Goal: Task Accomplishment & Management: Use online tool/utility

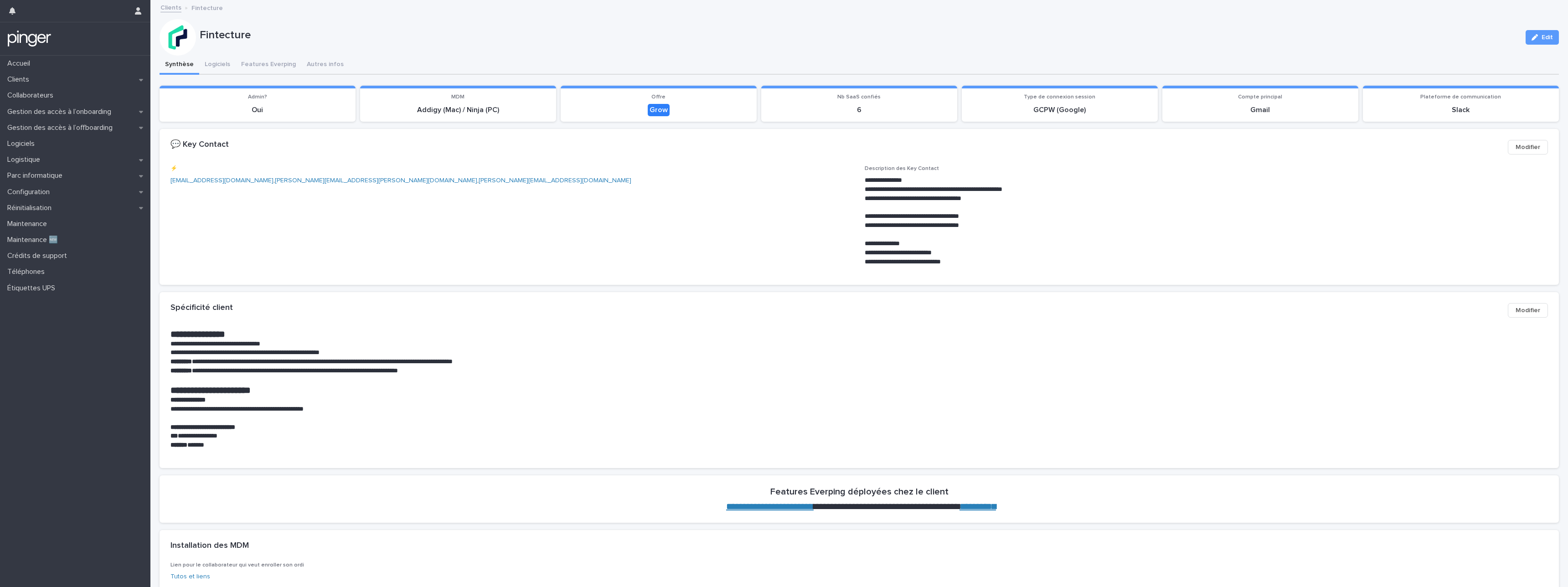
click at [730, 232] on span "⚡️ anjan@fintecture.com , daniel.shapiro@fintecture.com , lisa.cantet@fintectur…" at bounding box center [512, 219] width 683 height 108
click at [77, 163] on div "Logistique" at bounding box center [75, 159] width 151 height 16
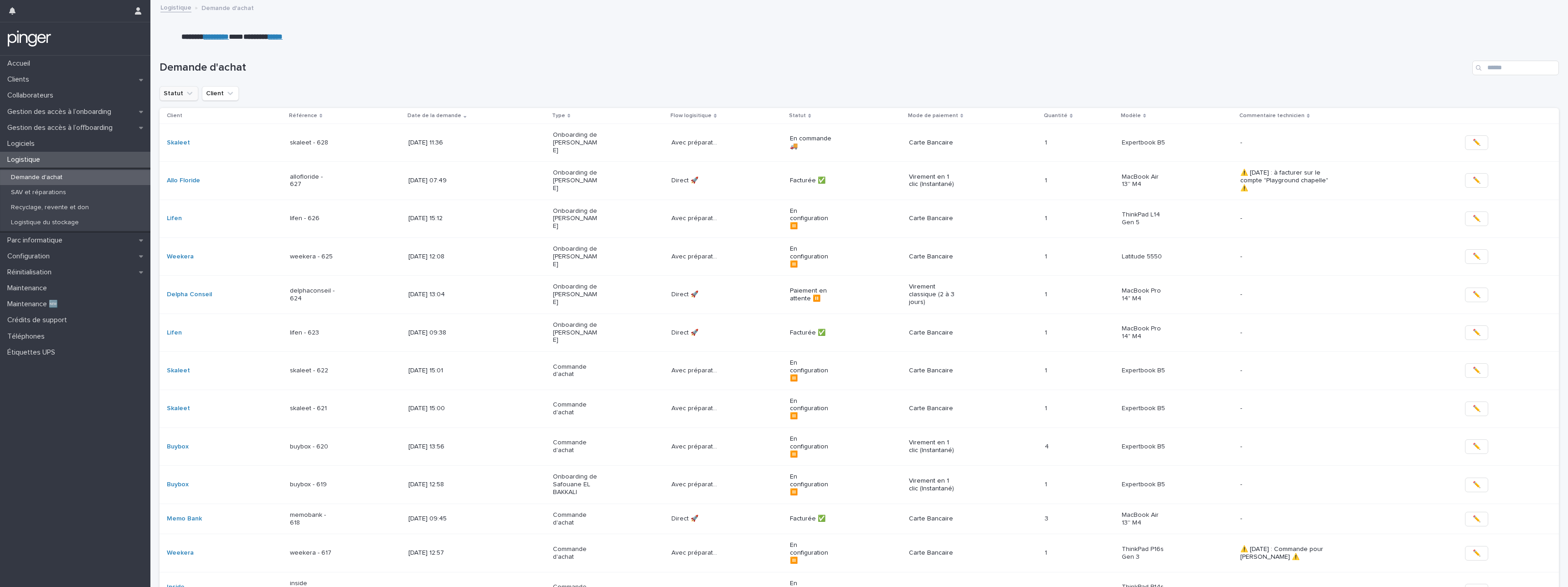
click at [176, 92] on button "Statut" at bounding box center [178, 93] width 39 height 15
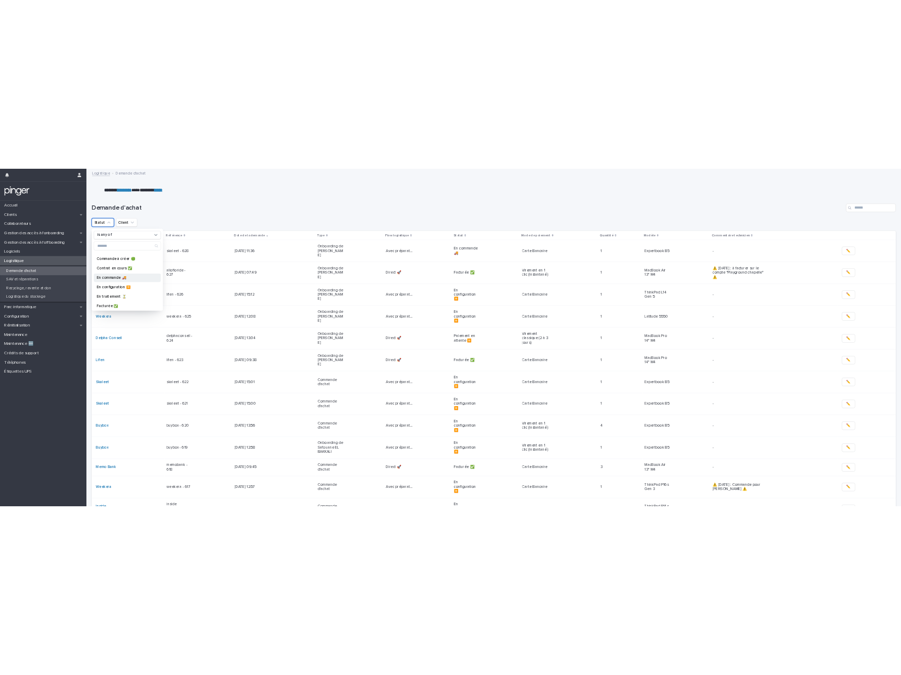
scroll to position [4, 0]
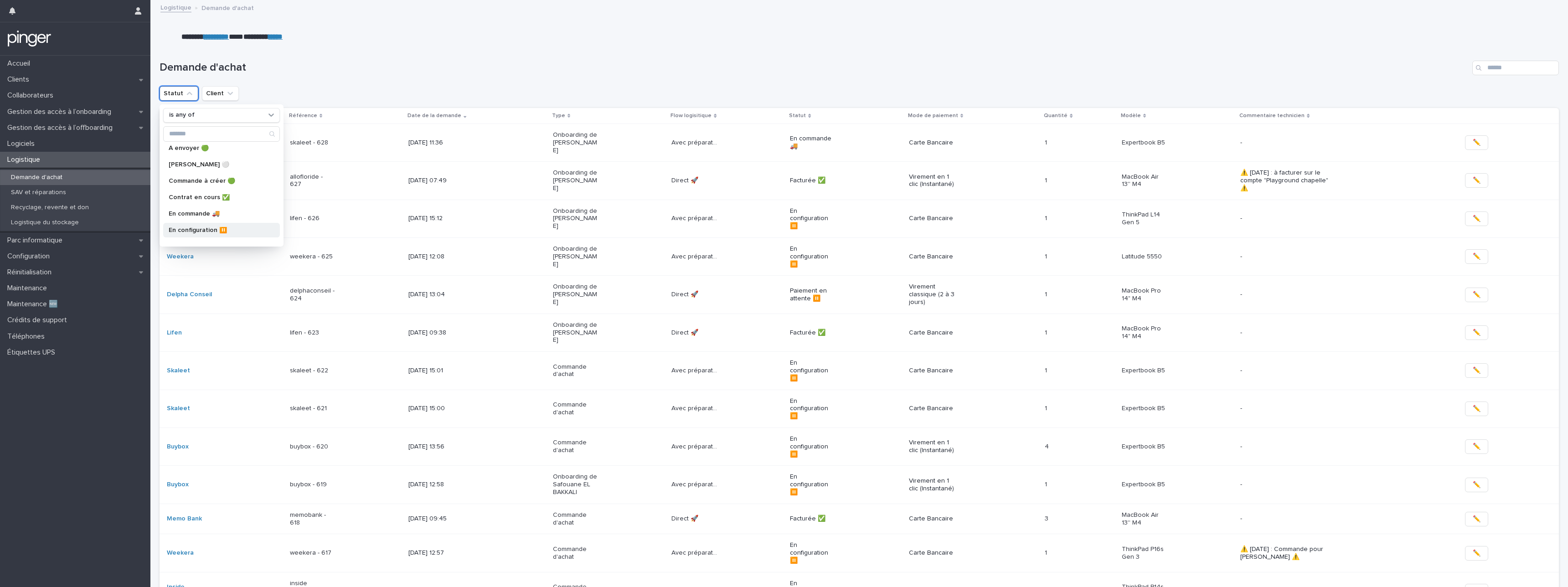
click at [204, 223] on div "En configuration ⏸️" at bounding box center [221, 230] width 117 height 15
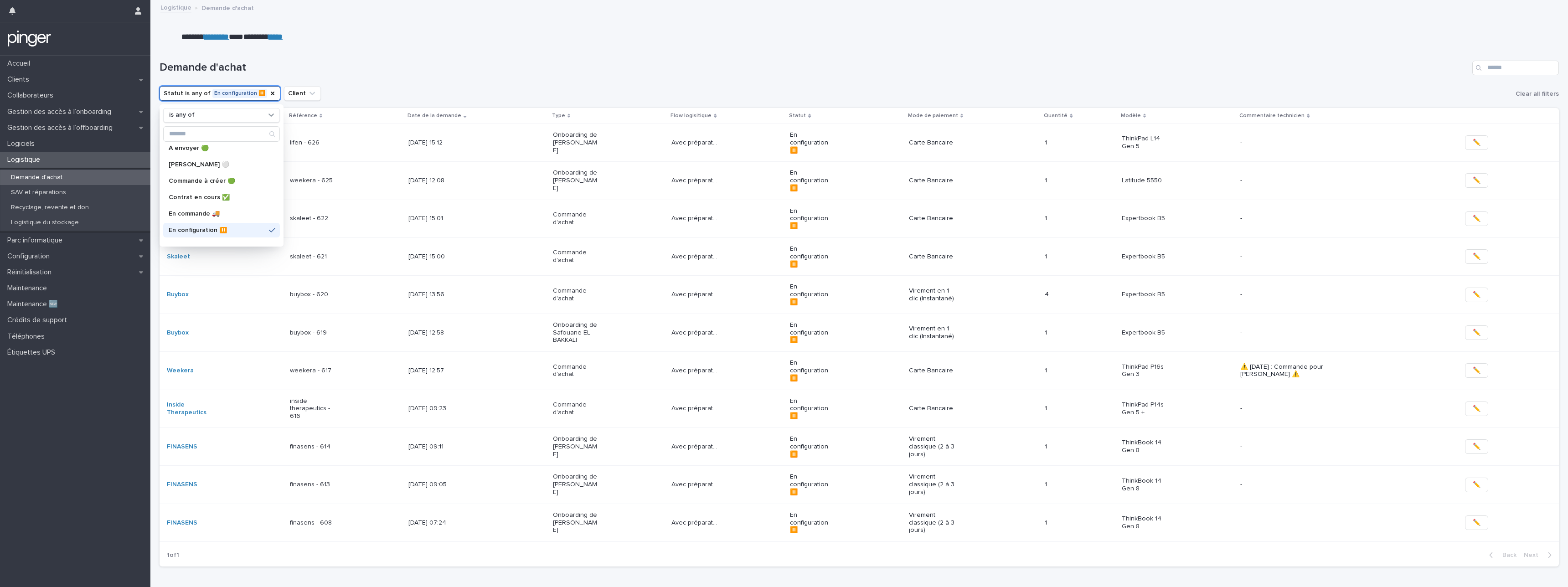
click at [653, 87] on div "Statut is any of En configuration ⏸️ is any of À envoyer 🟢 Annulée ⚪​ Commande …" at bounding box center [859, 93] width 1399 height 15
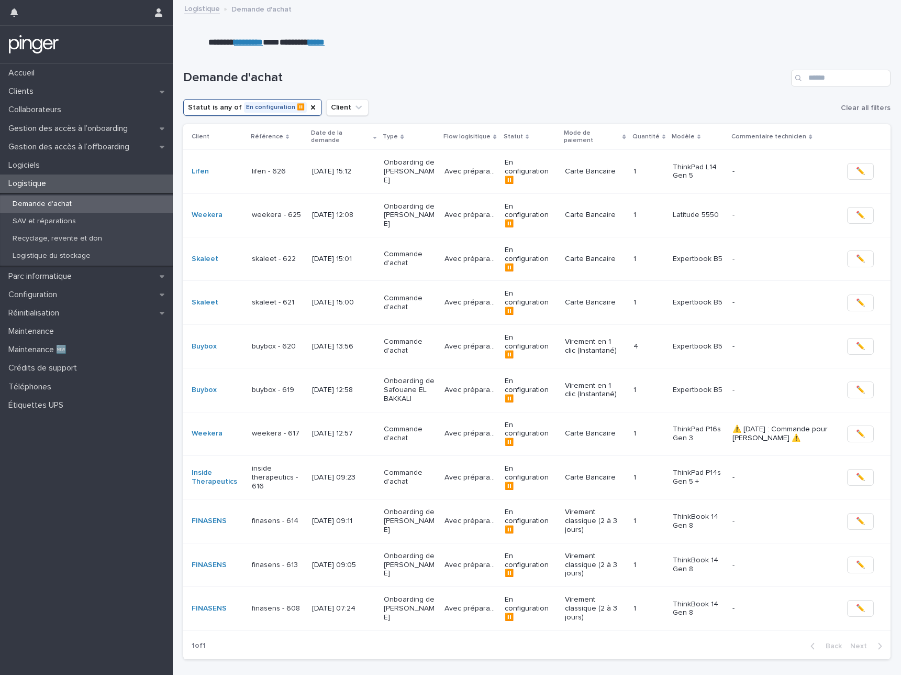
click at [297, 604] on p "finasens - 608" at bounding box center [278, 608] width 52 height 9
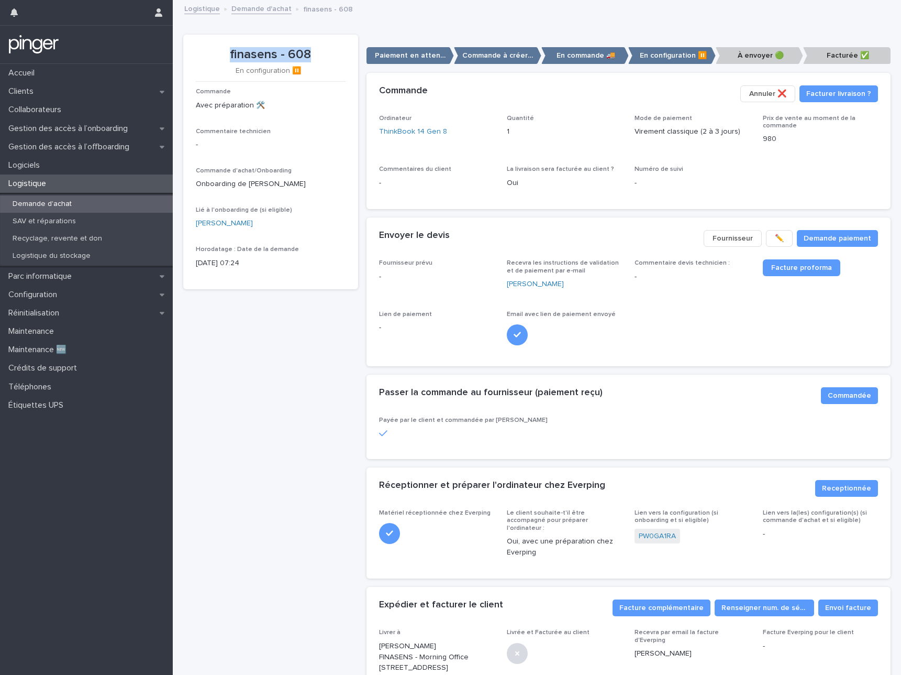
drag, startPoint x: 231, startPoint y: 50, endPoint x: 332, endPoint y: 52, distance: 100.6
click at [332, 52] on p "finasens - 608" at bounding box center [271, 54] width 150 height 15
copy p "finasens - 608"
click at [405, 131] on link "ThinkBook 14 Gen 8" at bounding box center [413, 131] width 68 height 11
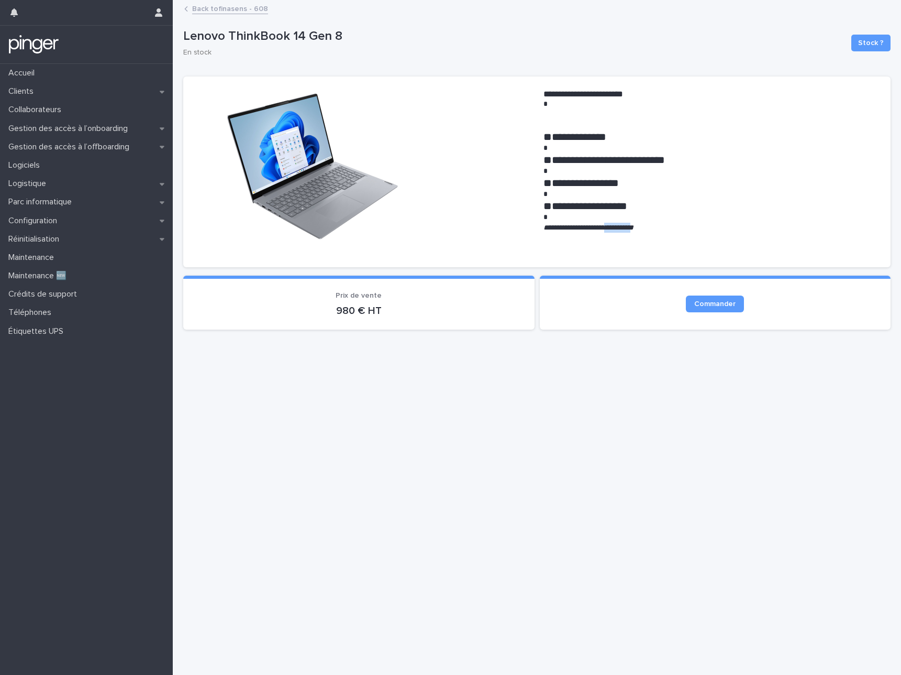
drag, startPoint x: 619, startPoint y: 226, endPoint x: 663, endPoint y: 227, distance: 43.5
click at [634, 227] on em "**********" at bounding box center [589, 227] width 90 height 7
copy em "**********"
click at [232, 7] on link "Back to finasens - 608" at bounding box center [230, 8] width 76 height 12
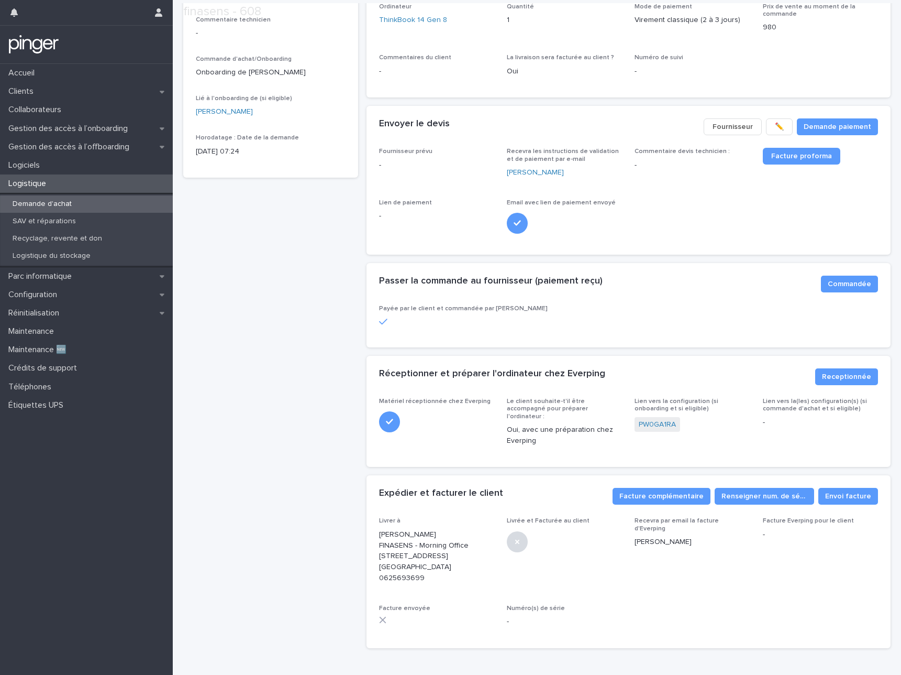
scroll to position [138, 0]
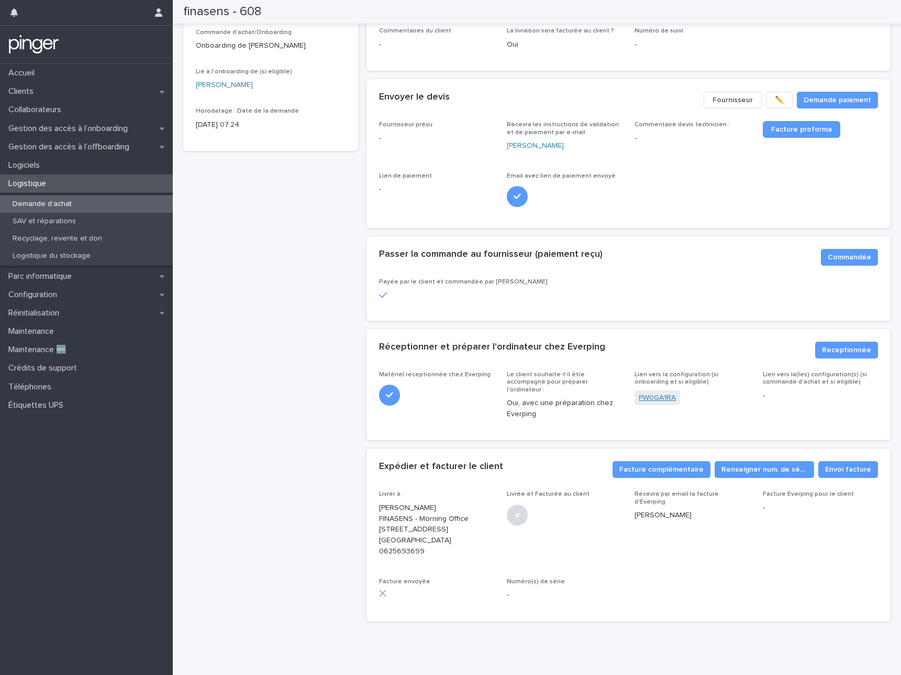
click at [659, 395] on link "PW0GA1RA" at bounding box center [657, 397] width 37 height 11
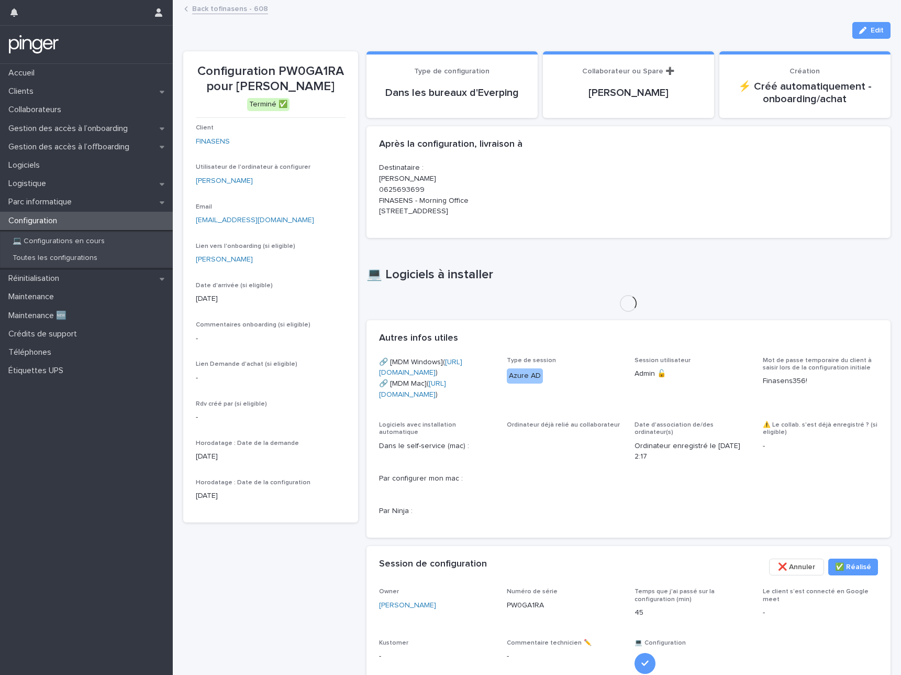
click at [303, 69] on p "Configuration PW0GA1RA pour Thibault Deldicque" at bounding box center [271, 79] width 150 height 30
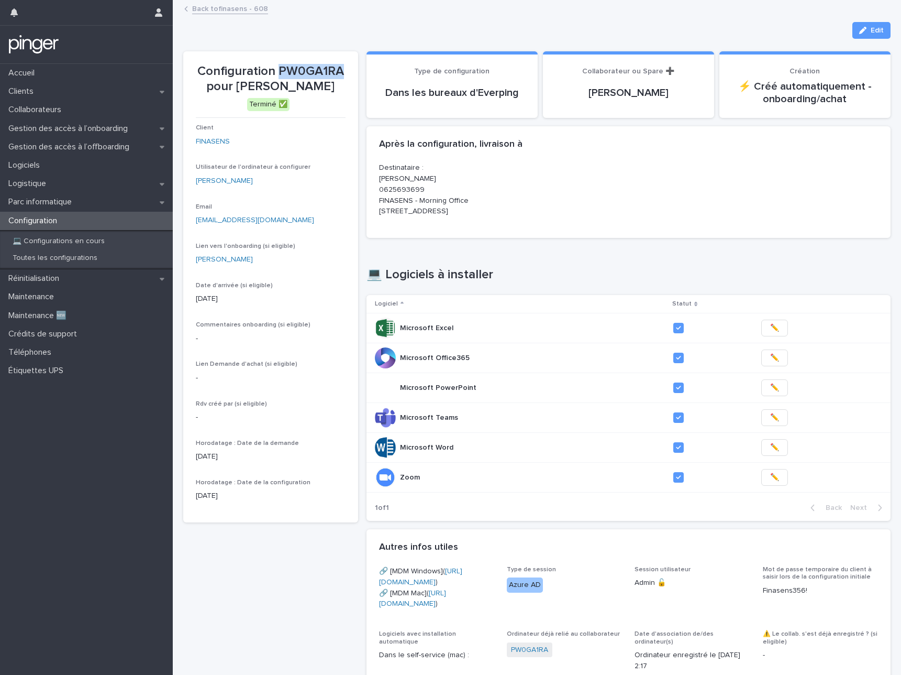
copy p "PW0GA1RA"
click at [215, 9] on link "Back to finasens - 608" at bounding box center [230, 8] width 76 height 12
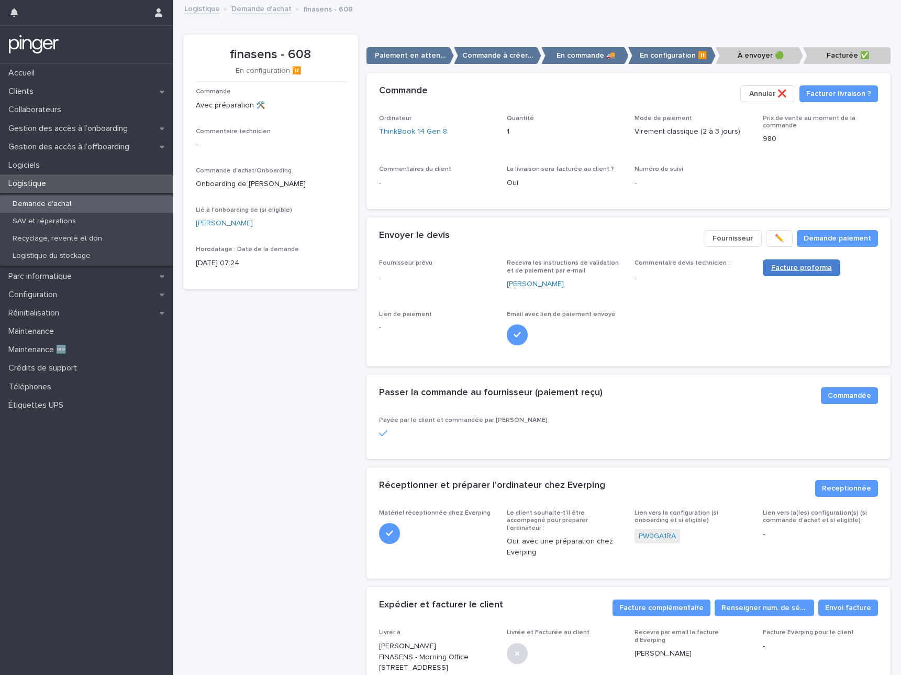
click at [788, 266] on span "Facture proforma" at bounding box center [801, 267] width 61 height 7
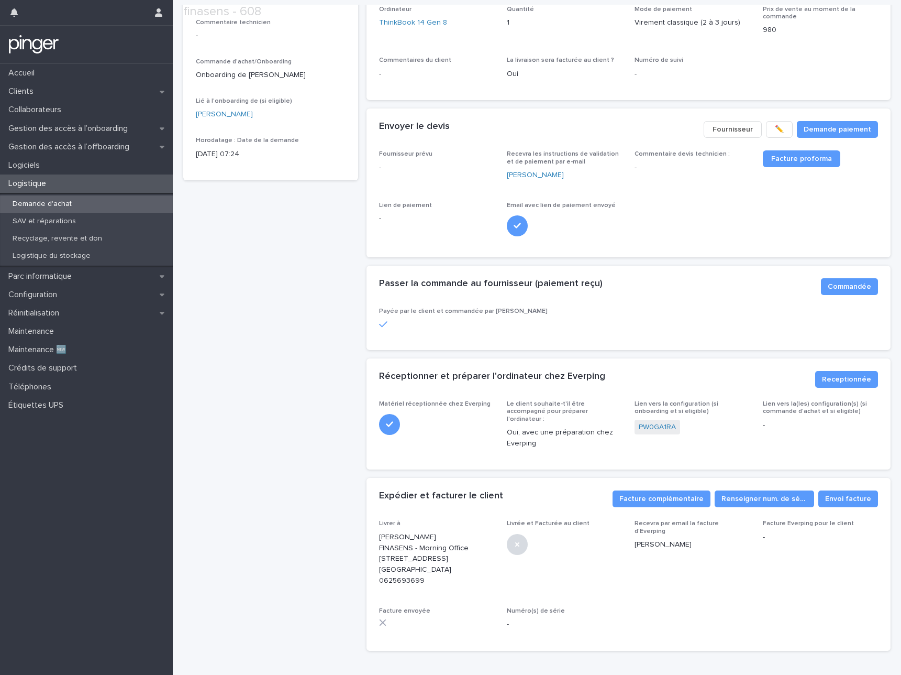
scroll to position [138, 0]
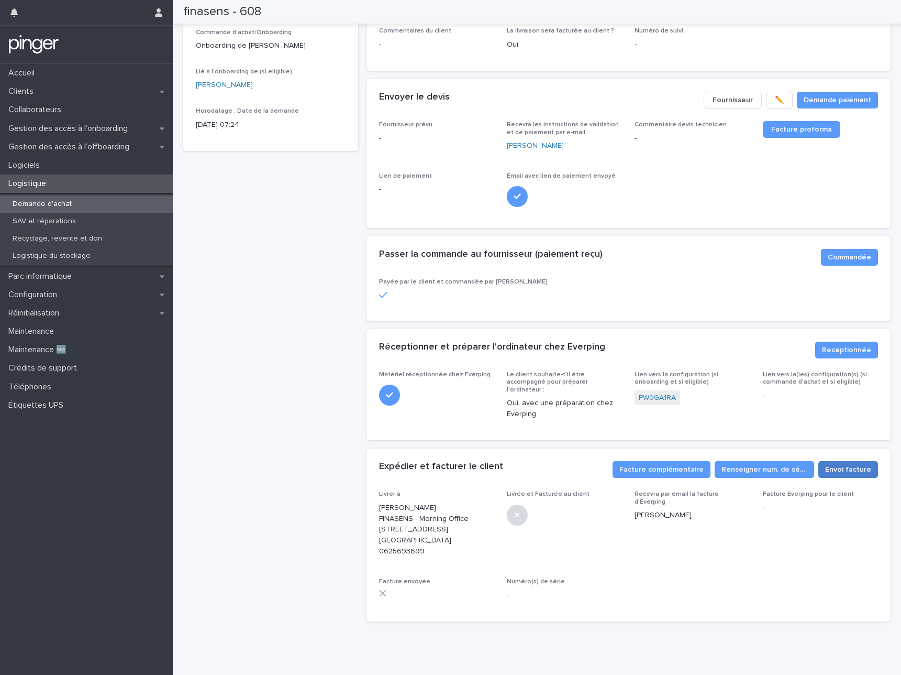
click at [836, 464] on span "Envoi facture" at bounding box center [848, 469] width 46 height 10
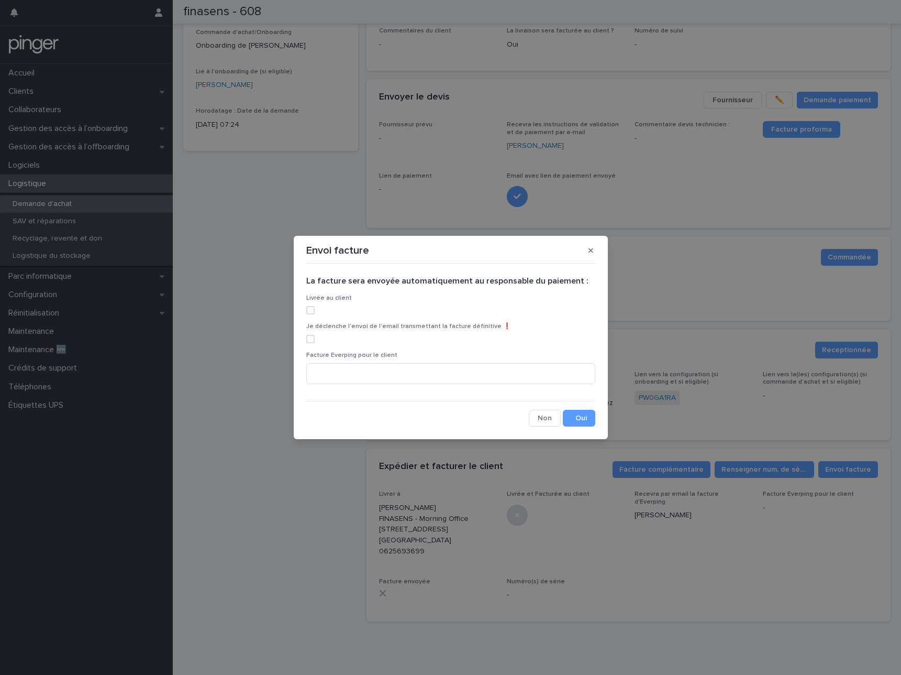
click at [312, 311] on span at bounding box center [310, 310] width 8 height 8
click at [306, 336] on span at bounding box center [310, 339] width 8 height 8
click at [362, 376] on input at bounding box center [450, 373] width 289 height 21
paste input "**********"
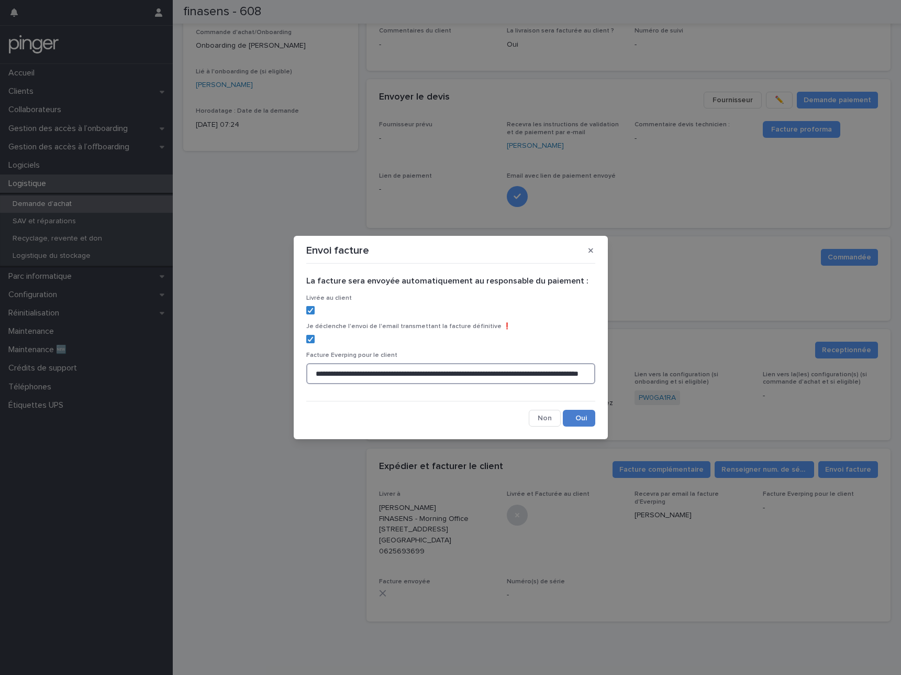
type input "**********"
click at [582, 414] on button "Save" at bounding box center [579, 418] width 32 height 17
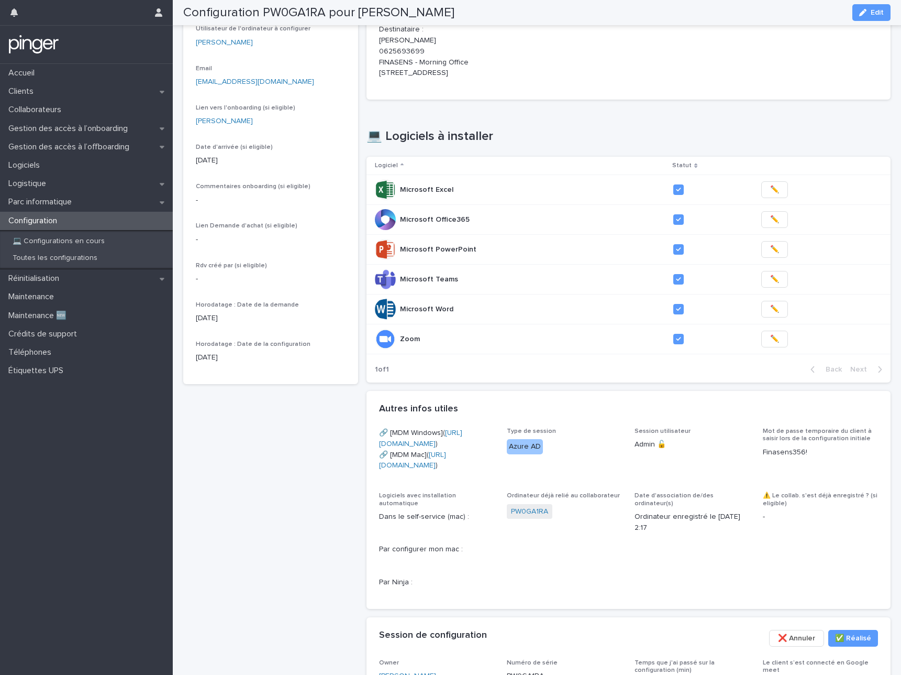
scroll to position [38, 0]
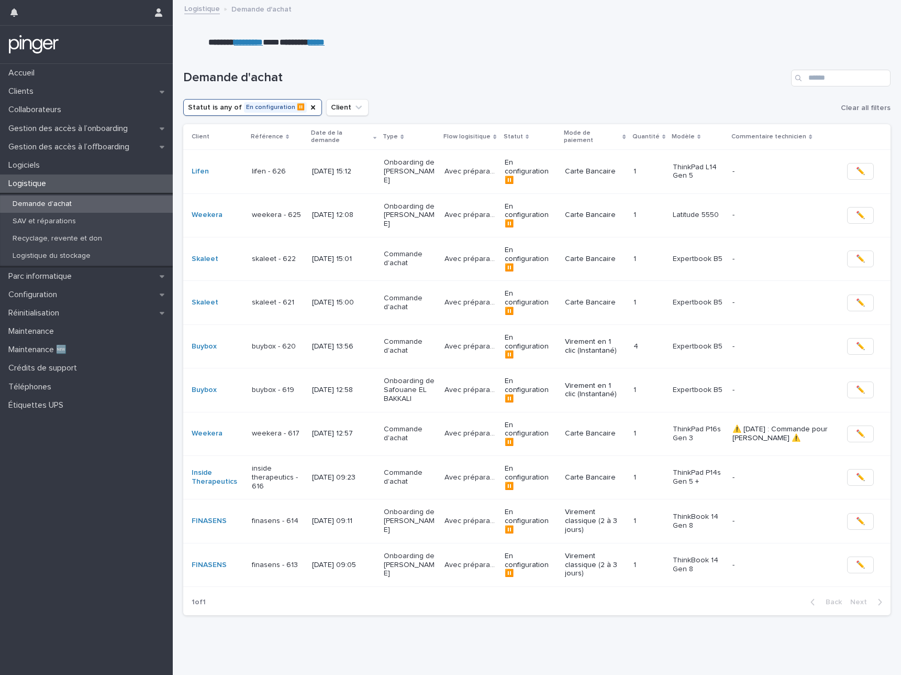
click at [269, 560] on p "finasens - 613" at bounding box center [278, 564] width 52 height 9
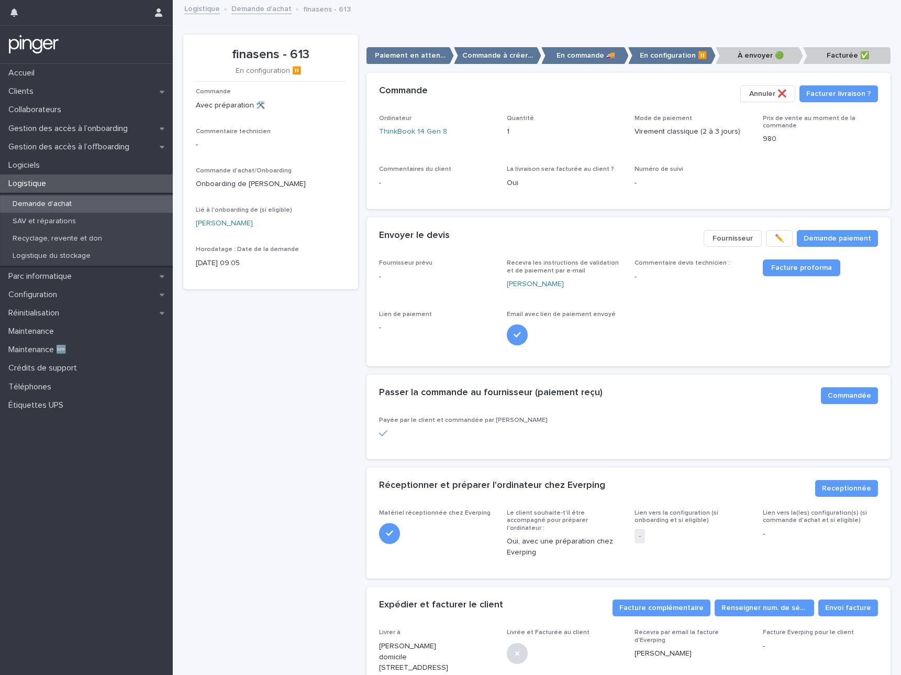
click at [675, 300] on div "Fournisseur prévu - Recevra les instructions de validation et de paiement par e…" at bounding box center [628, 306] width 499 height 94
drag, startPoint x: 229, startPoint y: 54, endPoint x: 308, endPoint y: 54, distance: 79.1
click at [308, 54] on p "finasens - 613" at bounding box center [271, 54] width 150 height 15
copy p "finasens - 613"
click at [396, 131] on link "ThinkBook 14 Gen 8" at bounding box center [413, 131] width 68 height 11
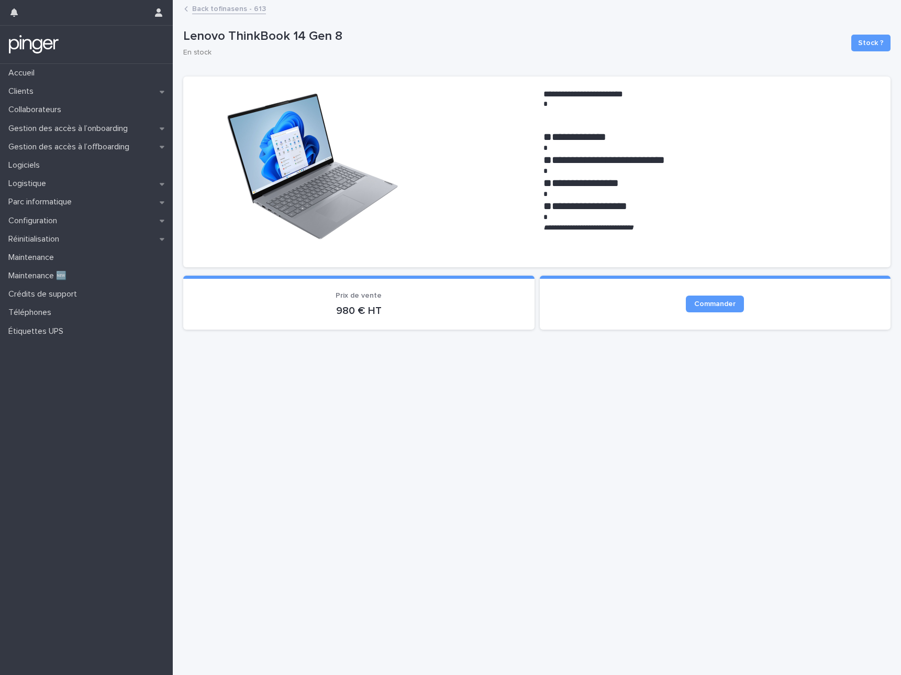
drag, startPoint x: 621, startPoint y: 228, endPoint x: 653, endPoint y: 226, distance: 32.5
click at [634, 226] on em "**********" at bounding box center [589, 227] width 90 height 7
drag, startPoint x: 620, startPoint y: 226, endPoint x: 660, endPoint y: 226, distance: 40.9
click at [634, 226] on em "**********" at bounding box center [589, 227] width 90 height 7
copy em "**********"
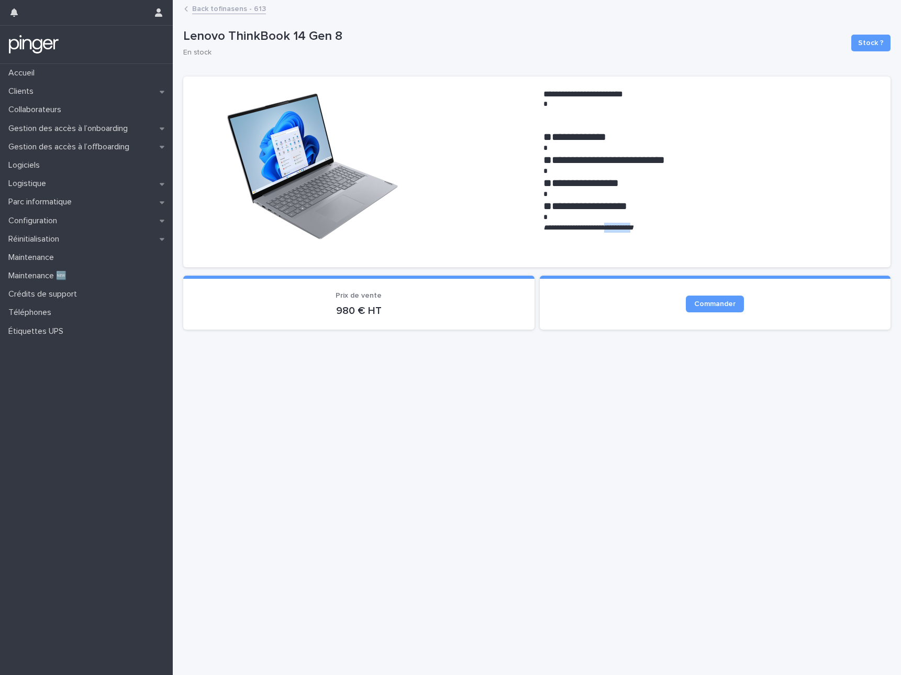
click at [249, 8] on link "Back to finasens - 613" at bounding box center [229, 8] width 74 height 12
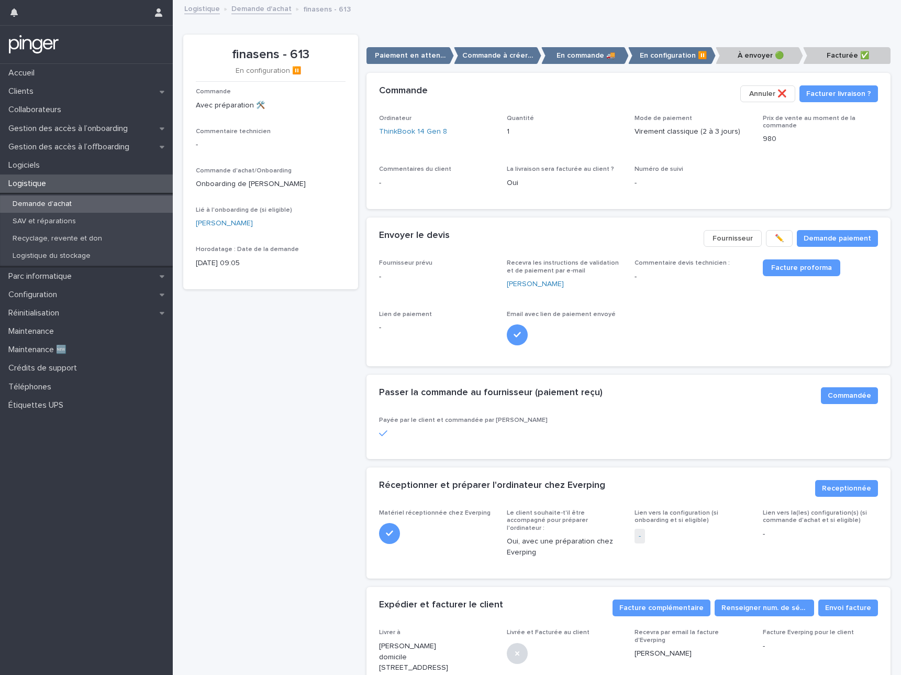
scroll to position [138, 0]
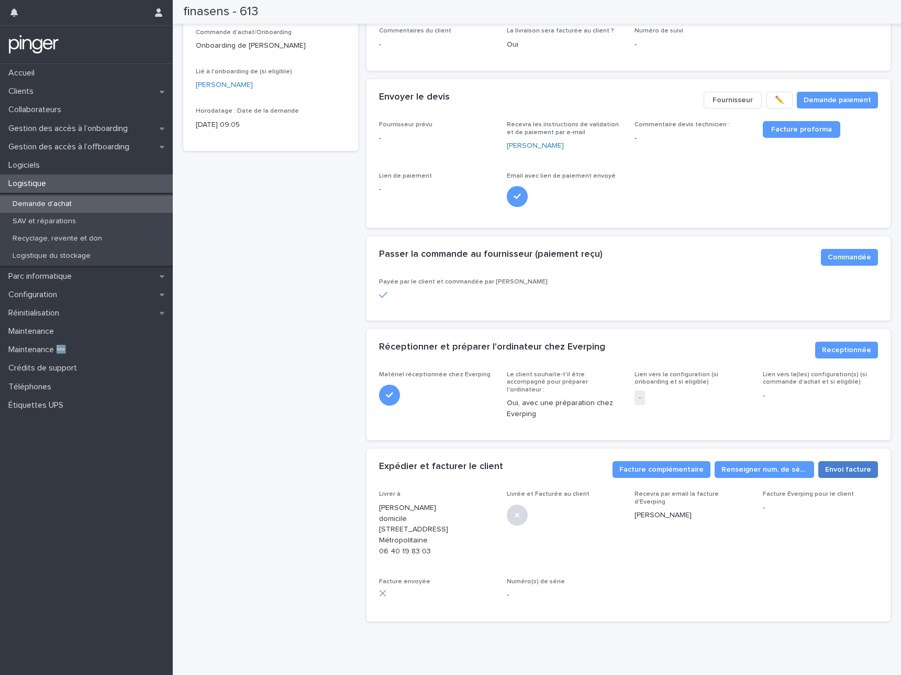
click at [843, 464] on span "Envoi facture" at bounding box center [848, 469] width 46 height 10
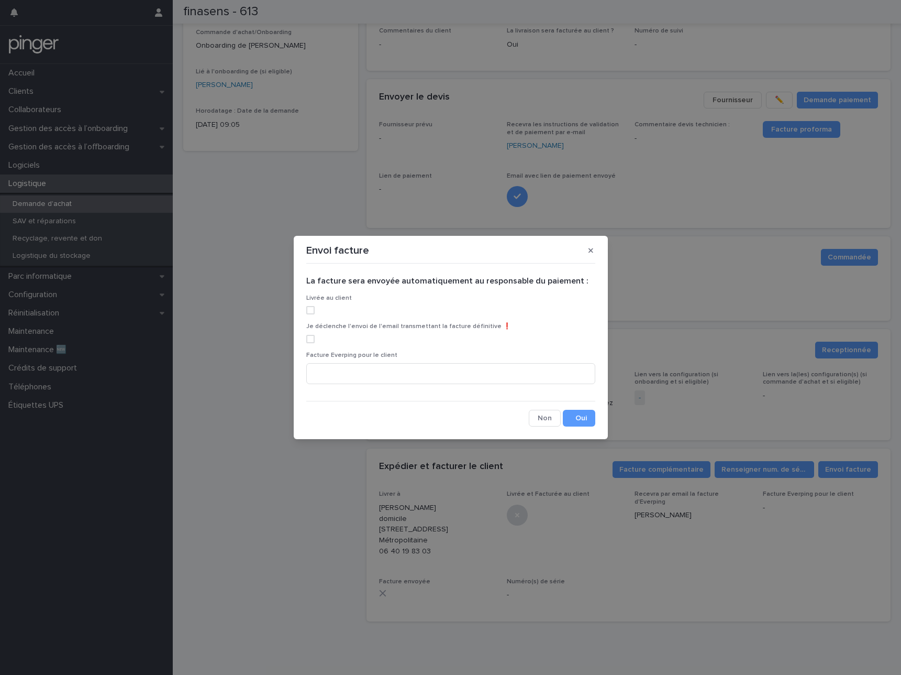
click at [313, 310] on span at bounding box center [310, 310] width 8 height 8
click at [312, 337] on span at bounding box center [310, 339] width 8 height 8
click at [349, 369] on input at bounding box center [450, 373] width 289 height 21
paste input "**********"
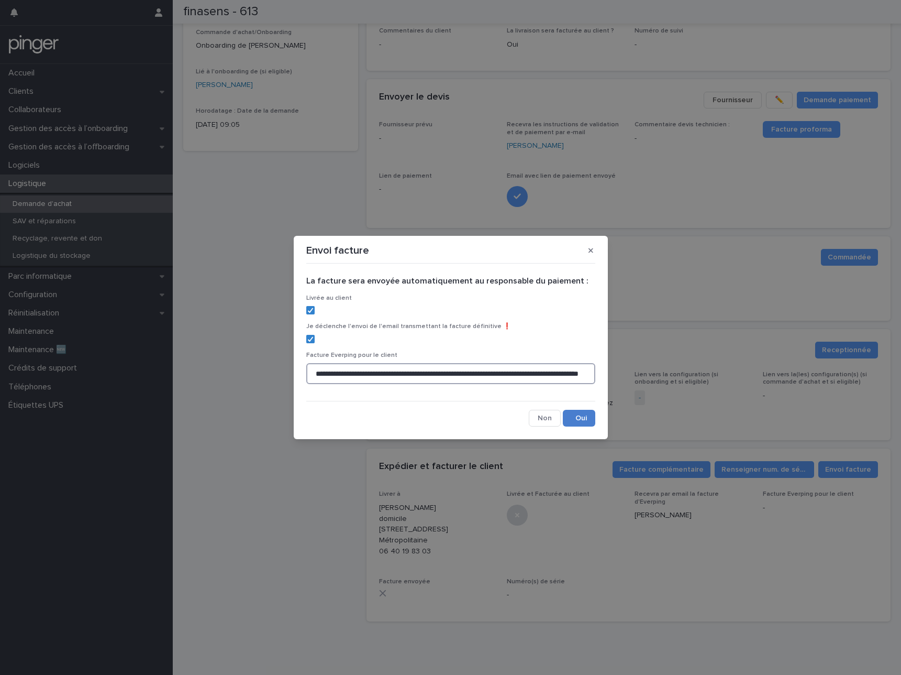
type input "**********"
click at [580, 418] on button "Save" at bounding box center [579, 418] width 32 height 17
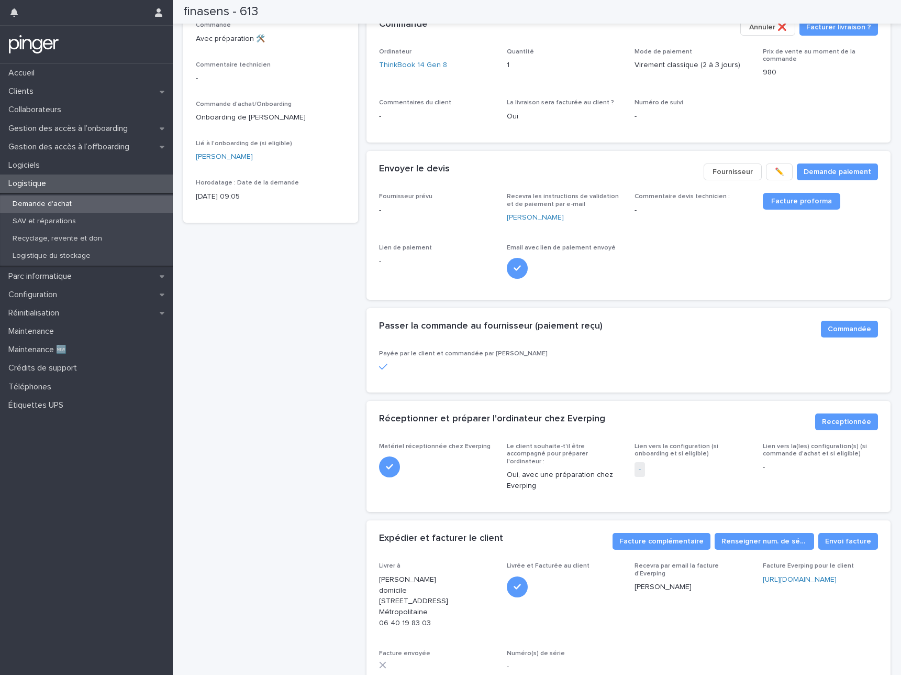
scroll to position [0, 0]
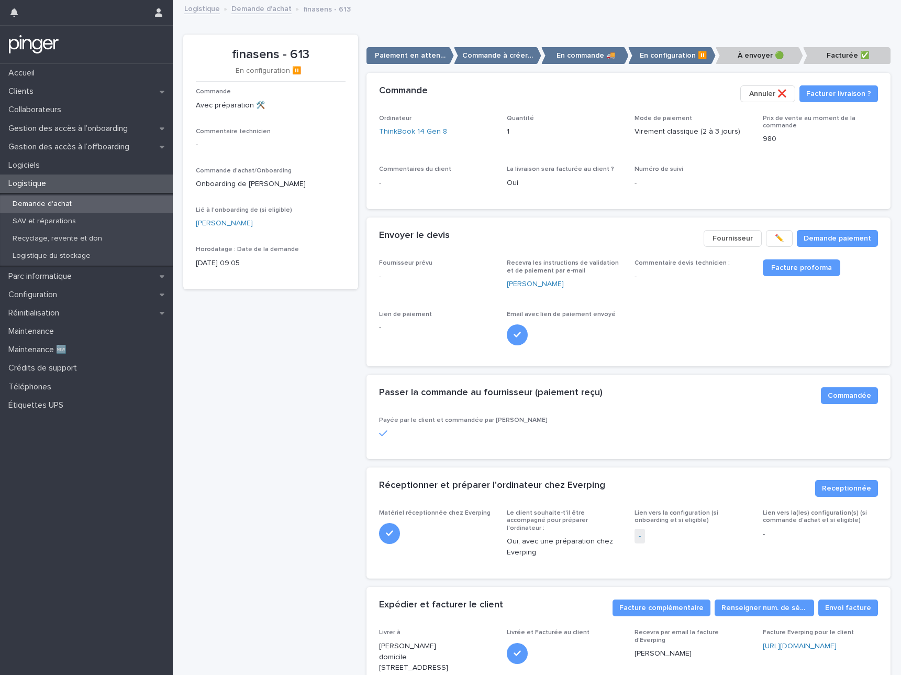
click at [242, 10] on link "Demande d'achat" at bounding box center [261, 8] width 60 height 12
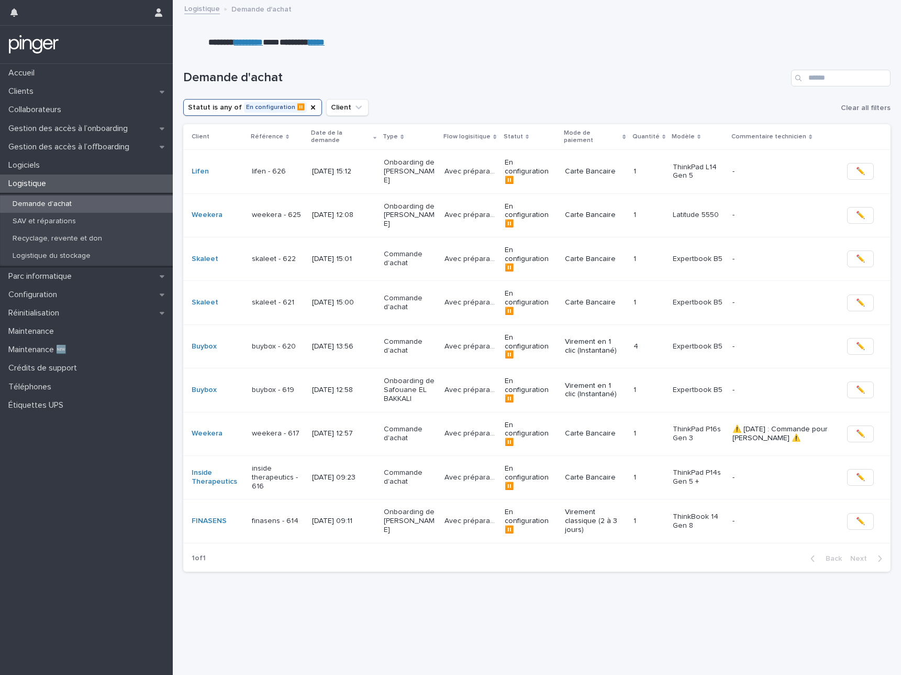
click at [344, 512] on div "[DATE] 09:11" at bounding box center [343, 520] width 63 height 17
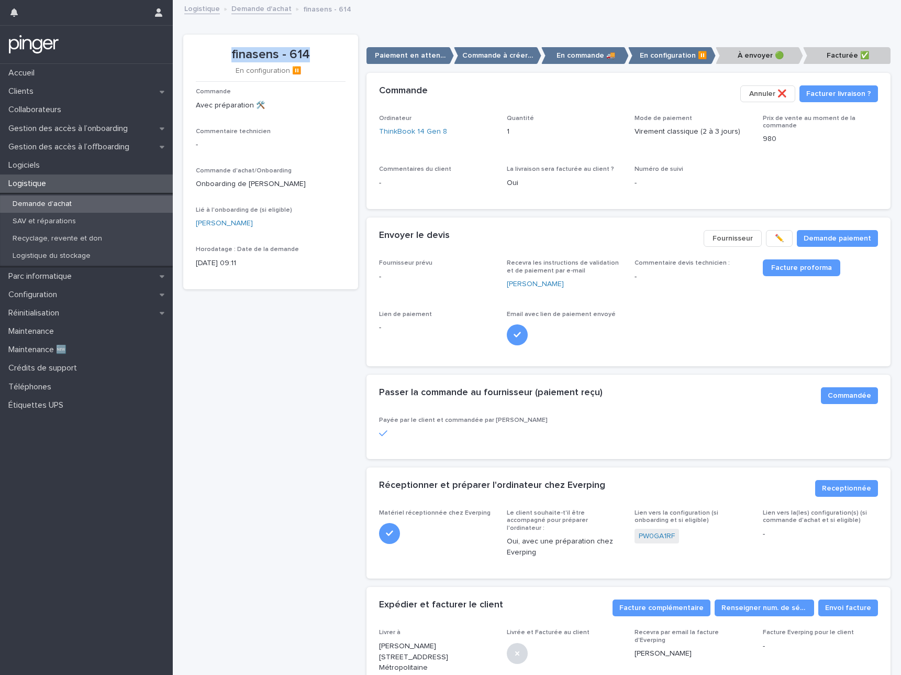
drag, startPoint x: 229, startPoint y: 48, endPoint x: 318, endPoint y: 49, distance: 88.5
click at [318, 49] on p "finasens - 614" at bounding box center [271, 54] width 150 height 15
copy p "finasens - 614"
click at [427, 134] on link "ThinkBook 14 Gen 8" at bounding box center [413, 131] width 68 height 11
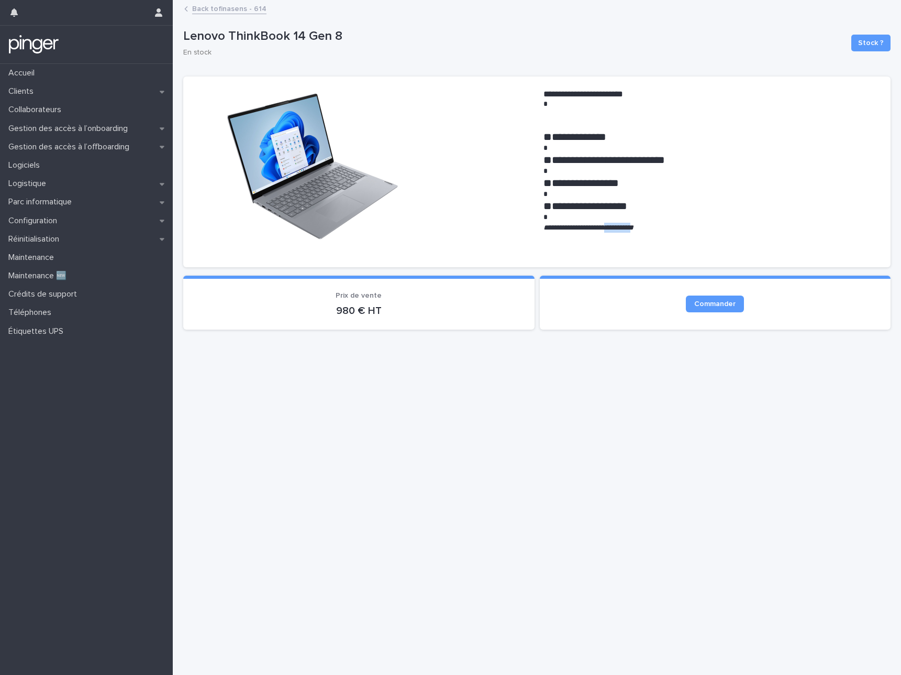
drag, startPoint x: 620, startPoint y: 229, endPoint x: 661, endPoint y: 229, distance: 41.4
click at [634, 229] on em "**********" at bounding box center [589, 227] width 90 height 7
copy em "**********"
click at [248, 7] on link "Back to finasens - 614" at bounding box center [229, 8] width 74 height 12
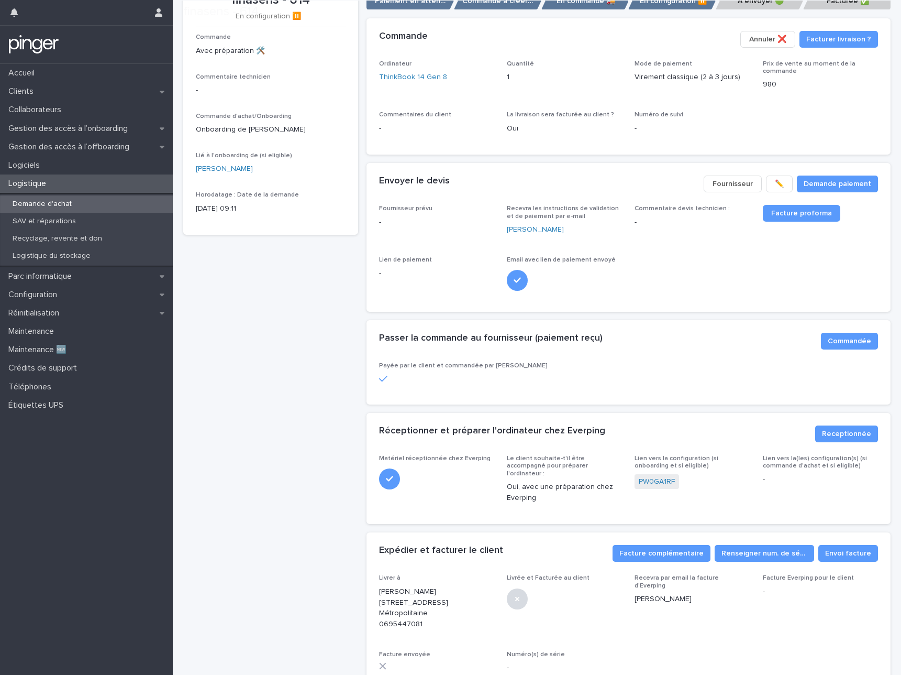
scroll to position [99, 0]
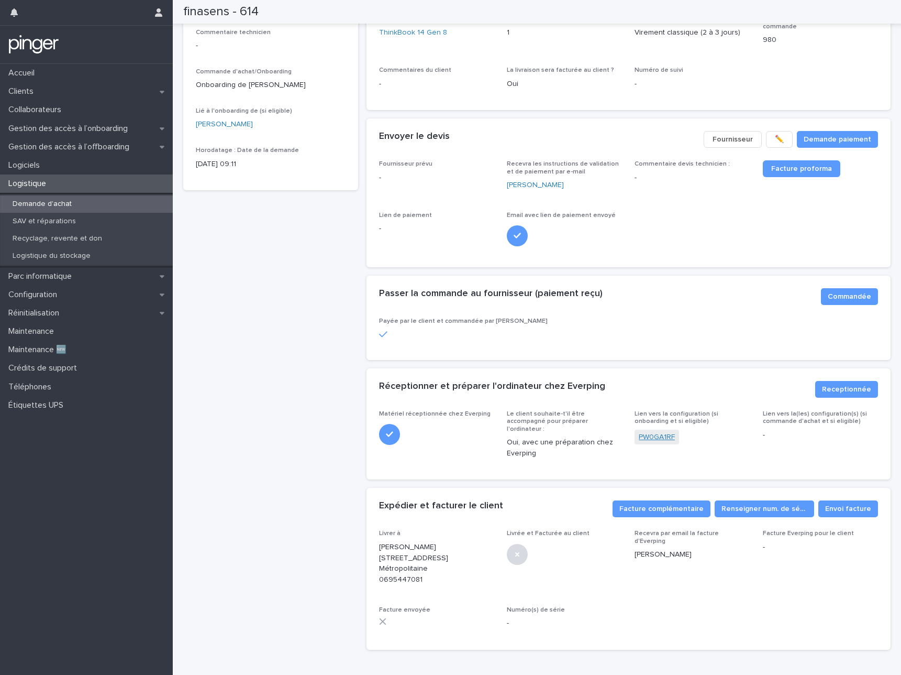
click at [662, 434] on link "PW0GA1RF" at bounding box center [657, 437] width 36 height 11
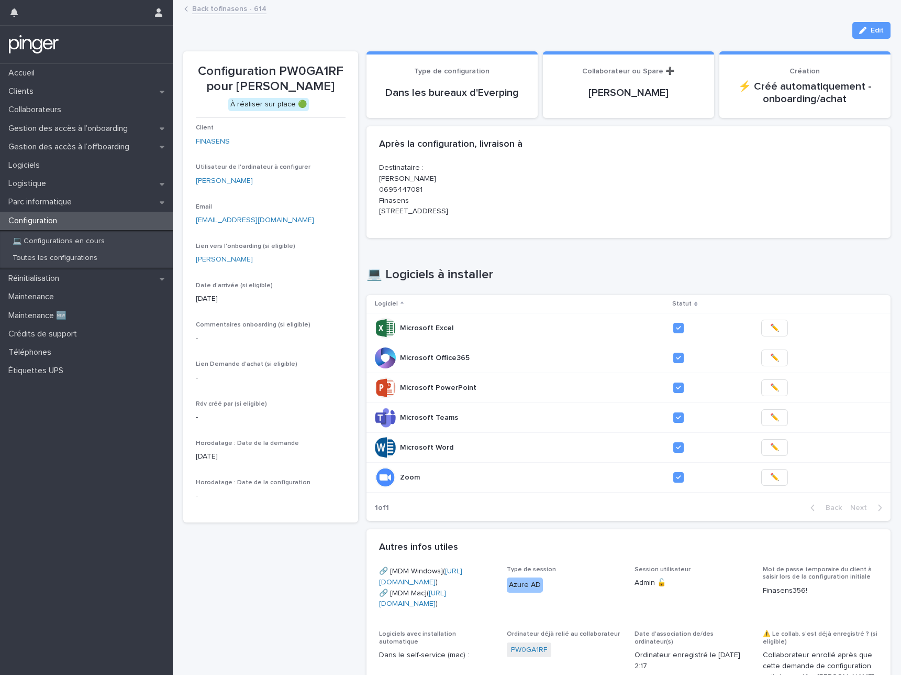
click at [312, 69] on p "Configuration PW0GA1RF pour Tristan Cottin" at bounding box center [271, 79] width 150 height 30
copy p "PW0GA1RF"
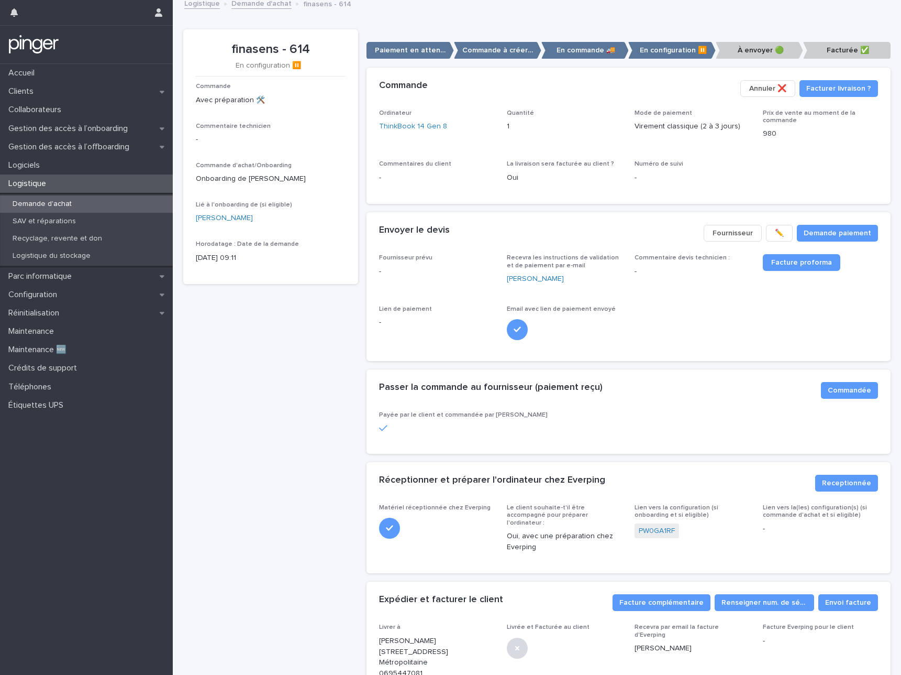
scroll to position [138, 0]
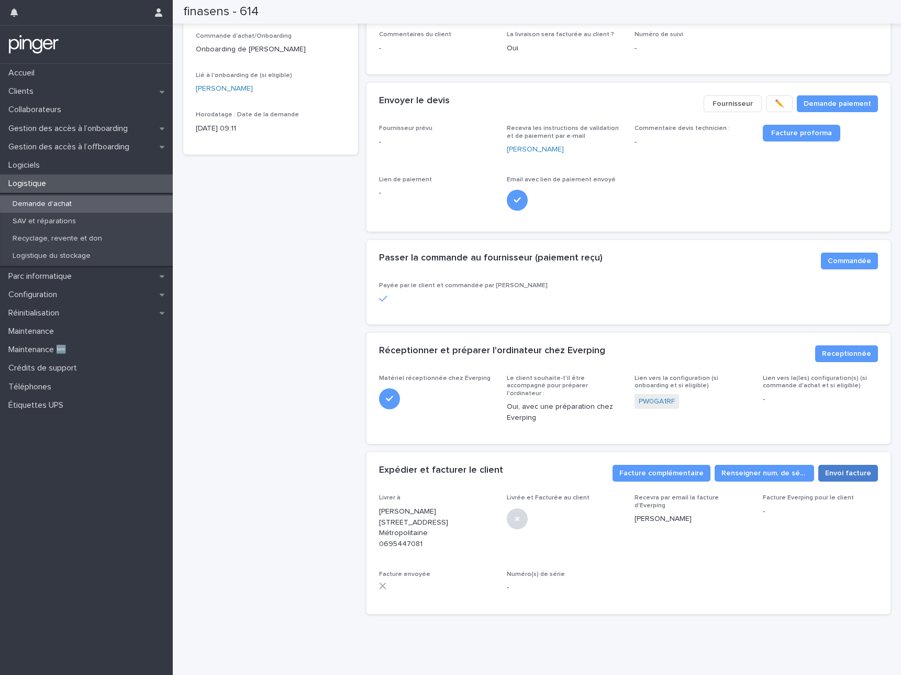
click at [833, 468] on span "Envoi facture" at bounding box center [848, 473] width 46 height 10
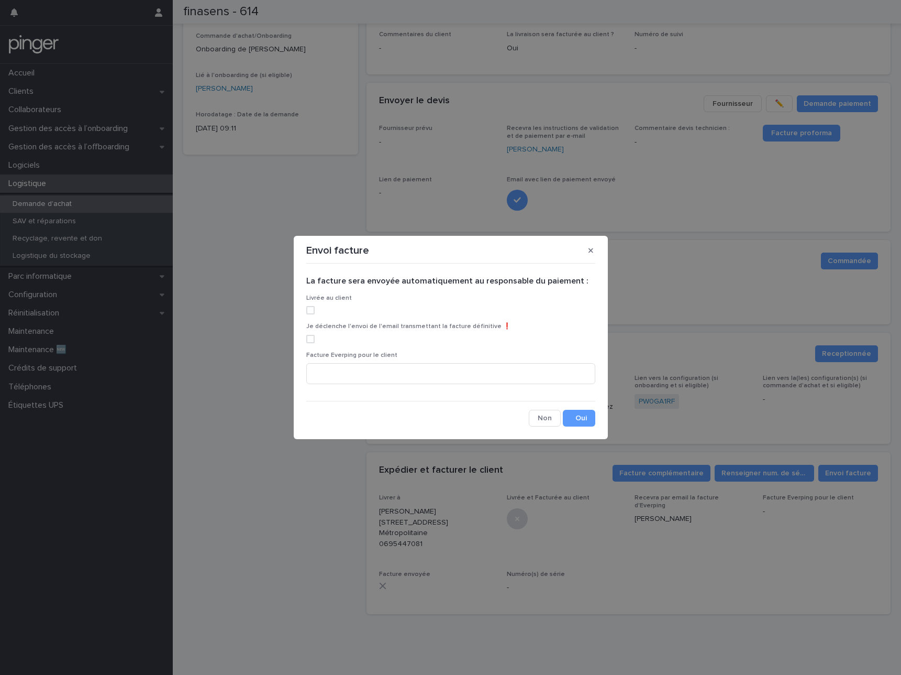
click at [316, 312] on label at bounding box center [450, 310] width 289 height 8
click at [310, 336] on span at bounding box center [310, 339] width 8 height 8
click at [386, 371] on input at bounding box center [450, 373] width 289 height 21
paste input "**********"
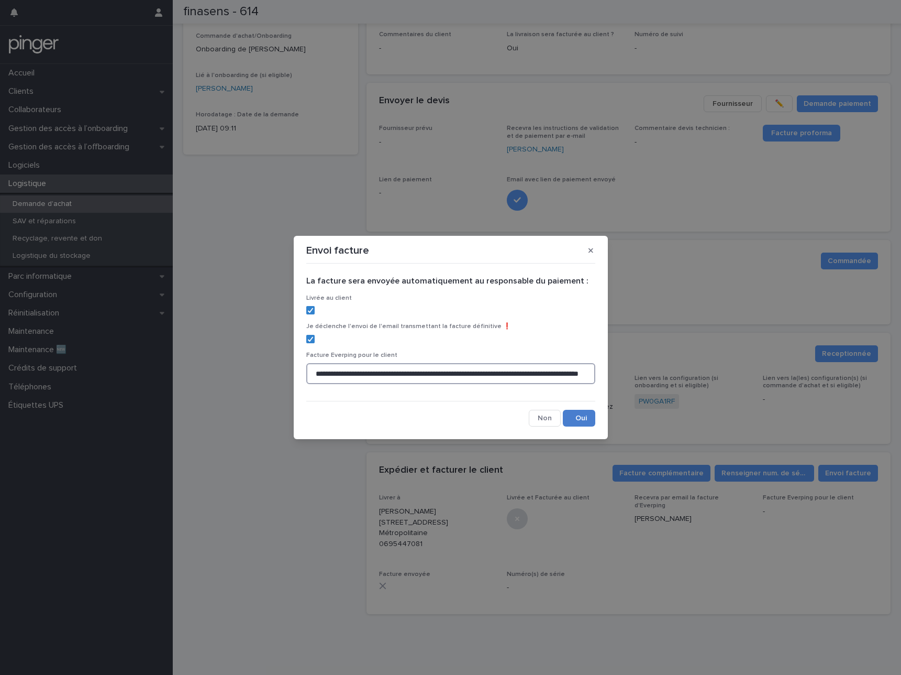
type input "**********"
click at [577, 424] on button "Save" at bounding box center [579, 418] width 32 height 17
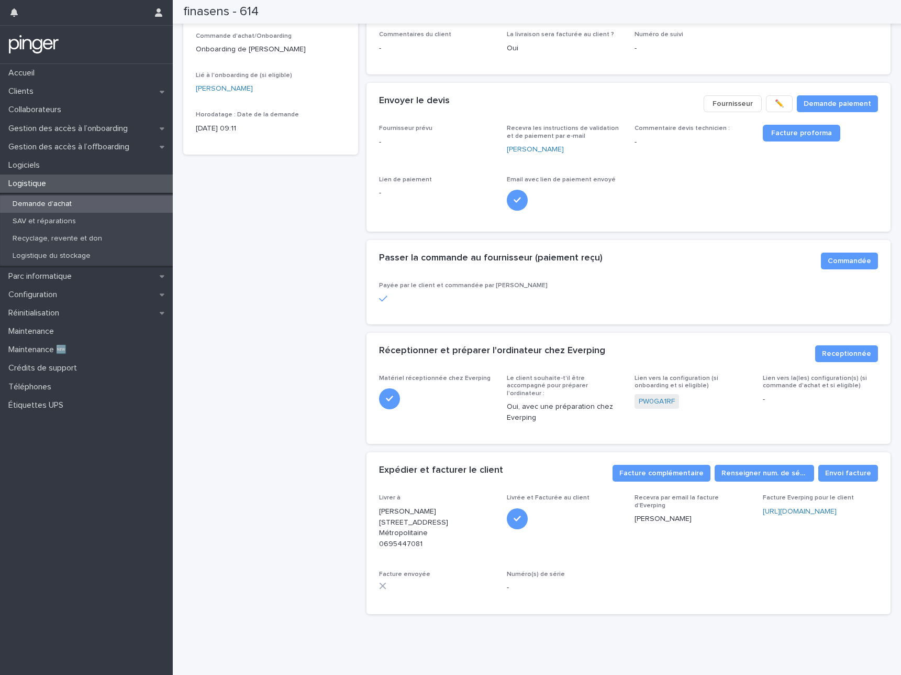
scroll to position [0, 0]
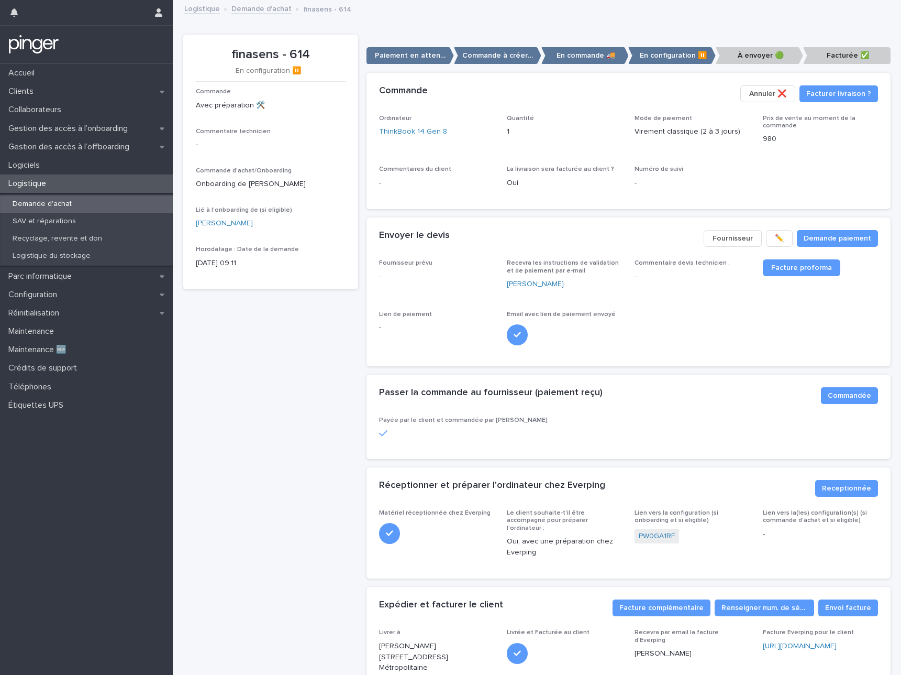
click at [260, 9] on link "Demande d'achat" at bounding box center [261, 8] width 60 height 12
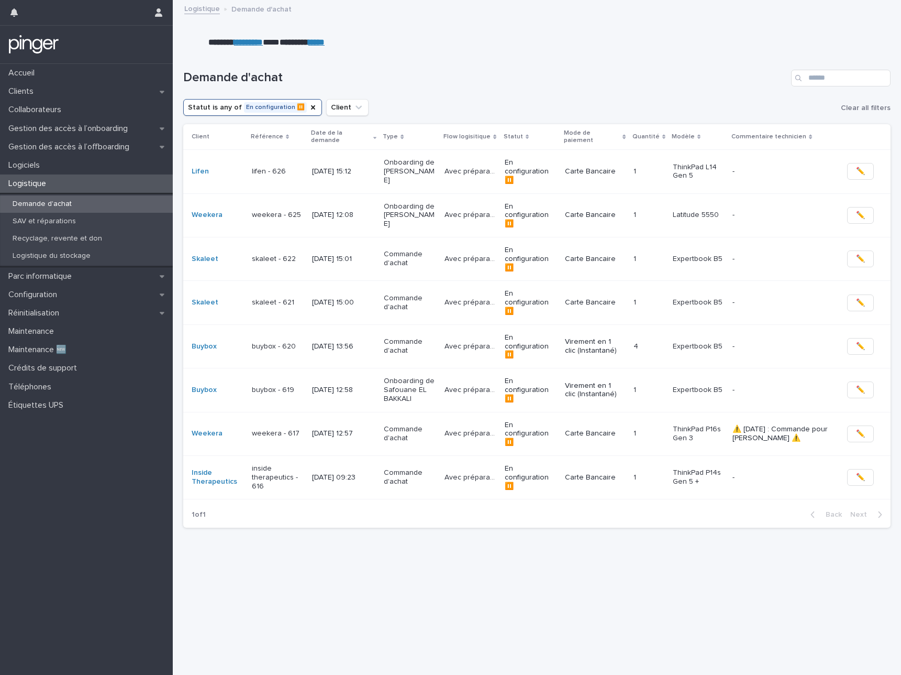
click at [351, 469] on div "[DATE] 09:23" at bounding box center [343, 477] width 63 height 17
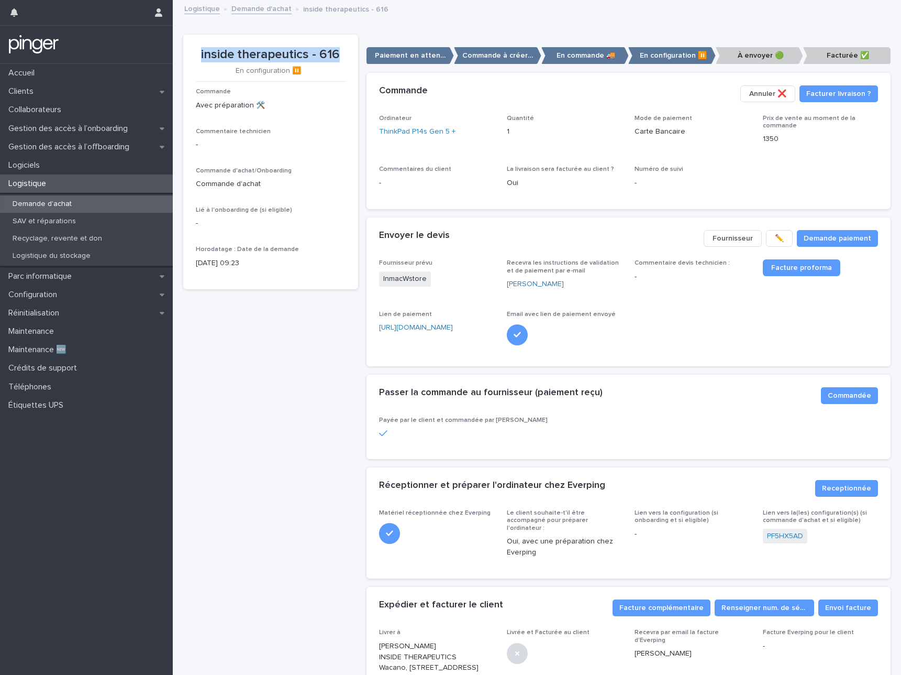
drag, startPoint x: 342, startPoint y: 50, endPoint x: 195, endPoint y: 51, distance: 146.7
click at [196, 51] on p "inside therapeutics - 616" at bounding box center [271, 54] width 150 height 15
copy p "inside therapeutics - 616"
click at [406, 129] on link "ThinkPad P14s Gen 5 +" at bounding box center [417, 131] width 76 height 11
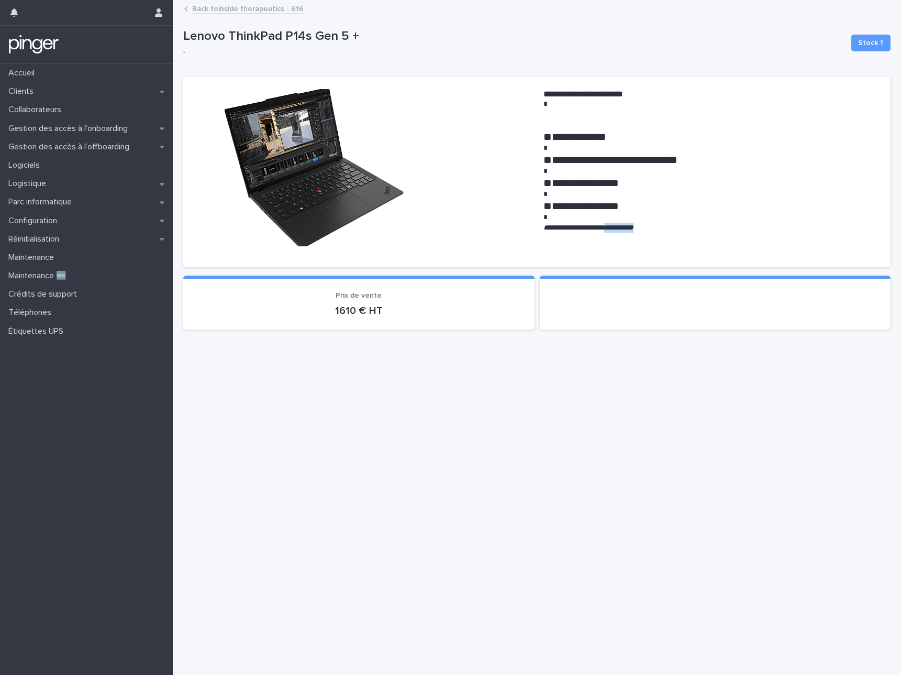
drag, startPoint x: 619, startPoint y: 226, endPoint x: 666, endPoint y: 226, distance: 47.1
click at [666, 226] on p "**********" at bounding box center [711, 228] width 335 height 10
copy em "**********"
drag, startPoint x: 184, startPoint y: 30, endPoint x: 376, endPoint y: 34, distance: 191.7
click at [376, 34] on p "Lenovo ThinkPad P14s Gen 5 +" at bounding box center [513, 36] width 660 height 15
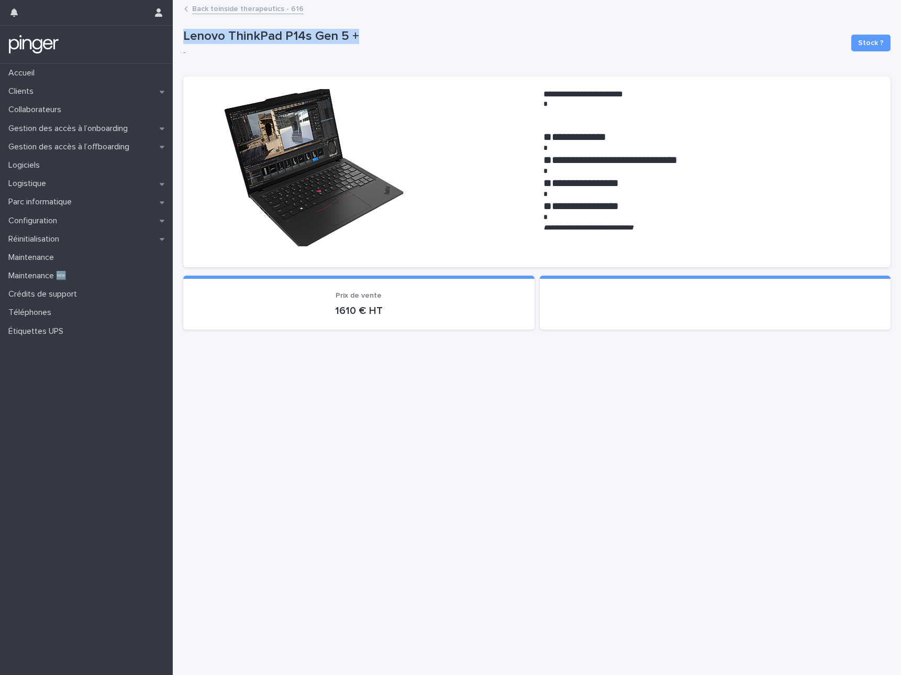
copy p "Lenovo ThinkPad P14s Gen 5 +"
click at [245, 6] on link "Back to inside therapeutics - 616" at bounding box center [248, 8] width 112 height 12
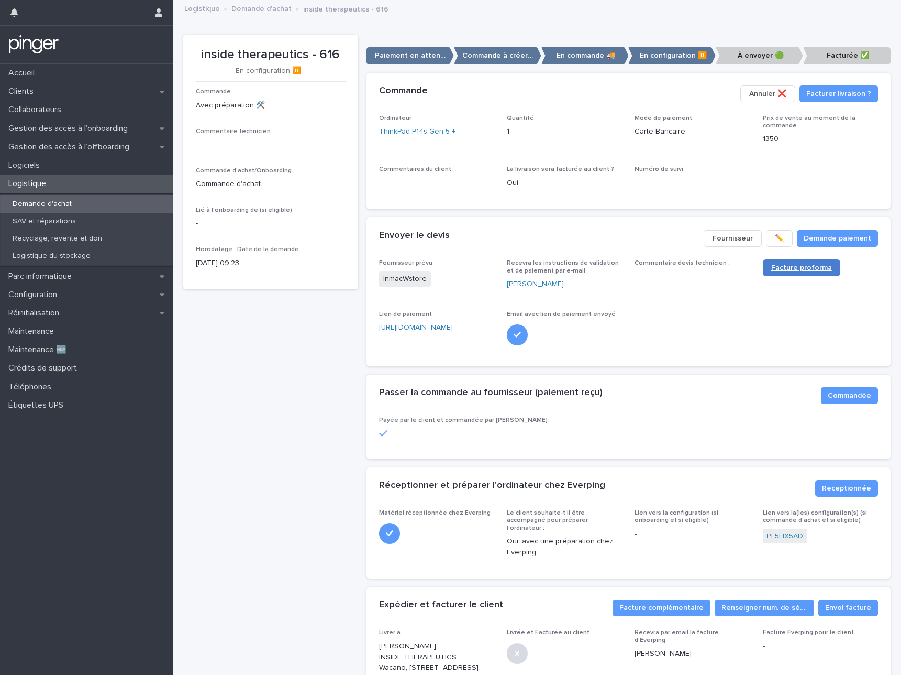
click at [786, 264] on span "Facture proforma" at bounding box center [801, 267] width 61 height 7
click at [542, 206] on div "Ordinateur ThinkPad P14s Gen 5 + Quantité 1 Mode de paiement Carte Bancaire Pri…" at bounding box center [629, 162] width 524 height 95
click at [425, 129] on link "ThinkPad P14s Gen 5 +" at bounding box center [417, 131] width 76 height 11
click at [792, 267] on span "Facture proforma" at bounding box center [801, 267] width 61 height 7
click at [648, 236] on div "Envoyer le devis" at bounding box center [537, 236] width 316 height 12
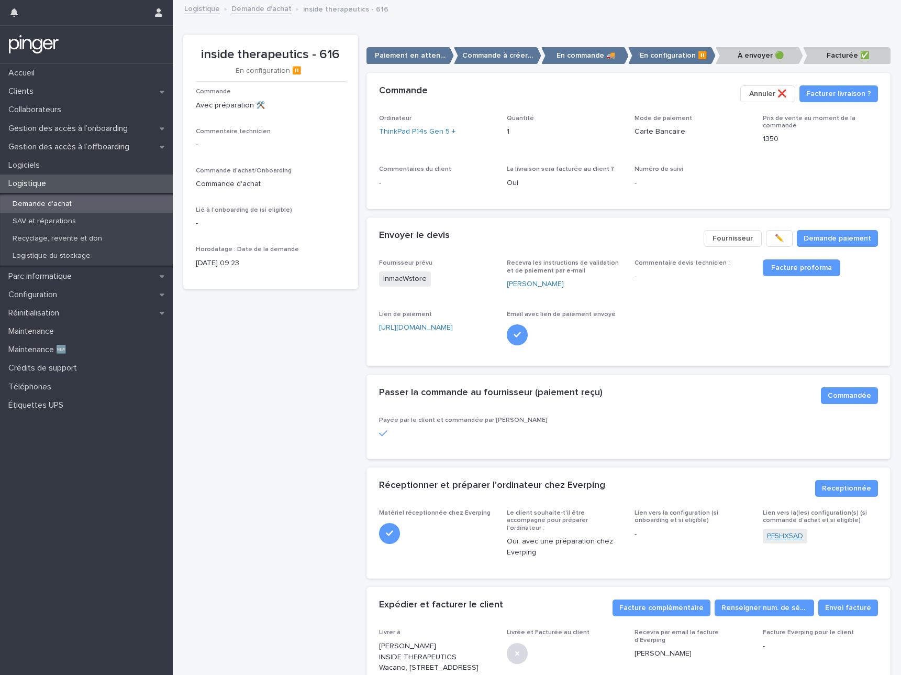
click at [779, 539] on link "PF5HX5AD" at bounding box center [785, 536] width 36 height 11
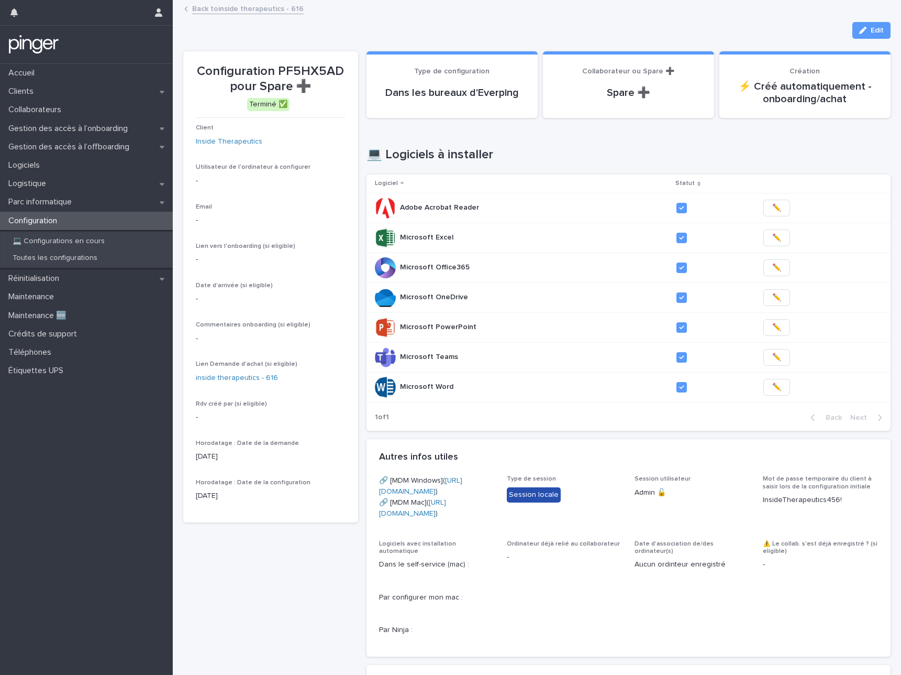
click at [306, 68] on p "Configuration PF5HX5AD pour Spare ➕" at bounding box center [271, 79] width 150 height 30
copy p "PF5HX5AD"
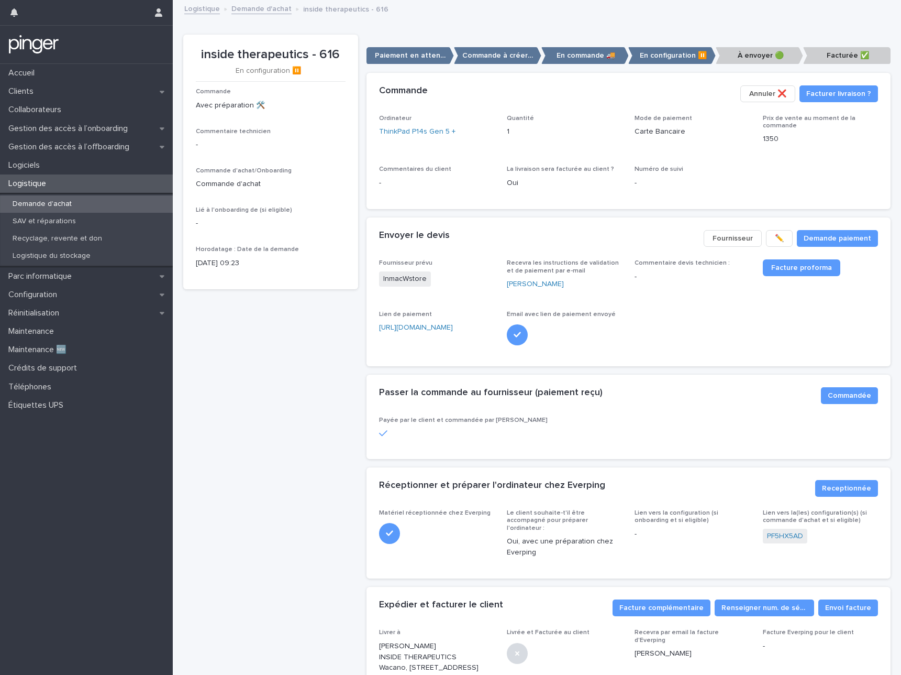
click at [801, 180] on div "Ordinateur ThinkPad P14s Gen 5 + Quantité 1 Mode de paiement Carte Bancaire Pri…" at bounding box center [628, 156] width 499 height 82
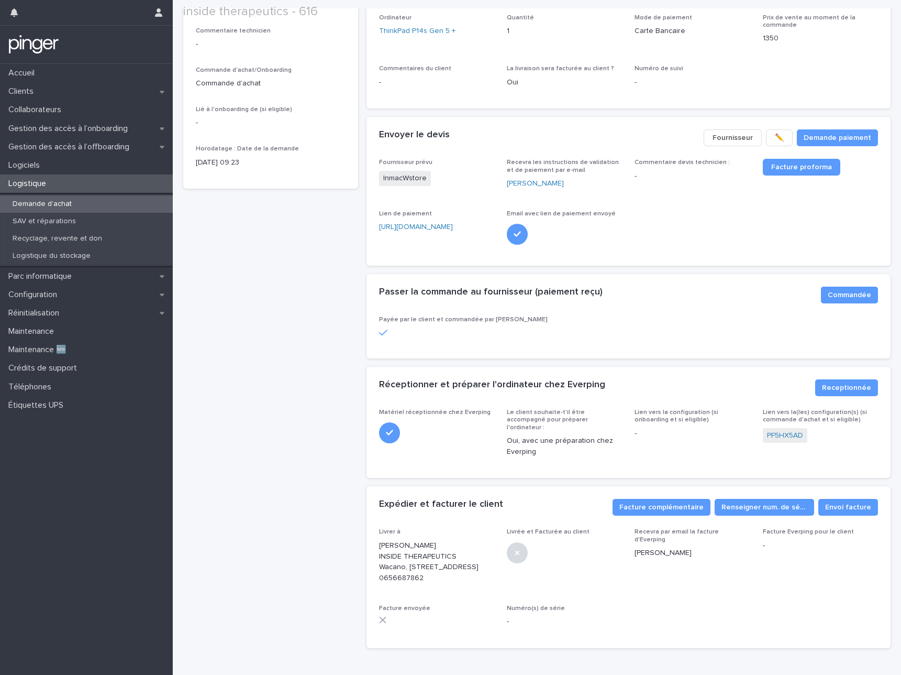
scroll to position [149, 0]
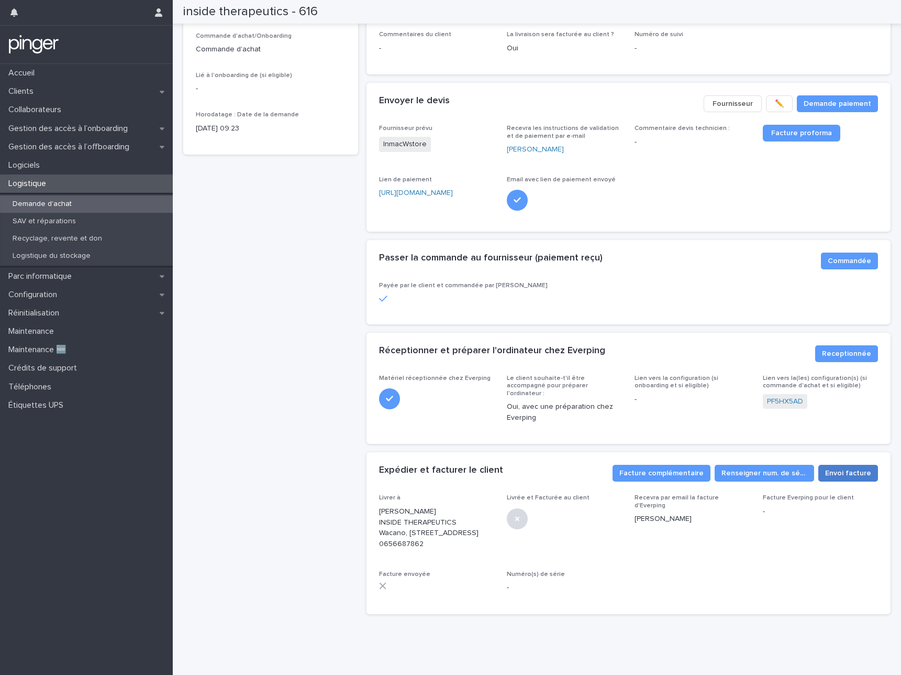
click at [836, 468] on span "Envoi facture" at bounding box center [848, 473] width 46 height 10
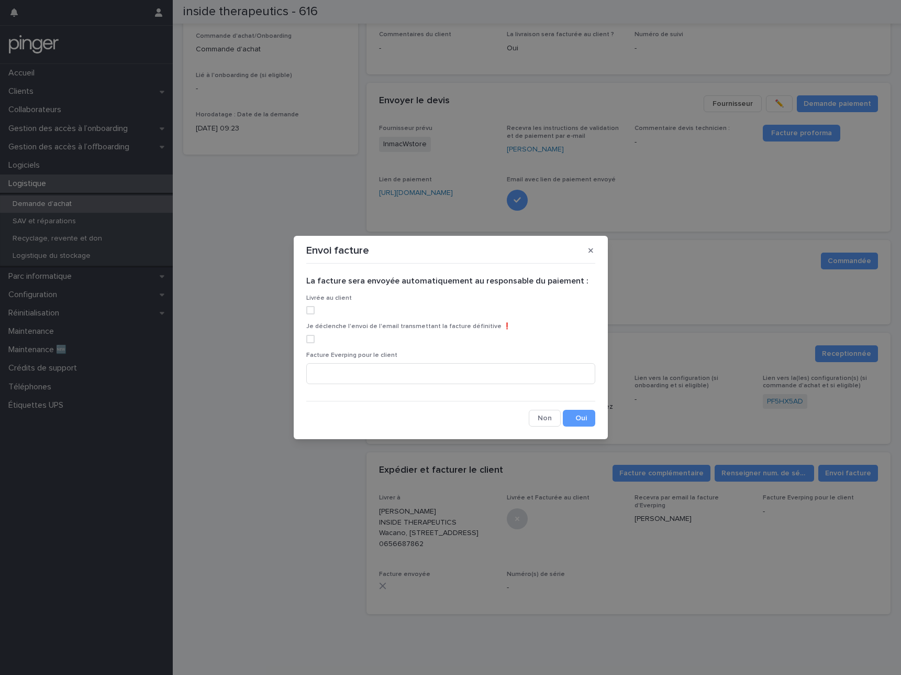
click at [308, 312] on span at bounding box center [310, 310] width 8 height 8
click at [310, 334] on div "Je déclenche l'envoi de l'email transmettant la facture définitive ❗" at bounding box center [450, 337] width 289 height 28
click at [311, 338] on span at bounding box center [310, 339] width 8 height 8
click at [361, 368] on input at bounding box center [450, 373] width 289 height 21
paste input "**********"
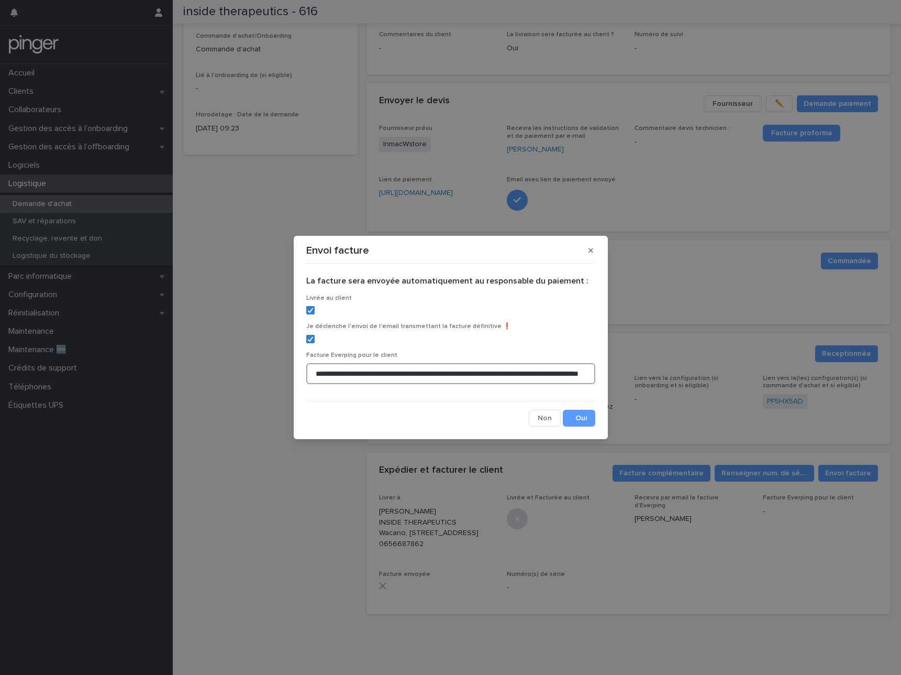
scroll to position [0, 111]
type input "**********"
click at [578, 420] on button "Save" at bounding box center [579, 418] width 32 height 17
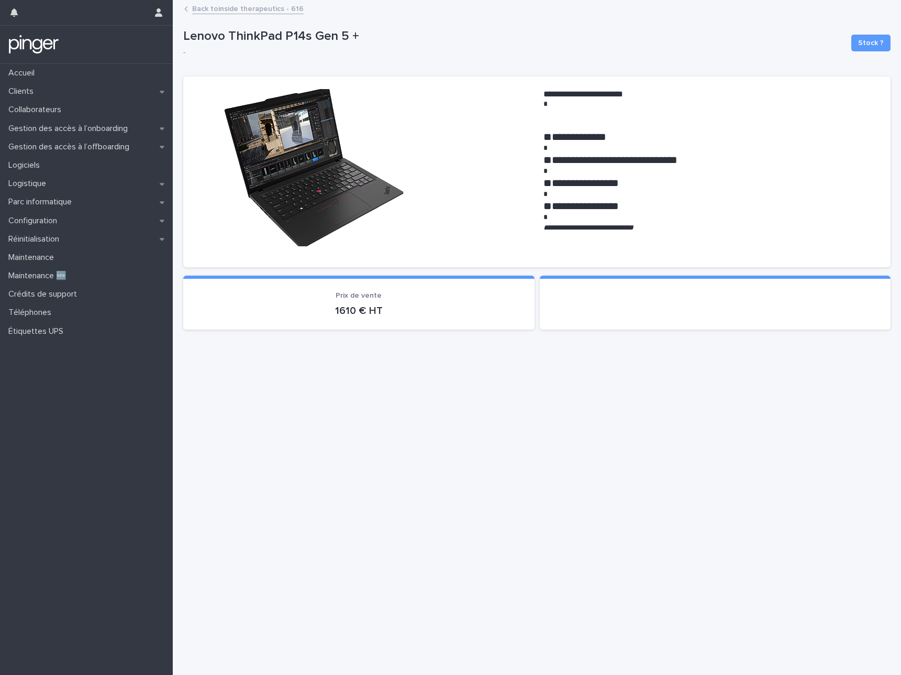
click at [228, 6] on link "Back to inside therapeutics - 616" at bounding box center [248, 8] width 112 height 12
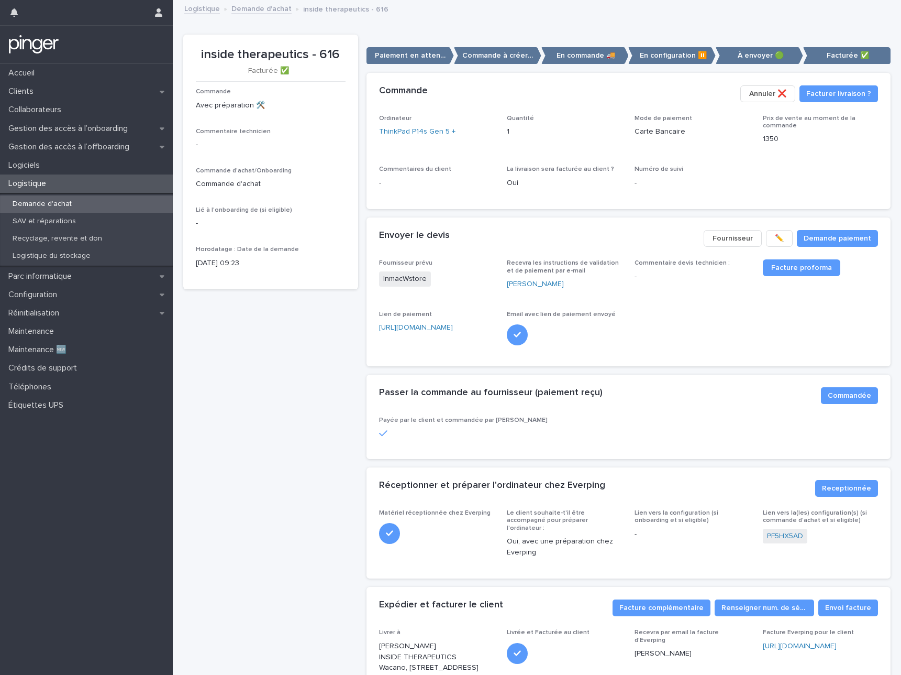
click at [257, 11] on link "Demande d'achat" at bounding box center [261, 8] width 60 height 12
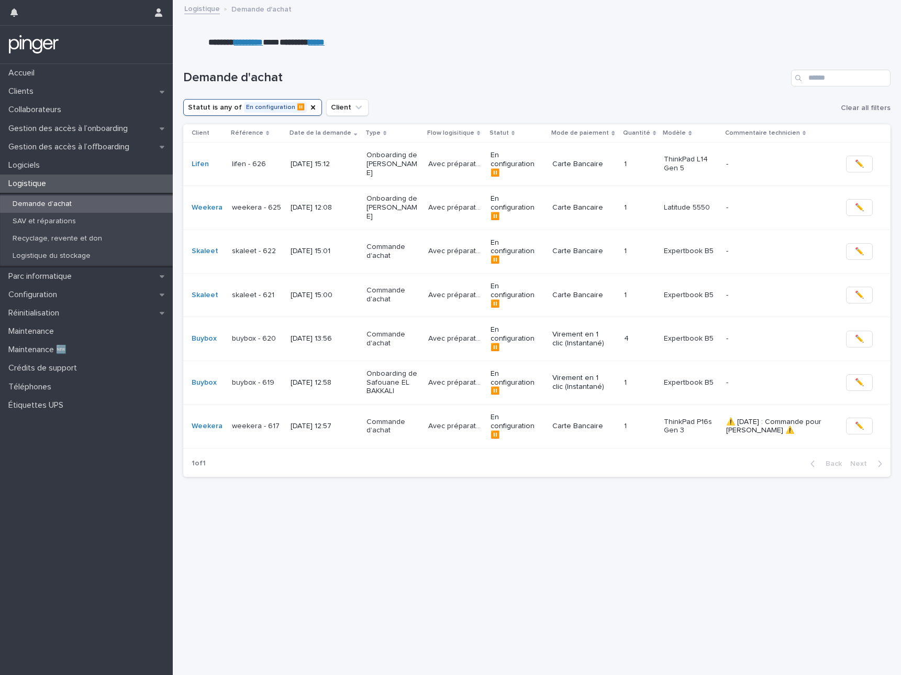
click at [270, 422] on p "weekera - 617" at bounding box center [257, 426] width 50 height 9
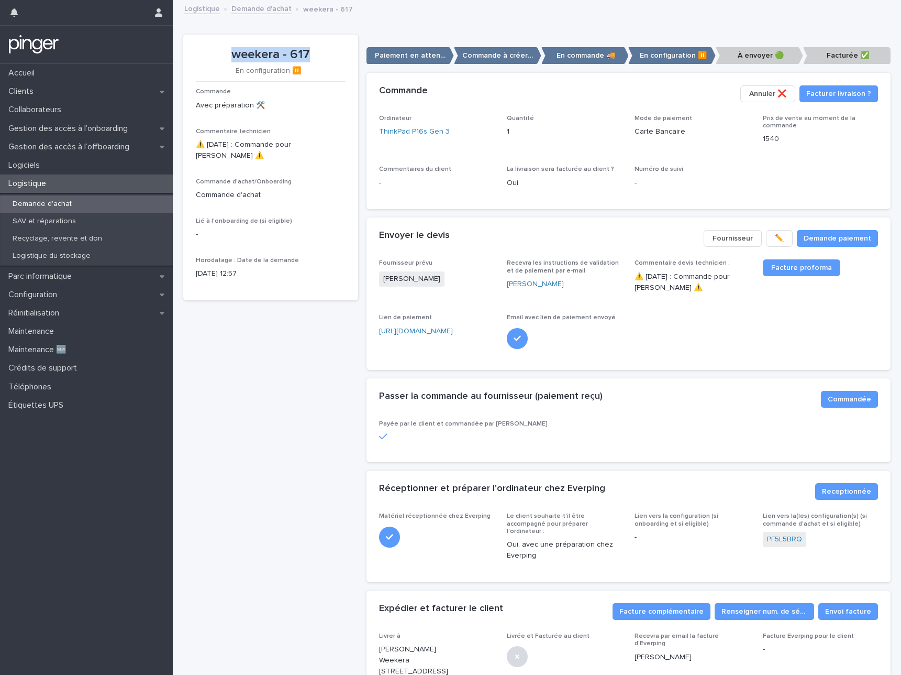
drag, startPoint x: 231, startPoint y: 54, endPoint x: 314, endPoint y: 51, distance: 82.3
click at [314, 51] on p "weekera - 617" at bounding box center [271, 54] width 150 height 15
copy p "weekera - 617"
click at [406, 136] on link "ThinkPad P16s Gen 3" at bounding box center [414, 131] width 71 height 11
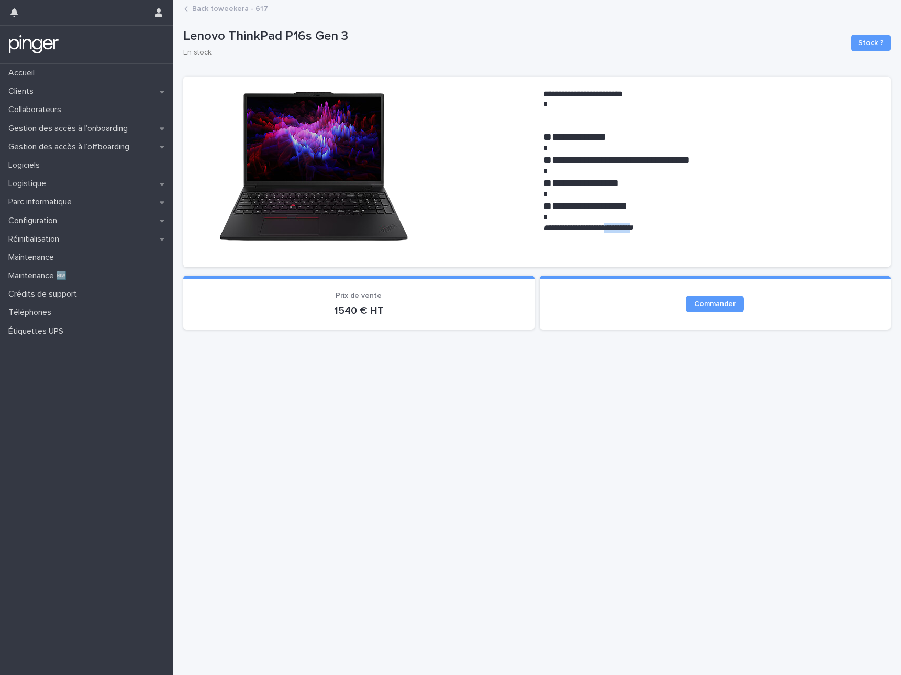
drag, startPoint x: 620, startPoint y: 228, endPoint x: 660, endPoint y: 229, distance: 39.8
click at [634, 229] on em "**********" at bounding box center [589, 227] width 90 height 7
copy em "**********"
drag, startPoint x: 179, startPoint y: 37, endPoint x: 357, endPoint y: 38, distance: 178.1
click at [357, 38] on div "**********" at bounding box center [537, 324] width 718 height 647
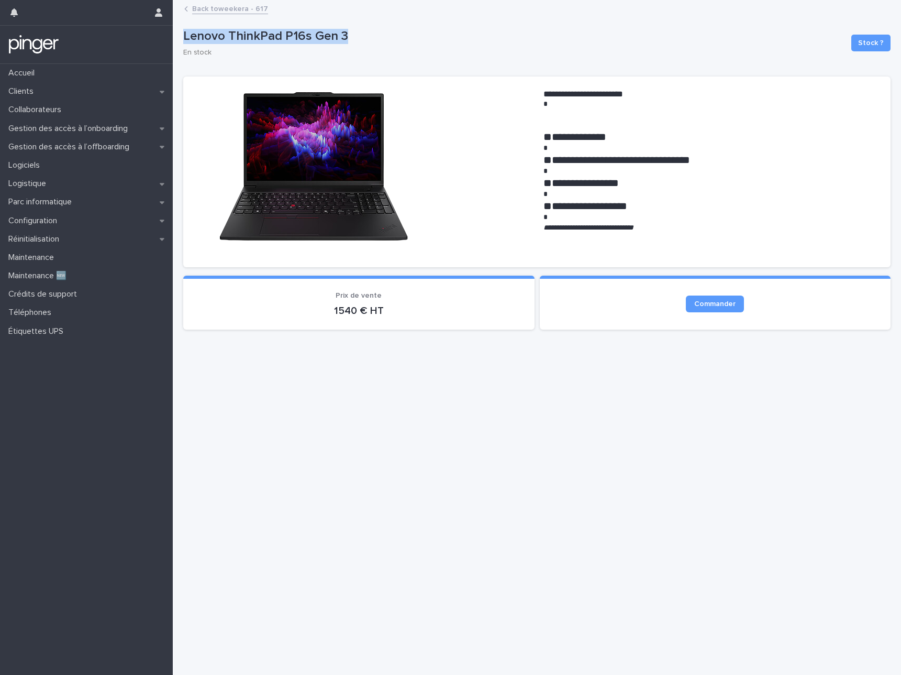
copy p "Lenovo ThinkPad P16s Gen 3"
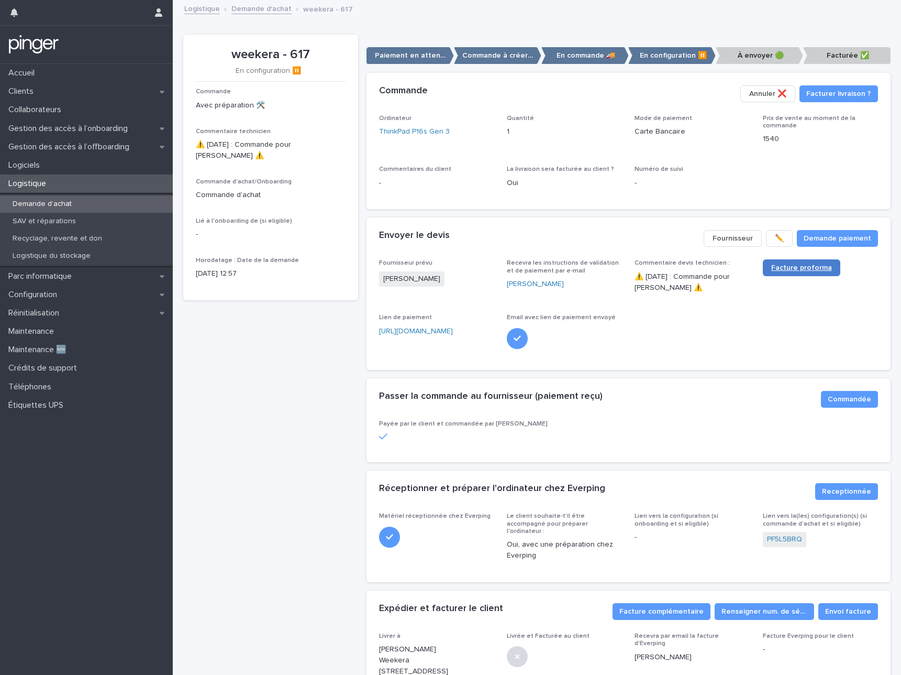
click at [799, 264] on span "Facture proforma" at bounding box center [801, 267] width 61 height 7
click at [671, 317] on div "Fournisseur prévu [PERSON_NAME] Recevra les instructions de validation et de pa…" at bounding box center [628, 307] width 499 height 97
click at [782, 536] on link "PF5L5BRQ" at bounding box center [784, 539] width 35 height 11
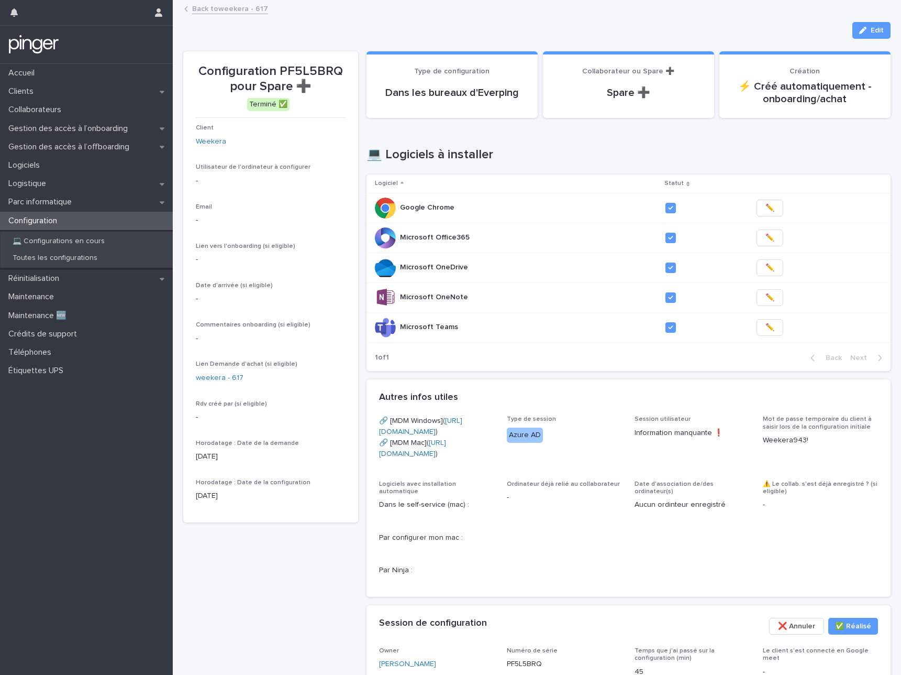
click at [312, 69] on p "Configuration PF5L5BRQ pour Spare ➕" at bounding box center [271, 79] width 150 height 30
copy p "PF5L5BRQ"
click at [604, 152] on h1 "💻 Logiciels à installer" at bounding box center [629, 154] width 524 height 15
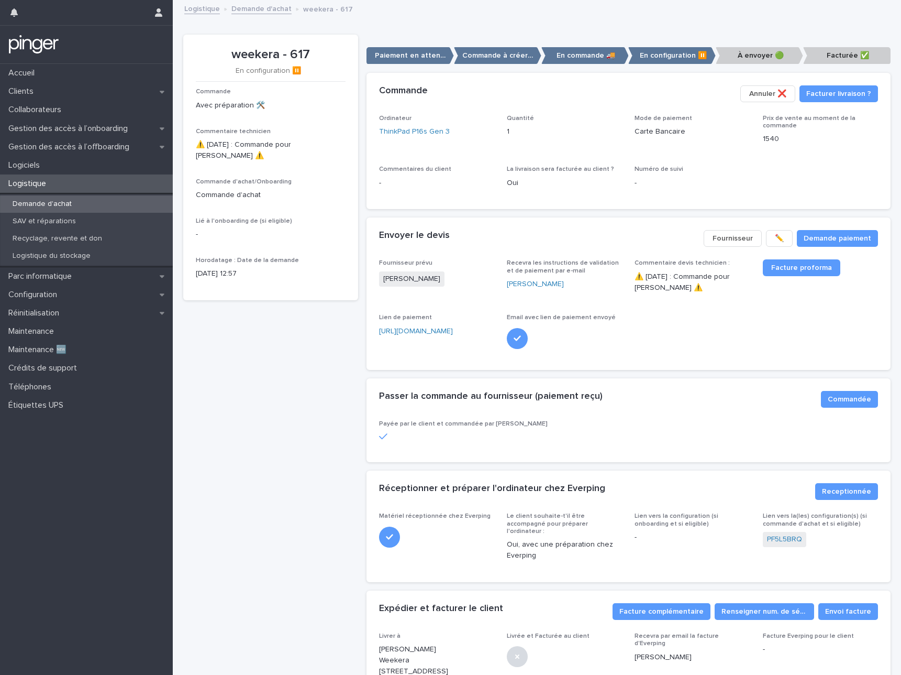
scroll to position [141, 0]
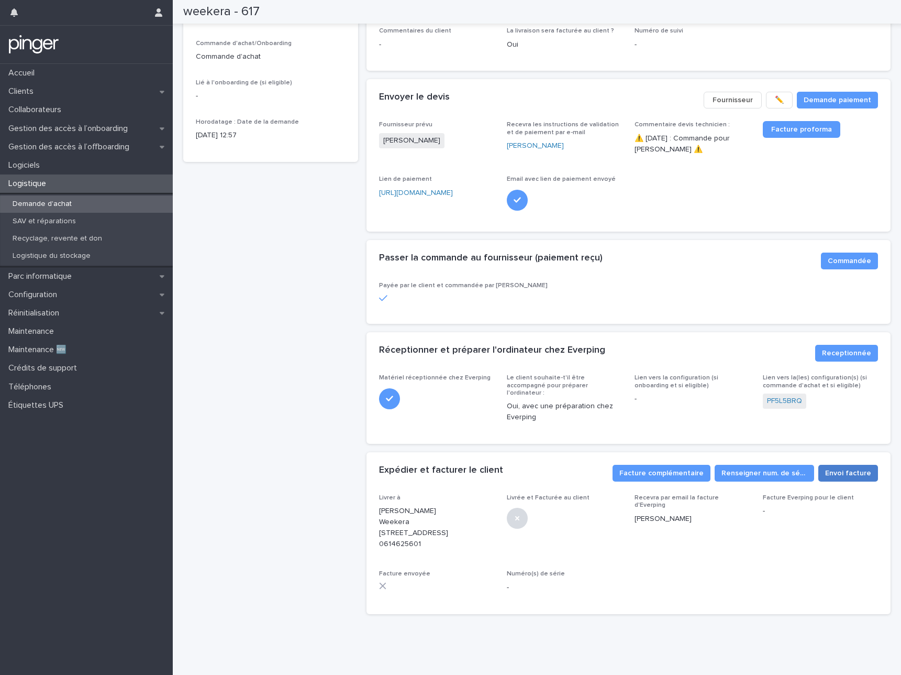
click at [859, 468] on span "Envoi facture" at bounding box center [848, 473] width 46 height 10
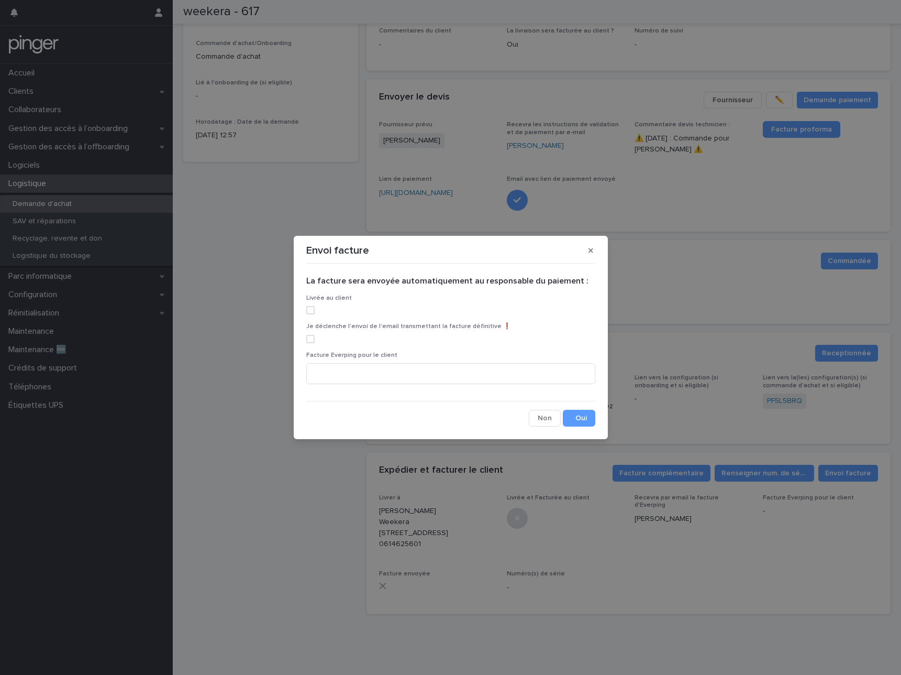
click at [311, 308] on span at bounding box center [310, 310] width 8 height 8
click at [310, 340] on span at bounding box center [310, 339] width 8 height 8
click at [337, 367] on input at bounding box center [450, 373] width 289 height 21
paste input "**********"
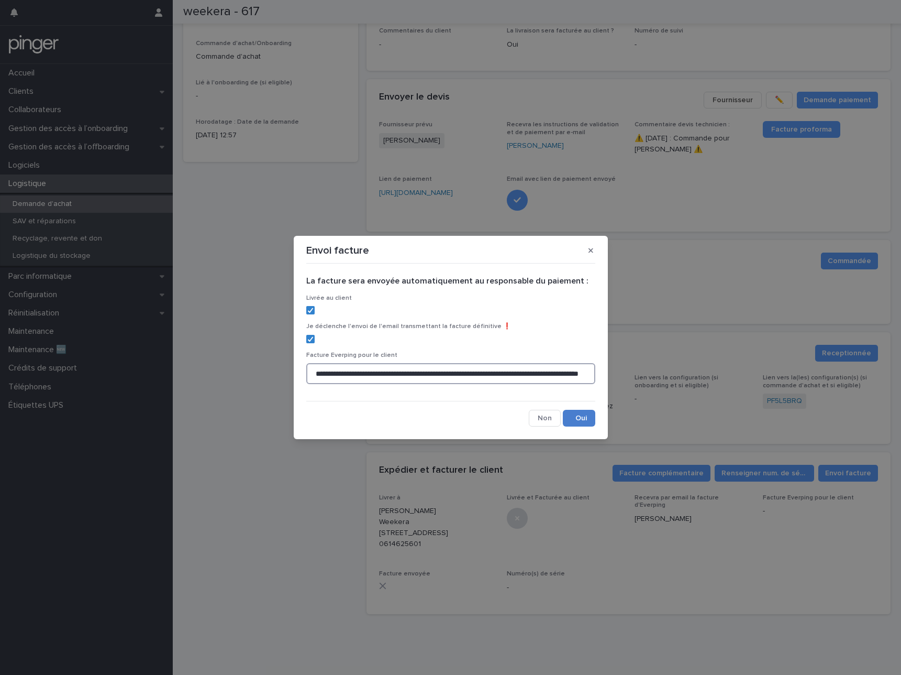
type input "**********"
click at [572, 418] on button "Save" at bounding box center [579, 418] width 32 height 17
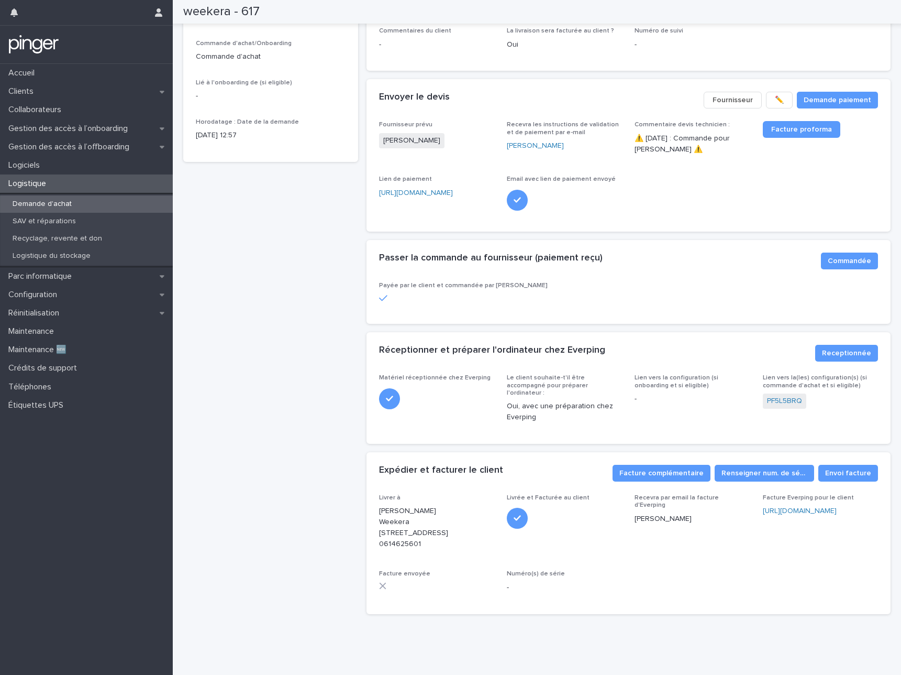
scroll to position [0, 0]
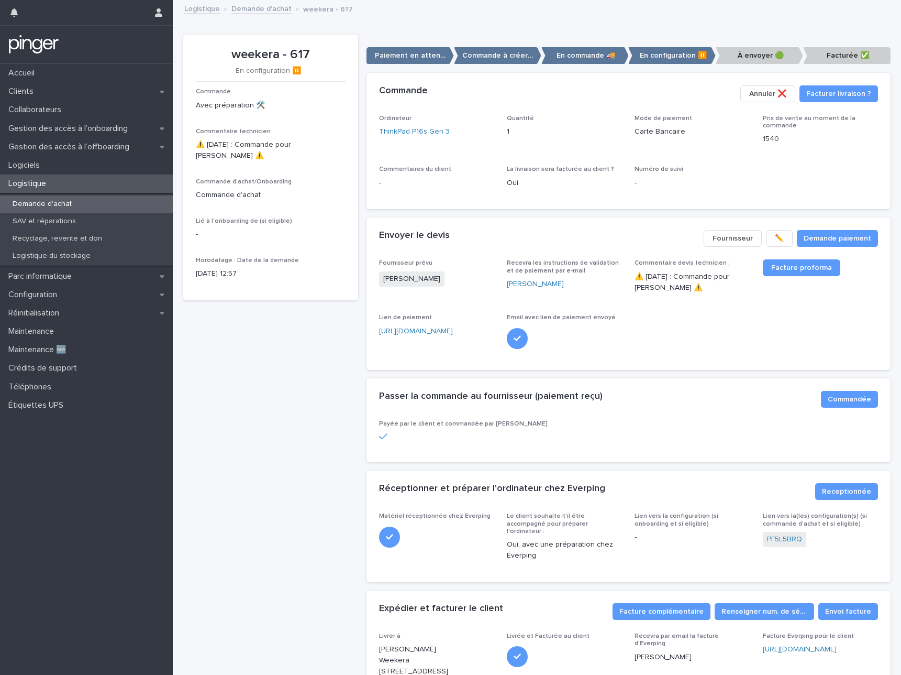
click at [254, 5] on link "Demande d'achat" at bounding box center [261, 8] width 60 height 12
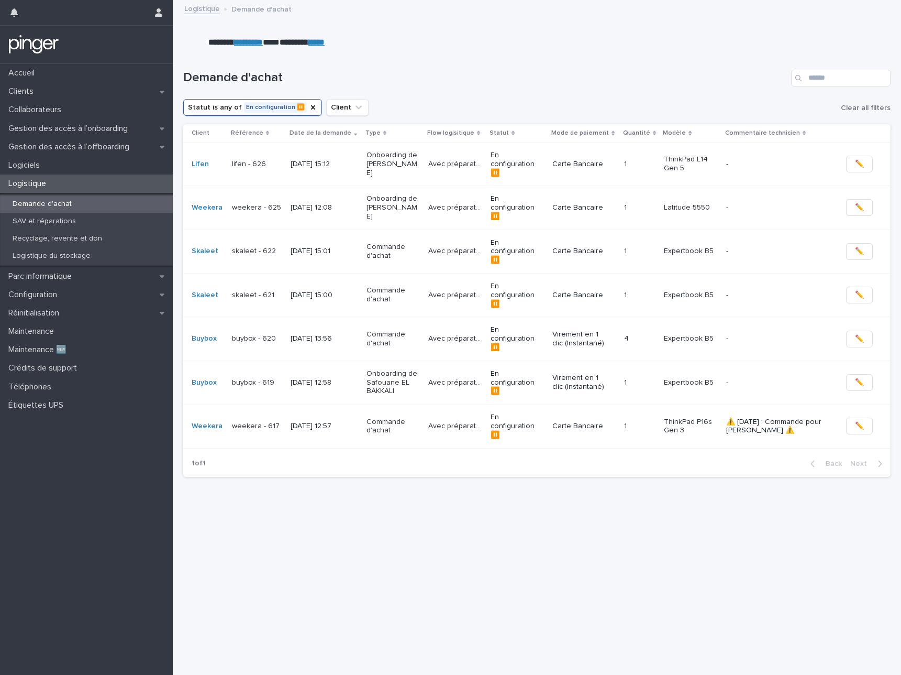
click at [306, 360] on td "[DATE] 12:58" at bounding box center [323, 381] width 75 height 43
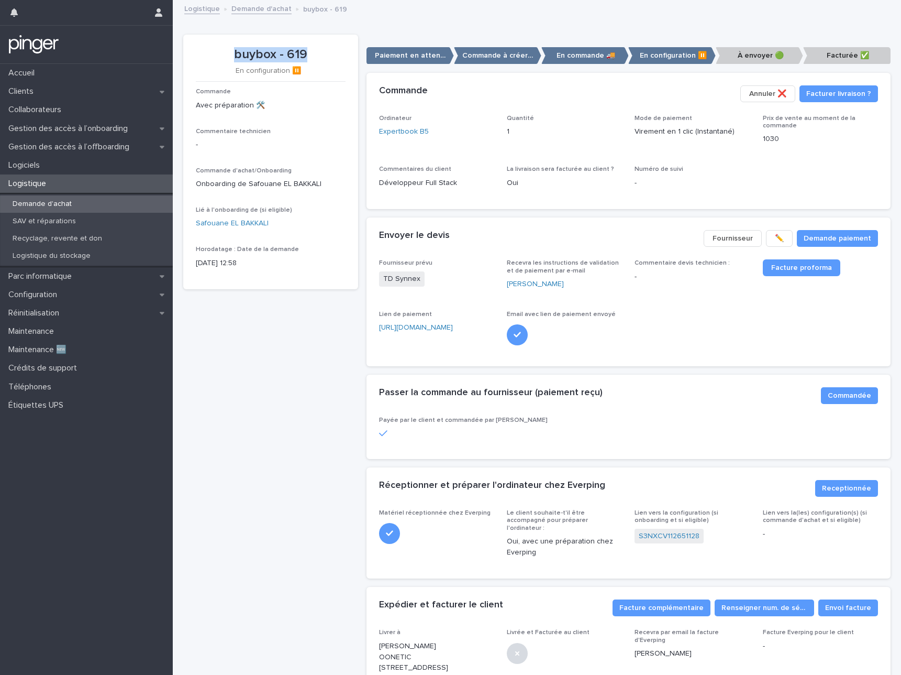
drag, startPoint x: 235, startPoint y: 55, endPoint x: 321, endPoint y: 55, distance: 85.9
click at [321, 55] on p "buybox - 619" at bounding box center [271, 54] width 150 height 15
copy p "buybox - 619"
click at [413, 133] on link "Expertbook B5" at bounding box center [404, 131] width 50 height 11
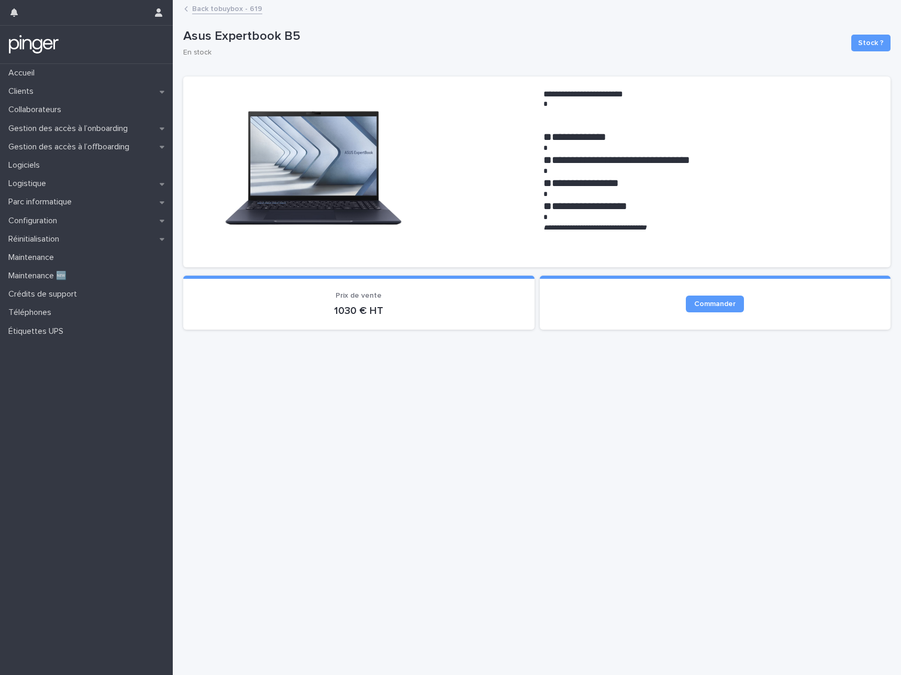
click at [619, 227] on em "**********" at bounding box center [595, 227] width 103 height 7
drag, startPoint x: 620, startPoint y: 226, endPoint x: 682, endPoint y: 226, distance: 62.8
click at [647, 226] on em "**********" at bounding box center [595, 227] width 103 height 7
copy em "**********"
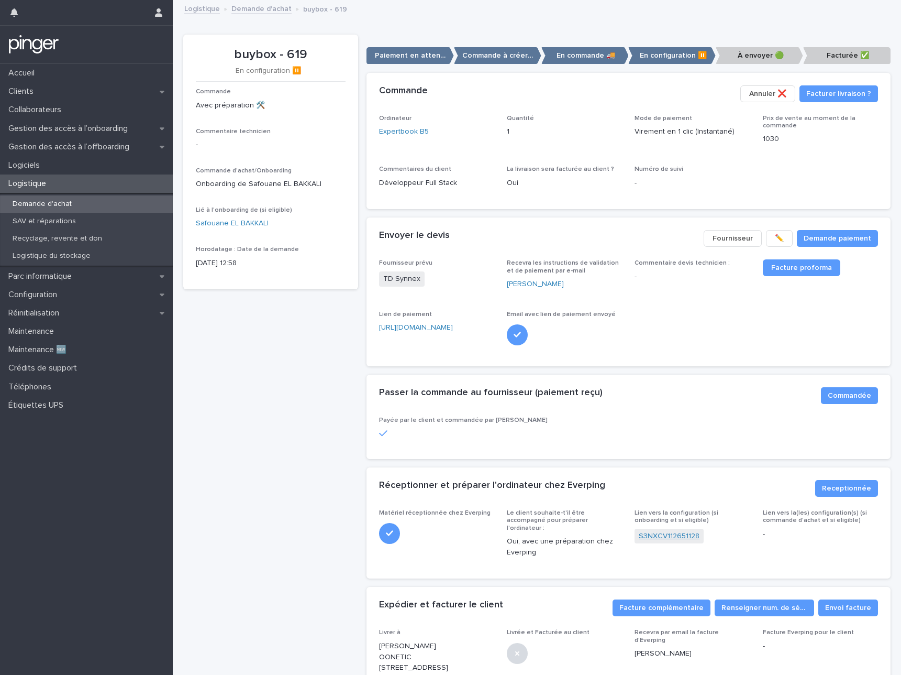
click at [662, 535] on link "S3NXCV112651128" at bounding box center [669, 536] width 61 height 11
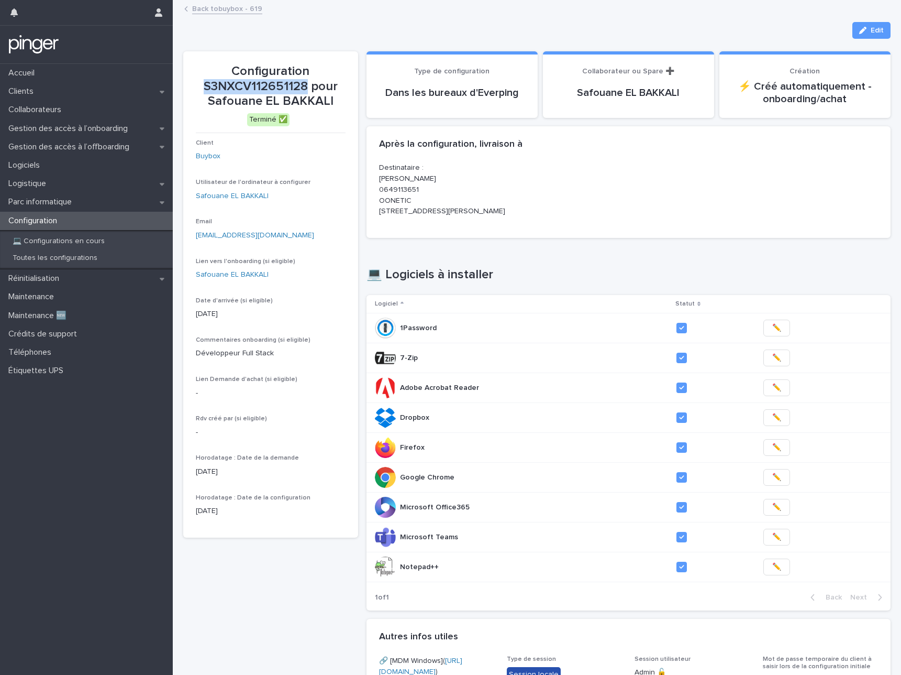
drag, startPoint x: 206, startPoint y: 81, endPoint x: 307, endPoint y: 84, distance: 101.7
click at [307, 84] on p "Configuration S3NXCV112651128 pour Safouane EL BAKKALI" at bounding box center [271, 86] width 150 height 45
click at [600, 155] on div "Après la configuration, livraison à" at bounding box center [629, 144] width 524 height 37
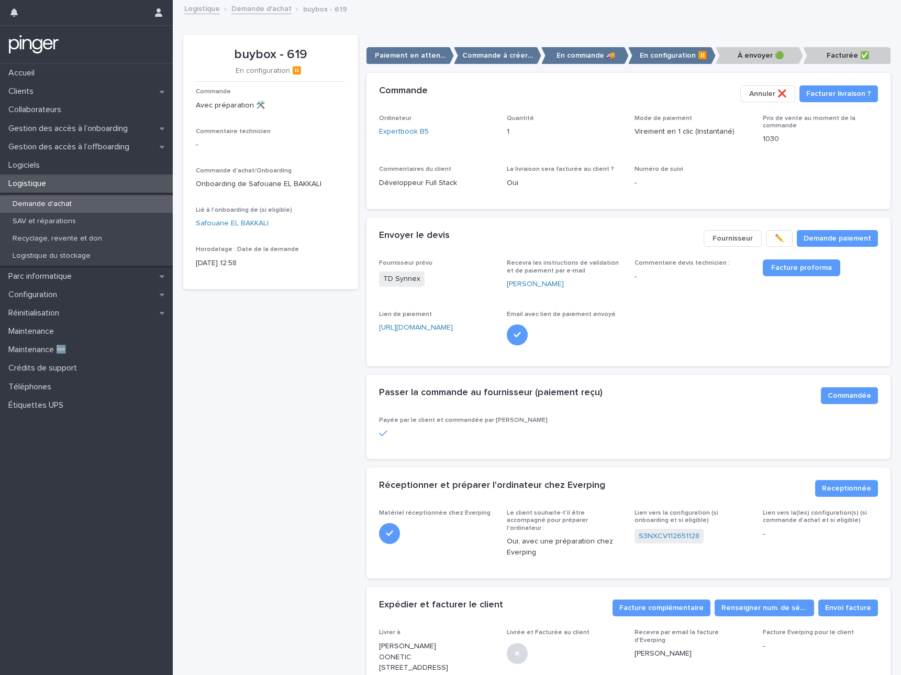
click at [712, 341] on div "Fournisseur prévu TD Synnex Recevra les instructions de validation et de paieme…" at bounding box center [628, 306] width 499 height 94
click at [401, 130] on link "Expertbook B5" at bounding box center [404, 131] width 50 height 11
click at [709, 350] on div "Fournisseur prévu TD Synnex Recevra les instructions de validation et de paieme…" at bounding box center [628, 306] width 499 height 94
click at [809, 274] on link "Facture proforma" at bounding box center [802, 267] width 78 height 17
click at [713, 185] on p "-" at bounding box center [692, 183] width 115 height 11
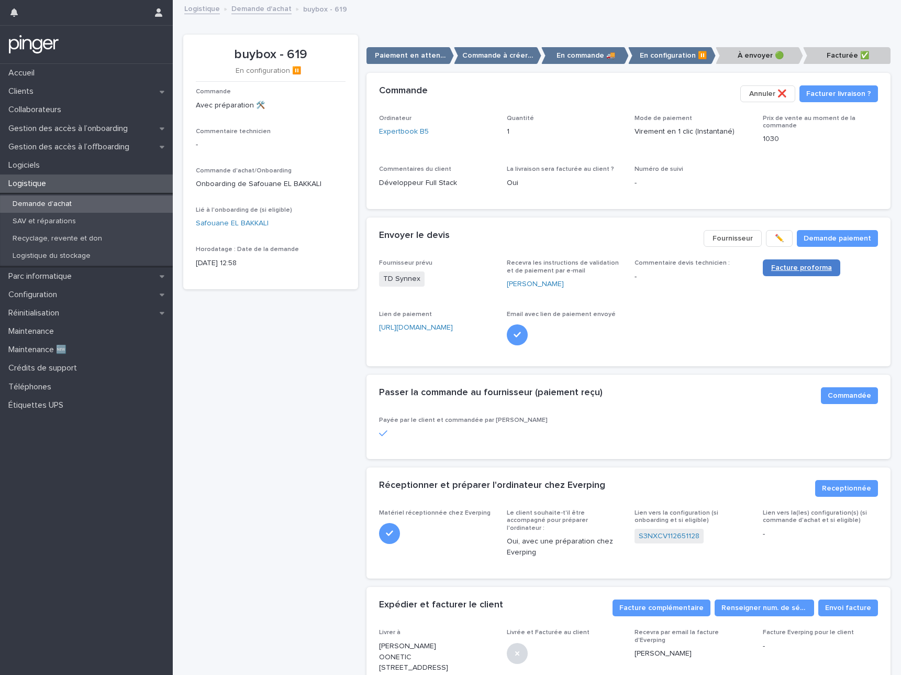
click at [782, 269] on span "Facture proforma" at bounding box center [801, 267] width 61 height 7
click at [789, 266] on span "Facture proforma" at bounding box center [801, 267] width 61 height 7
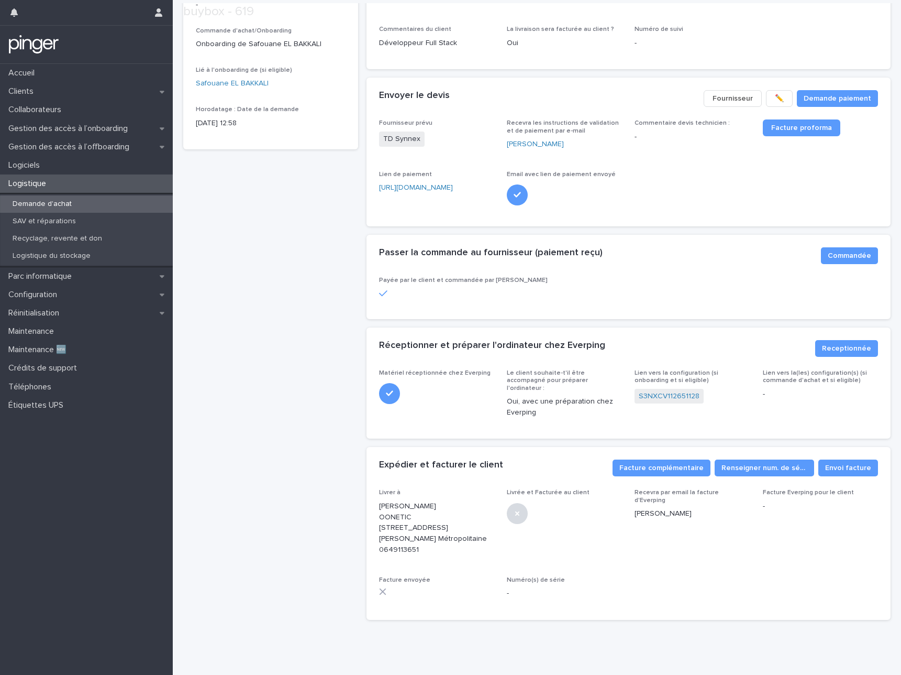
scroll to position [149, 0]
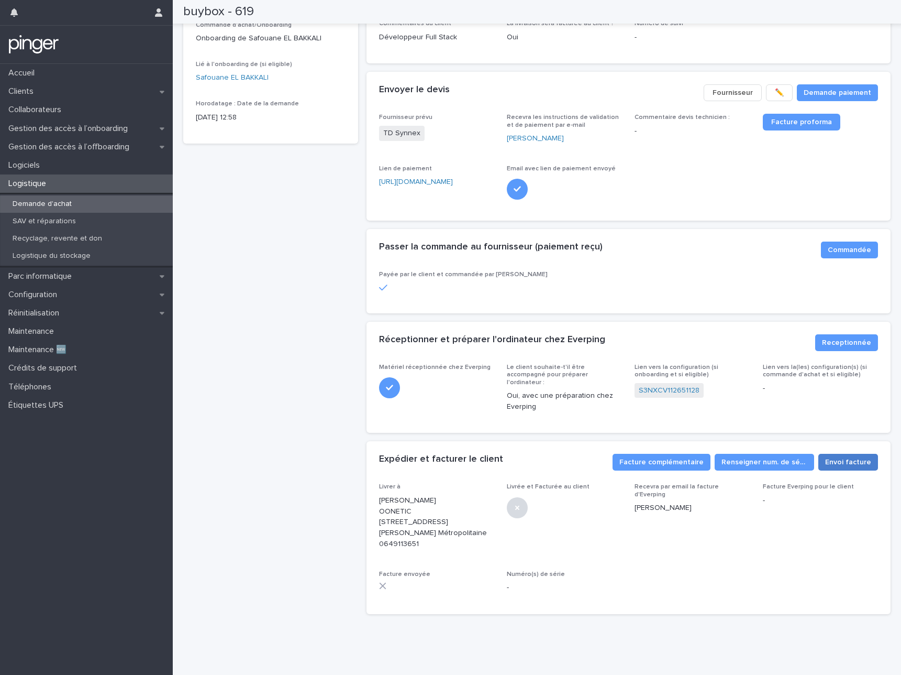
click at [844, 457] on span "Envoi facture" at bounding box center [848, 462] width 46 height 10
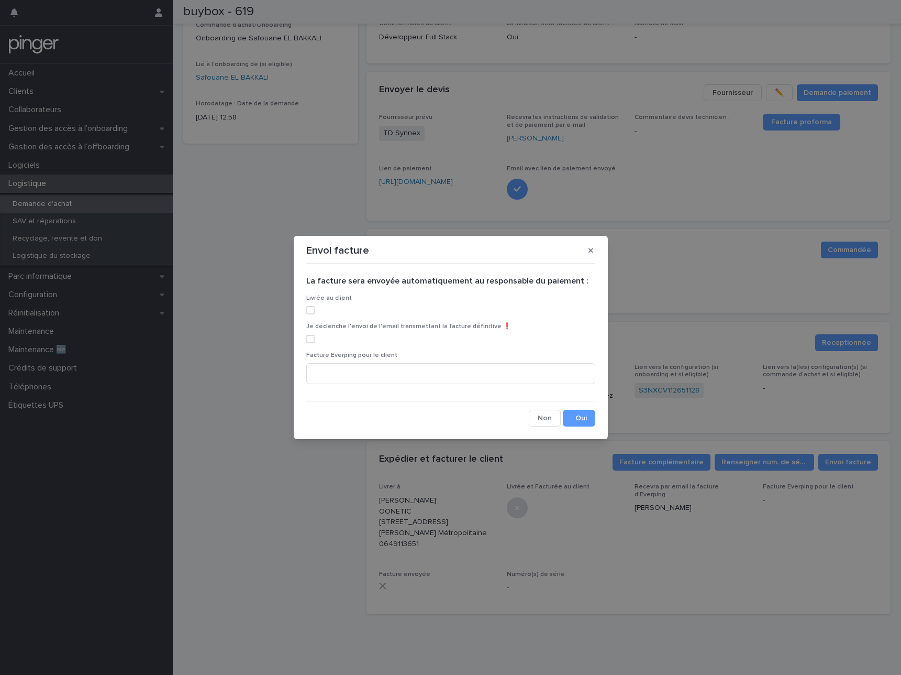
click at [308, 313] on span at bounding box center [310, 310] width 8 height 8
click at [309, 339] on span at bounding box center [310, 339] width 8 height 8
click at [352, 369] on input at bounding box center [450, 373] width 289 height 21
paste input "**********"
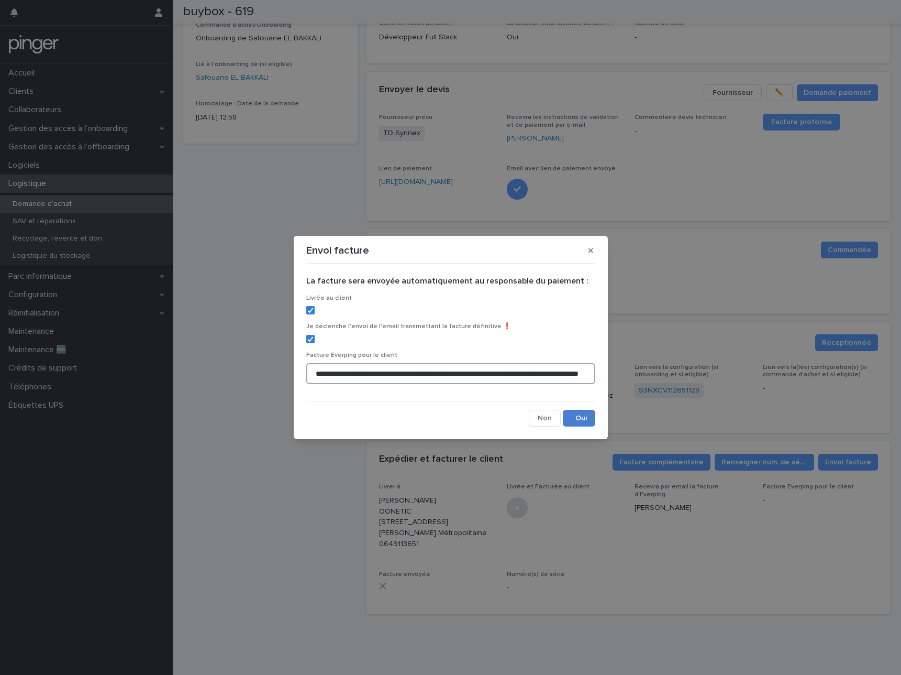
type input "**********"
click at [587, 422] on button "Save" at bounding box center [579, 418] width 32 height 17
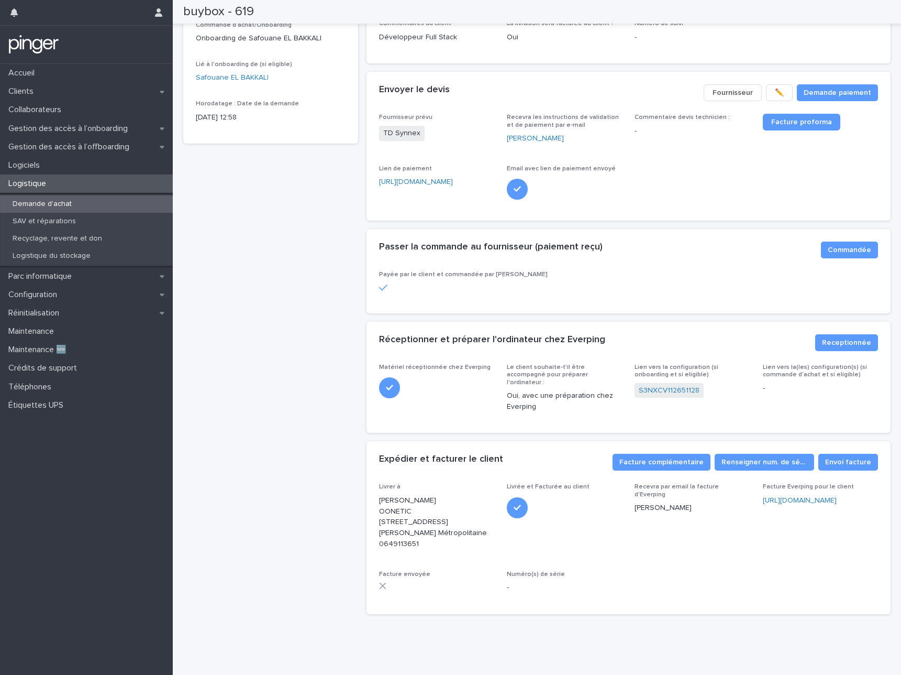
scroll to position [0, 0]
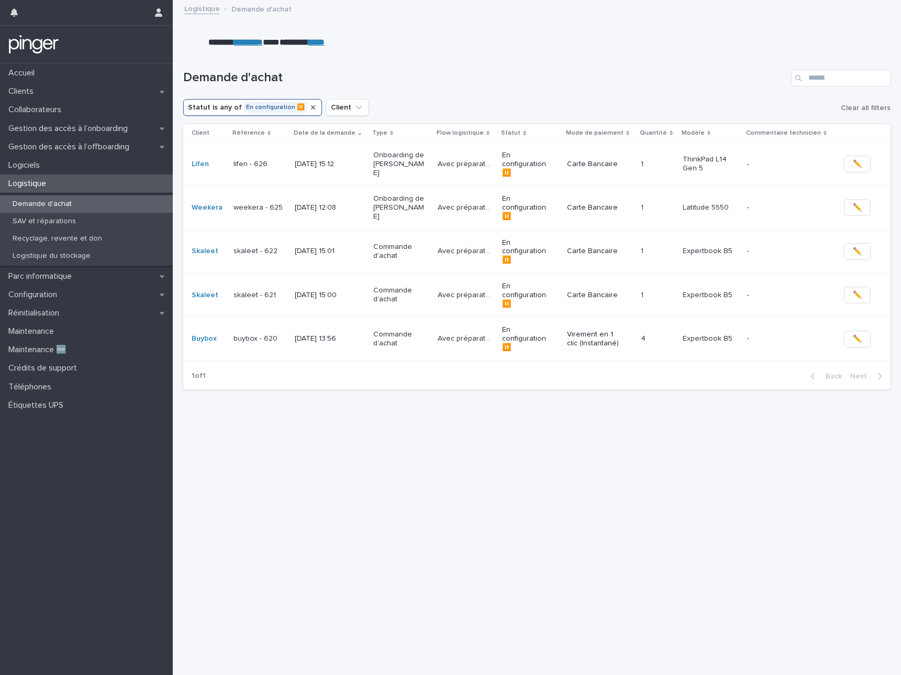
click at [311, 107] on icon "Statut" at bounding box center [313, 107] width 4 height 4
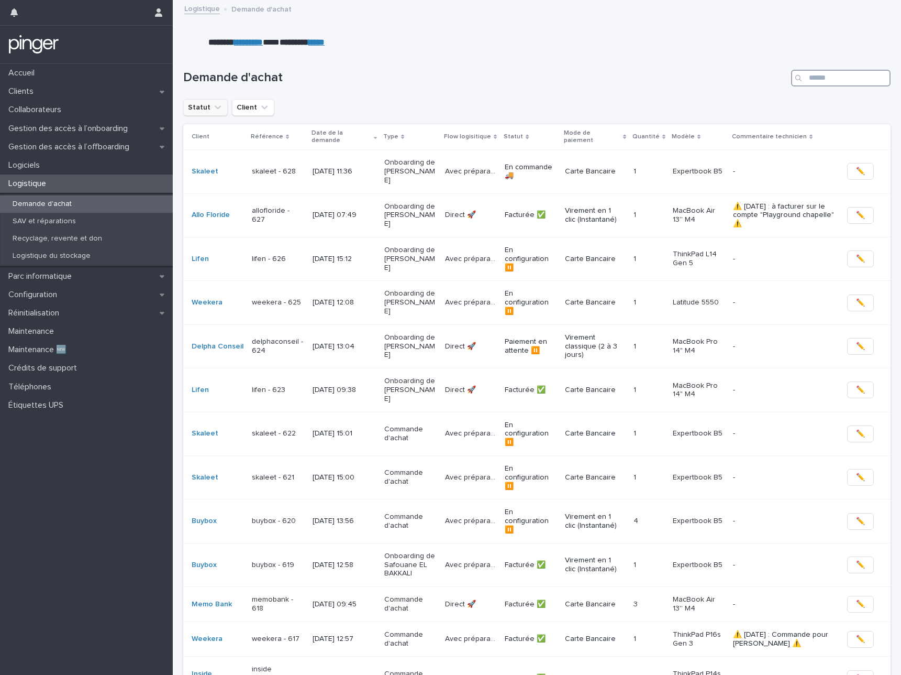
click at [821, 78] on input "Search" at bounding box center [841, 78] width 100 height 17
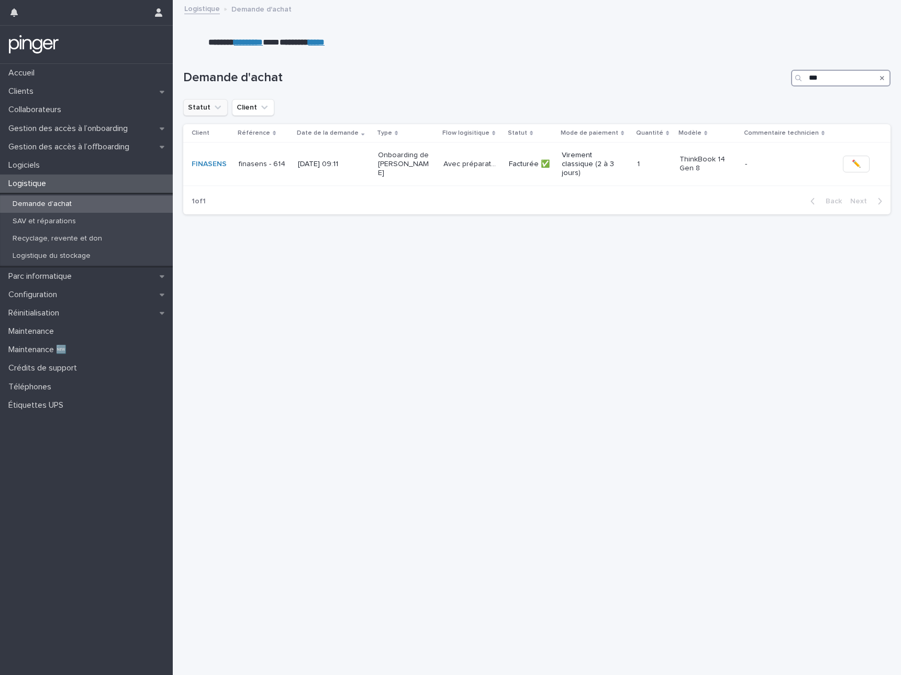
click at [857, 79] on input "***" at bounding box center [841, 78] width 100 height 17
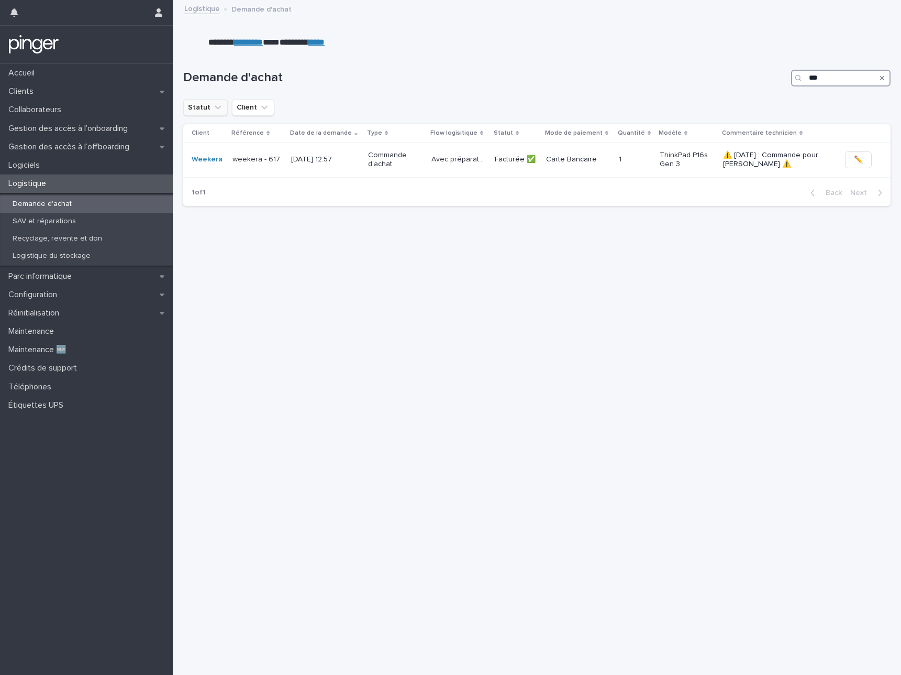
type input "***"
drag, startPoint x: 845, startPoint y: 77, endPoint x: 763, endPoint y: 77, distance: 81.7
click at [764, 77] on div "Demande d'achat ***" at bounding box center [537, 78] width 708 height 17
click at [598, 46] on p "******* ********* * ******** *****" at bounding box center [457, 43] width 498 height 12
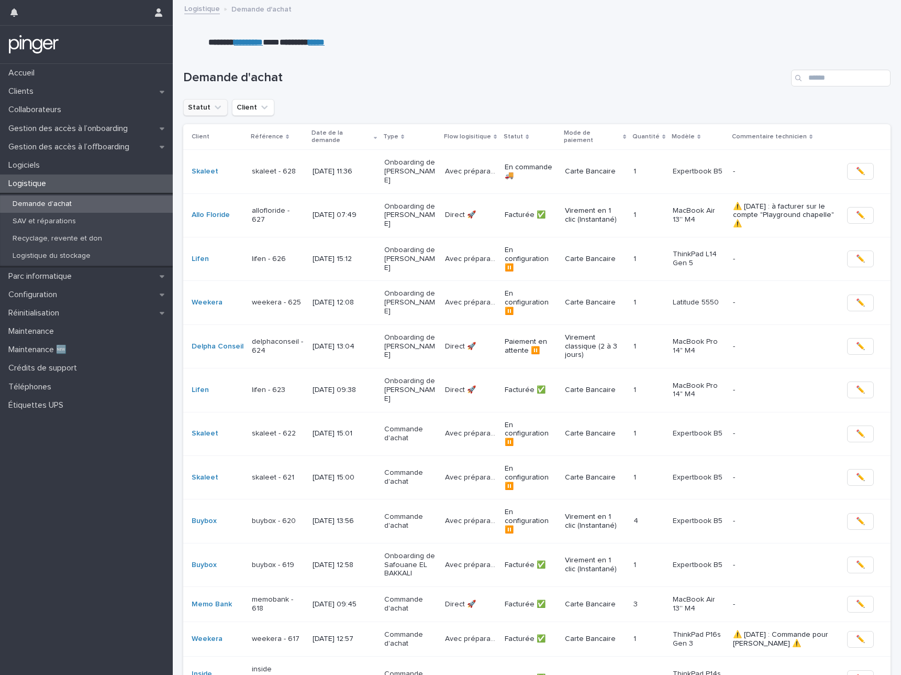
click at [198, 109] on button "Statut" at bounding box center [205, 107] width 45 height 17
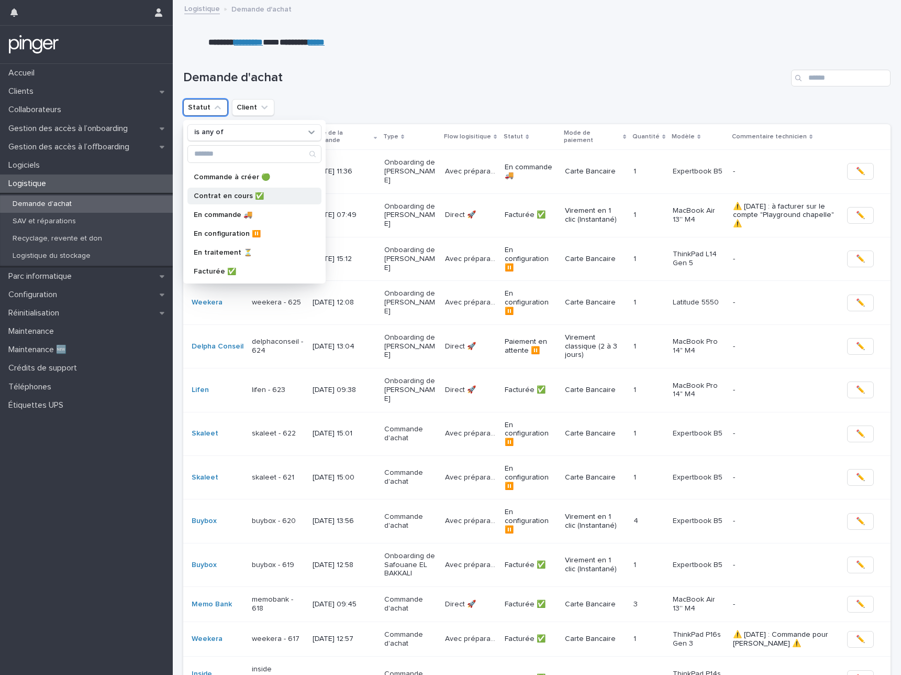
scroll to position [40, 0]
click at [237, 229] on p "En configuration ⏸️" at bounding box center [249, 228] width 111 height 7
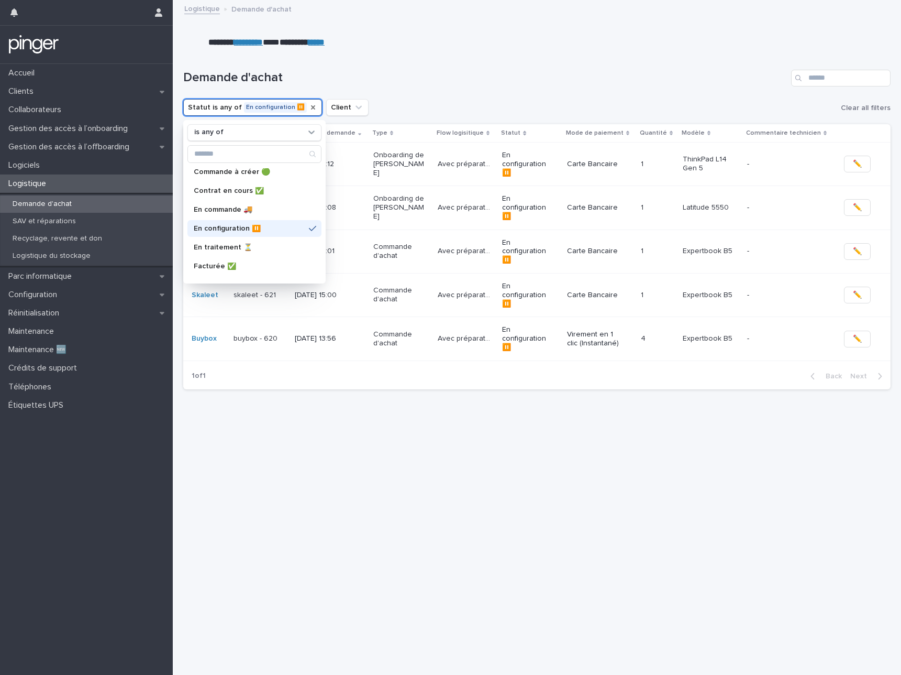
click at [516, 69] on div "Demande d'achat" at bounding box center [537, 74] width 708 height 50
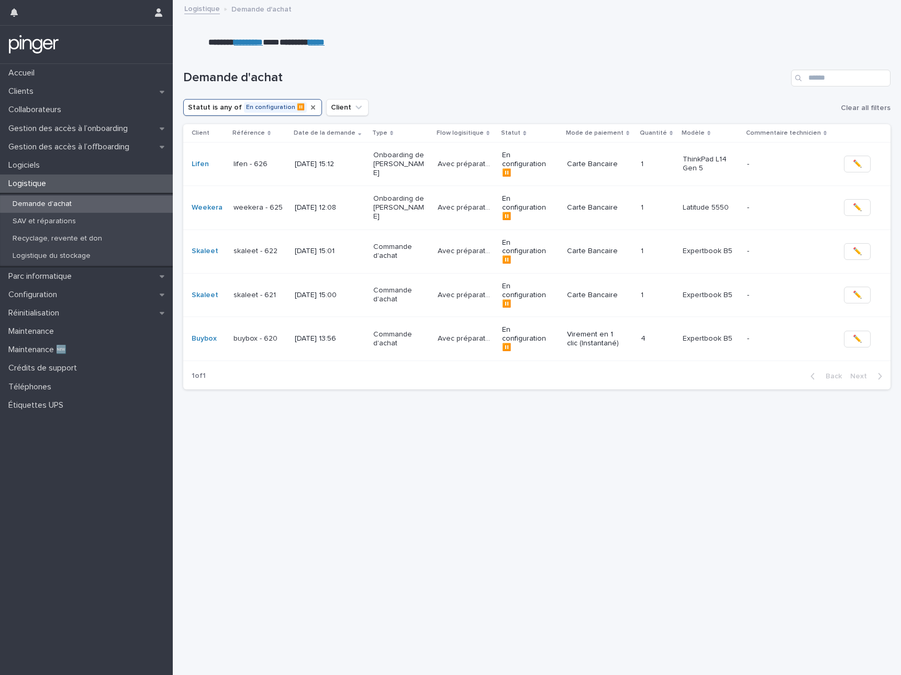
click at [610, 609] on div "Loading... Saving… Loading... Saving… Demande d'achat Statut is any of En confi…" at bounding box center [537, 349] width 718 height 600
click at [309, 102] on div "Statut" at bounding box center [313, 107] width 8 height 10
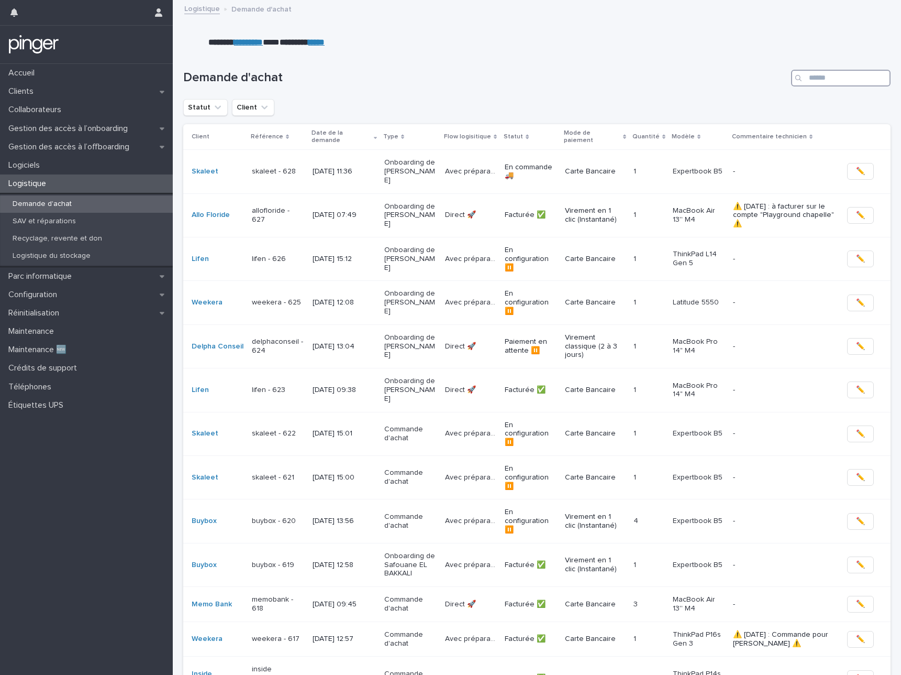
click at [822, 81] on input "Search" at bounding box center [841, 78] width 100 height 17
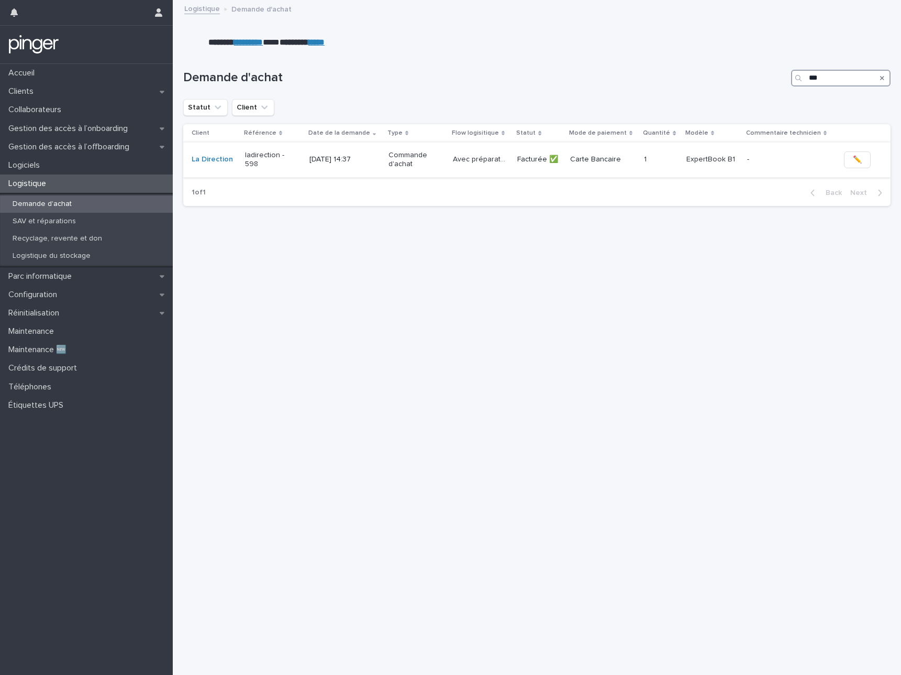
type input "***"
click at [384, 161] on td "Commande d'achat" at bounding box center [416, 159] width 64 height 35
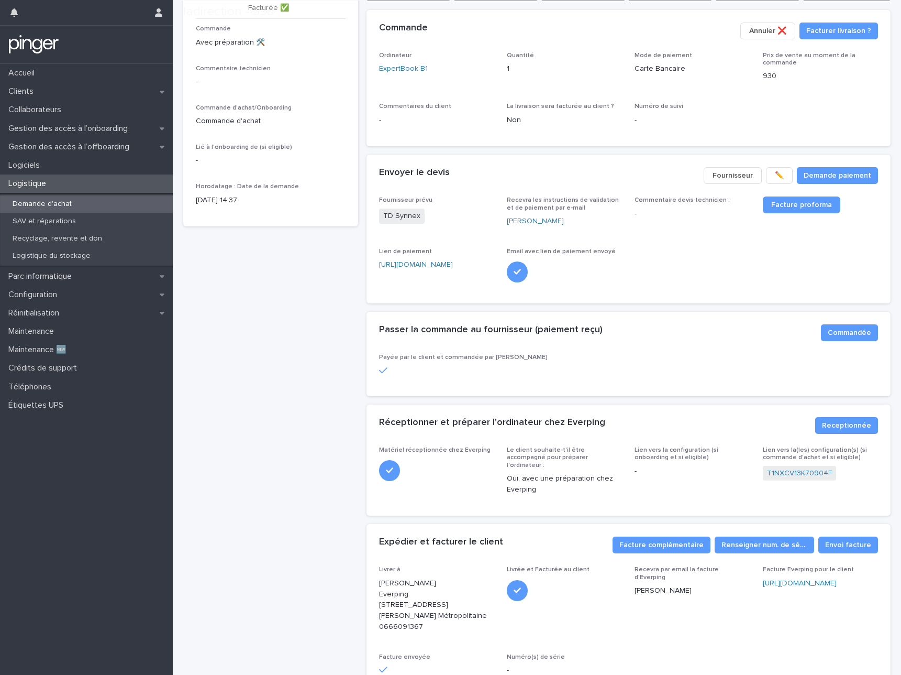
scroll to position [149, 0]
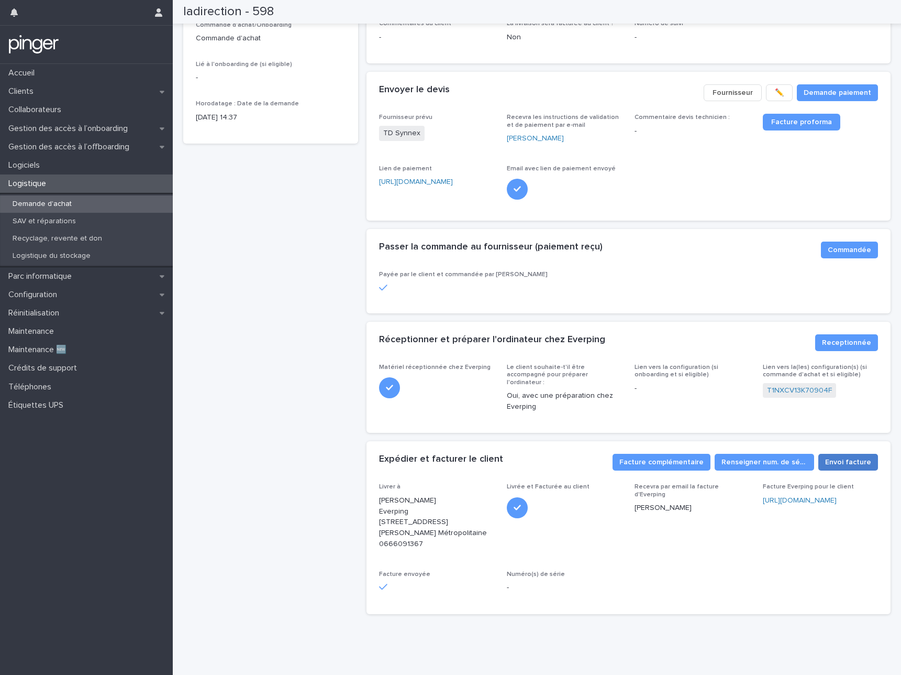
click at [852, 457] on span "Envoi facture" at bounding box center [848, 462] width 46 height 10
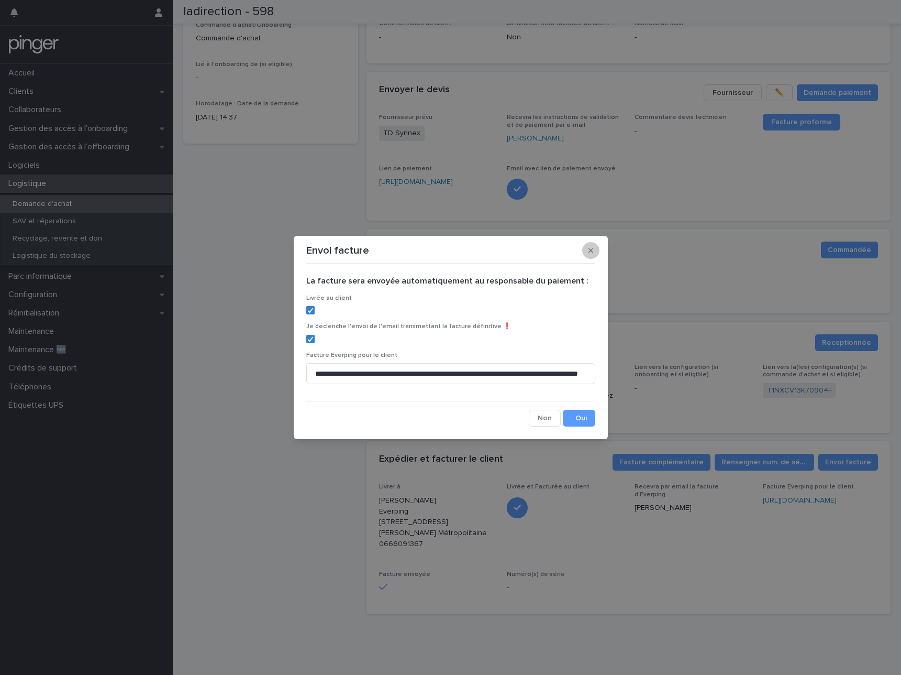
click at [587, 249] on button "button" at bounding box center [590, 250] width 17 height 17
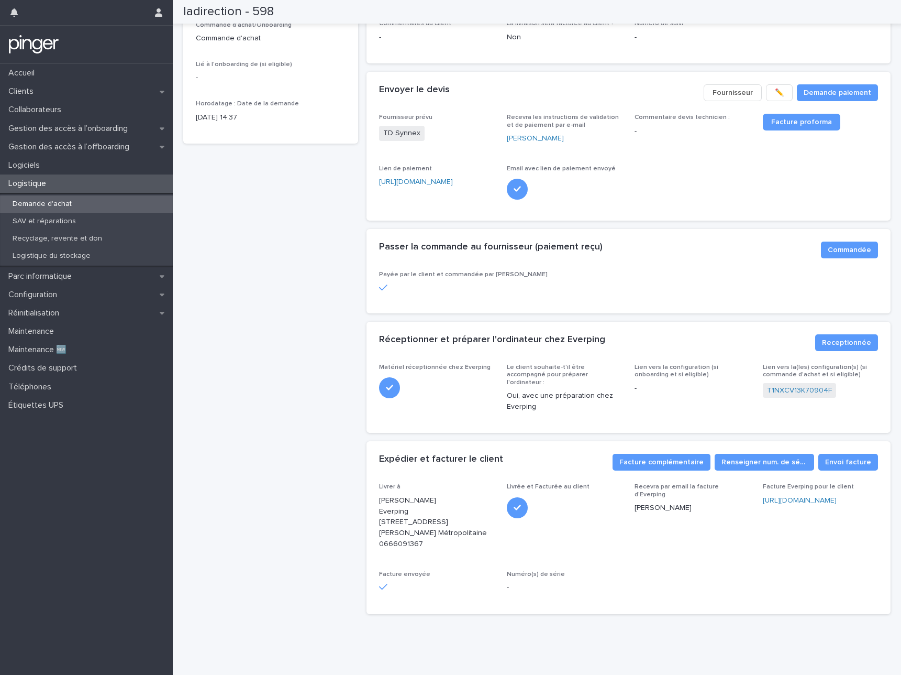
click at [291, 236] on div "ladirection - 598 Facturée ✅ Commande Avec préparation 🛠️ Commentaire technicie…" at bounding box center [270, 255] width 175 height 733
click at [68, 197] on div "Demande d'achat" at bounding box center [86, 203] width 173 height 17
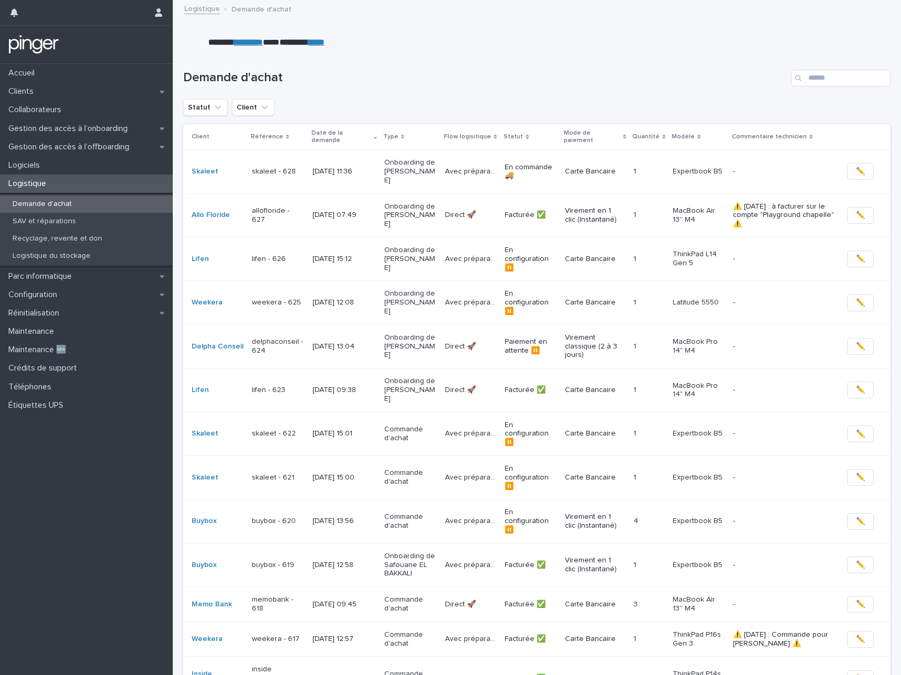
click at [456, 71] on h1 "Demande d'achat" at bounding box center [485, 77] width 604 height 15
click at [214, 104] on icon "Statut" at bounding box center [218, 107] width 10 height 10
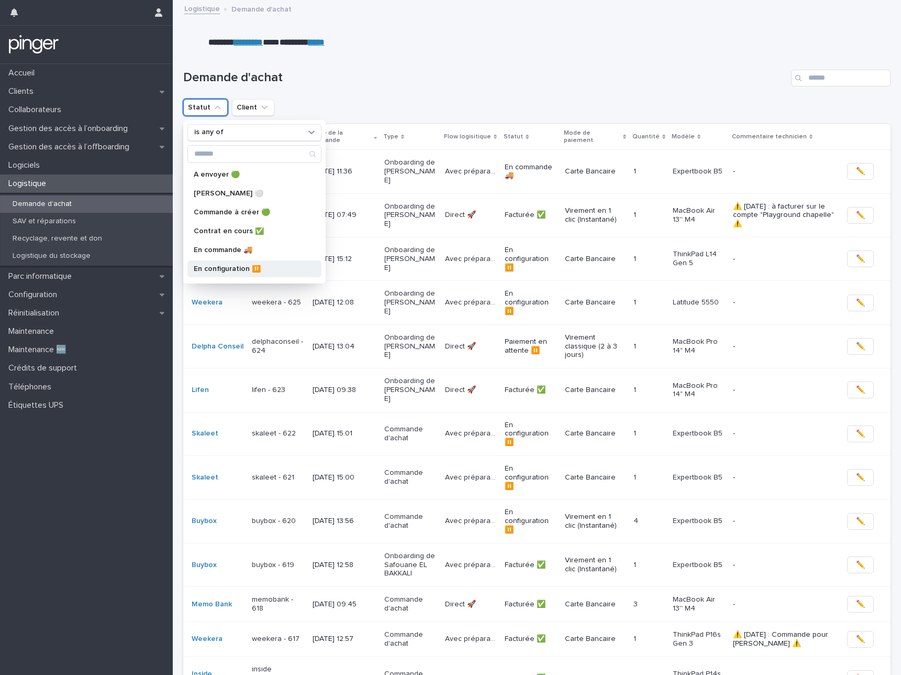
click at [266, 262] on div "En configuration ⏸️" at bounding box center [254, 268] width 134 height 17
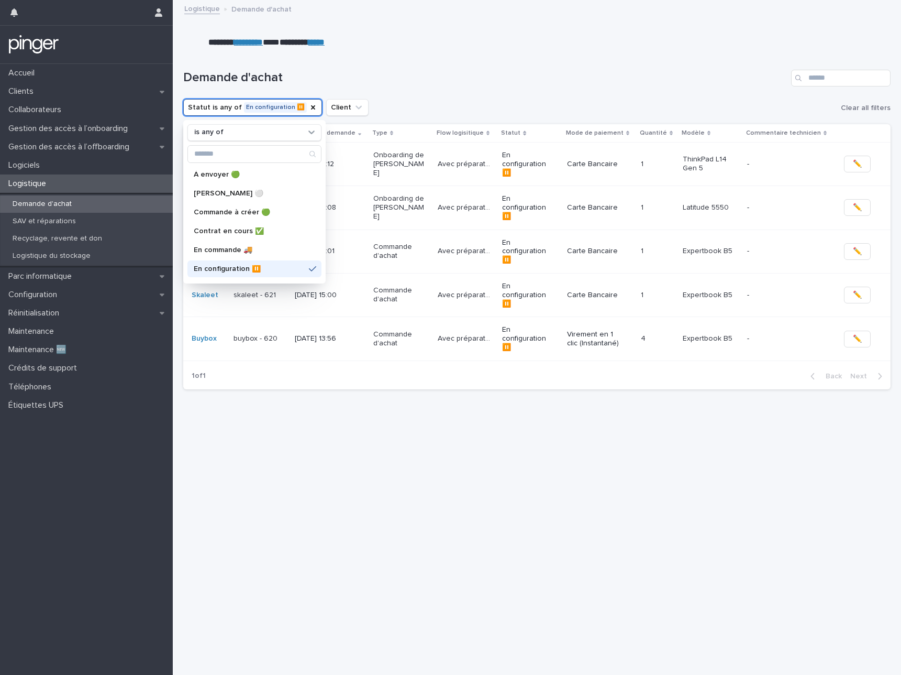
click at [505, 76] on h1 "Demande d'achat" at bounding box center [485, 77] width 604 height 15
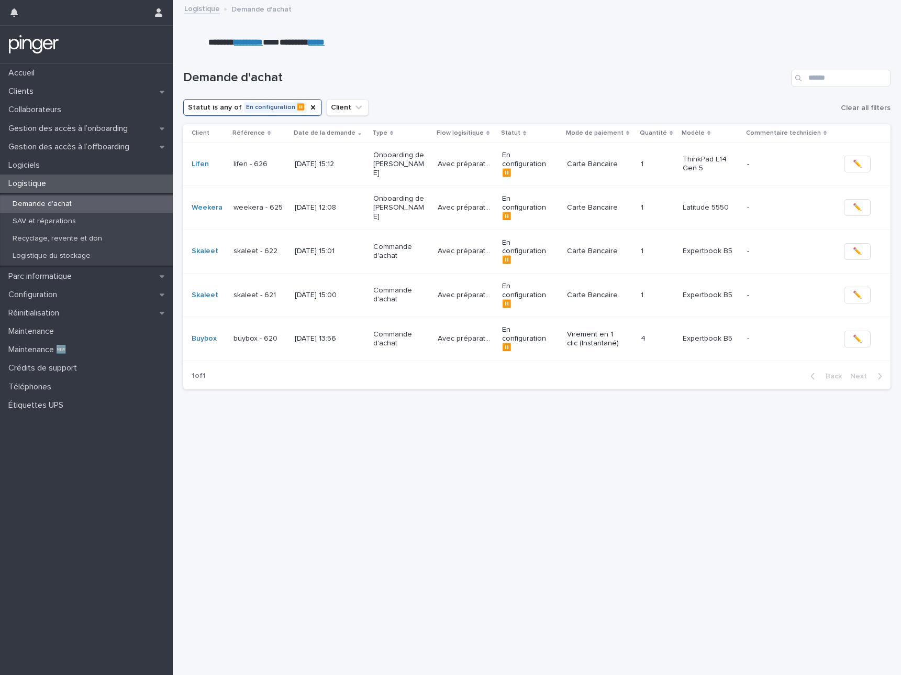
click at [531, 435] on div "Loading... Saving… Loading... Saving… Demande d'achat Statut is any of En confi…" at bounding box center [537, 349] width 718 height 600
click at [287, 317] on td "buybox - 620" at bounding box center [259, 338] width 61 height 43
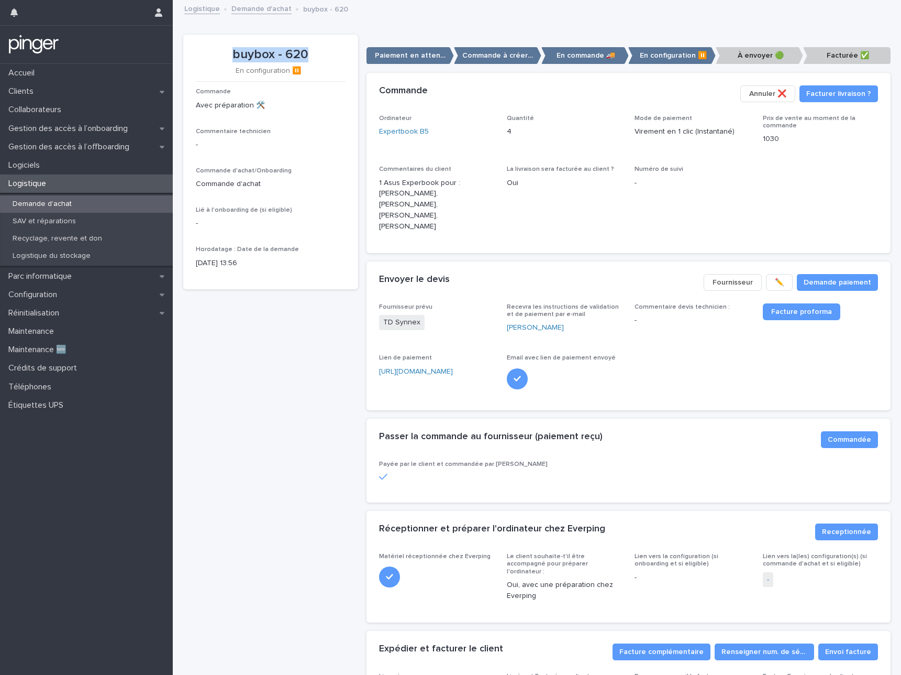
drag, startPoint x: 233, startPoint y: 54, endPoint x: 323, endPoint y: 54, distance: 90.1
click at [323, 54] on p "buybox - 620" at bounding box center [271, 54] width 150 height 15
click at [407, 131] on link "Expertbook B5" at bounding box center [404, 131] width 50 height 11
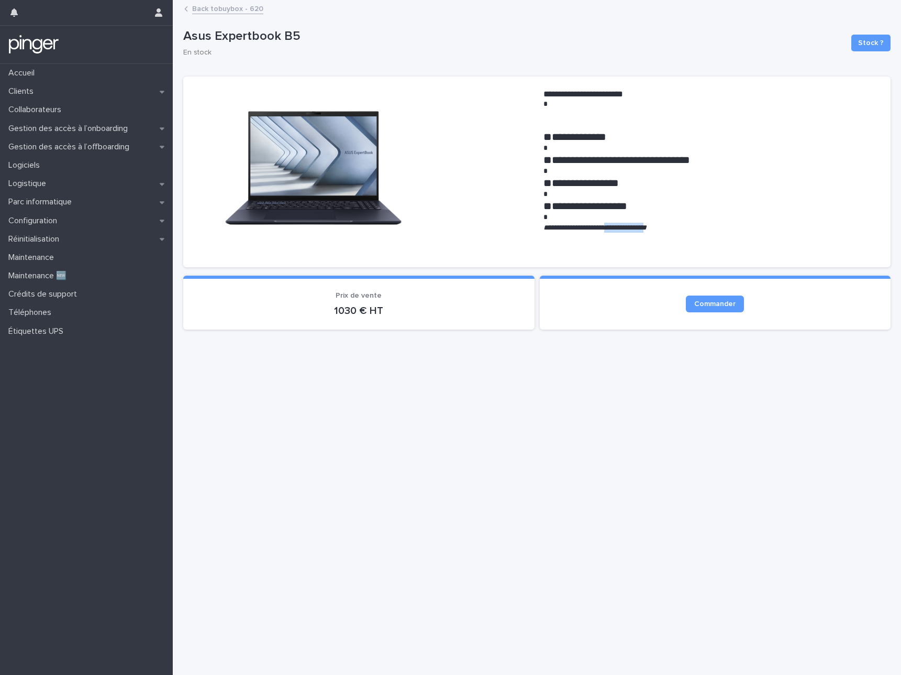
drag, startPoint x: 621, startPoint y: 227, endPoint x: 680, endPoint y: 226, distance: 59.7
click at [647, 226] on em "**********" at bounding box center [595, 227] width 103 height 7
click at [220, 11] on link "Back to buybox - 620" at bounding box center [227, 8] width 71 height 12
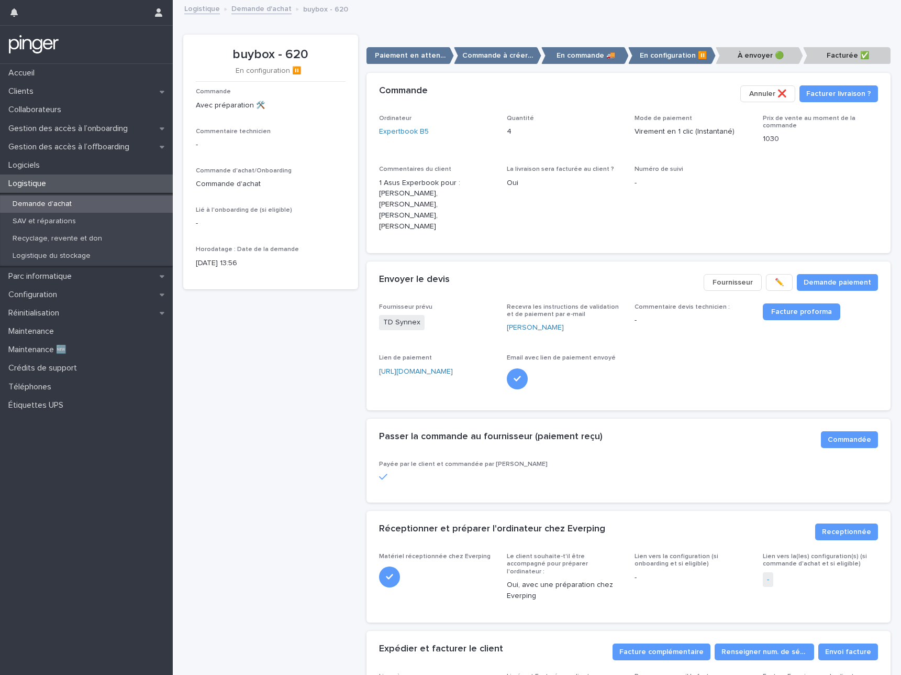
click at [684, 209] on span "Numéro de suivi -" at bounding box center [692, 203] width 115 height 74
click at [718, 400] on div "Loading... Saving… Envoyer le devis Demande paiement ✏️ Fournisseur Fournisseur…" at bounding box center [629, 339] width 524 height 157
click at [792, 308] on span "Facture proforma" at bounding box center [801, 311] width 61 height 7
click at [601, 205] on span "La livraison sera facturée au client ? Oui" at bounding box center [564, 203] width 115 height 74
click at [788, 304] on link "Facture proforma" at bounding box center [802, 311] width 78 height 17
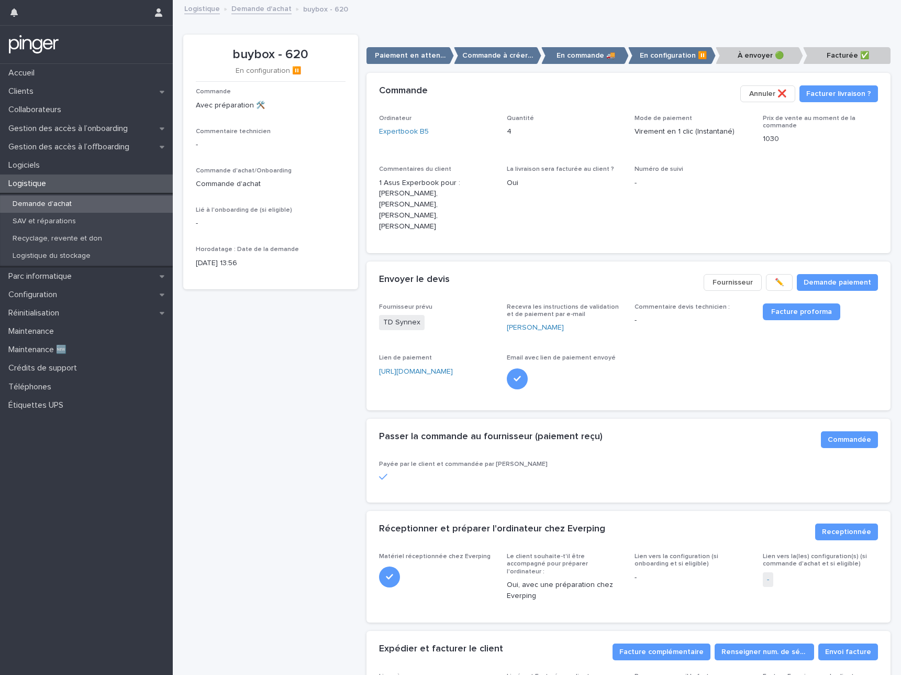
scroll to position [182, 0]
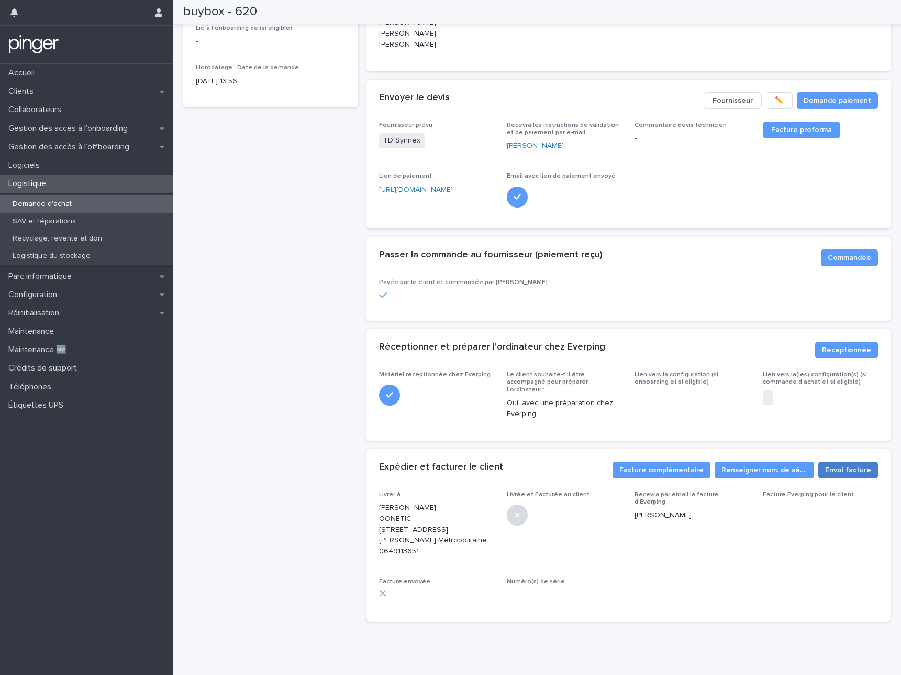
click at [832, 465] on span "Envoi facture" at bounding box center [848, 470] width 46 height 10
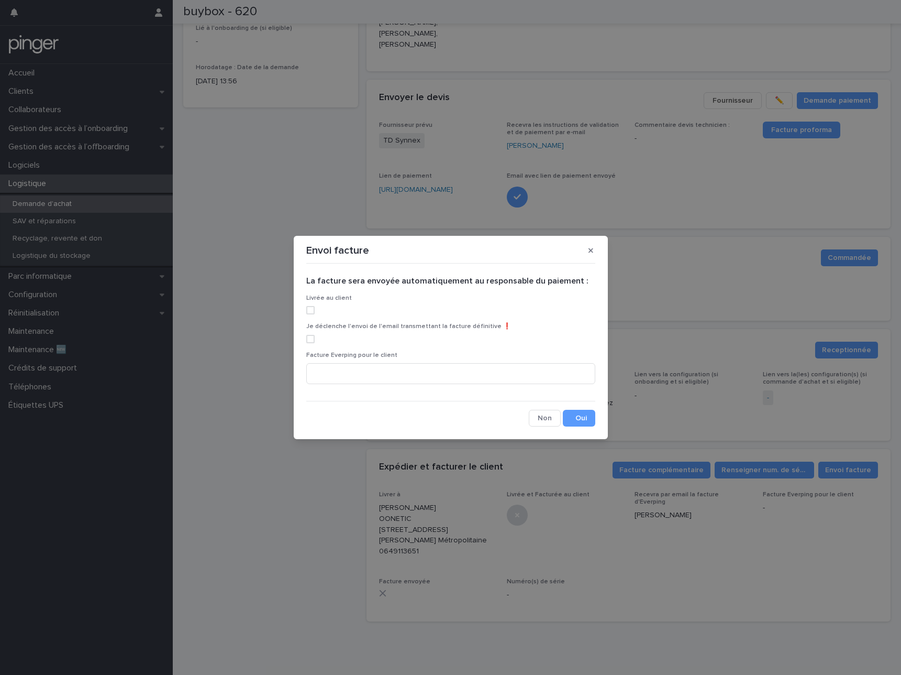
click at [310, 311] on span at bounding box center [310, 310] width 8 height 8
click at [310, 335] on span at bounding box center [310, 339] width 8 height 8
click at [371, 370] on input at bounding box center [450, 373] width 289 height 21
paste input "**********"
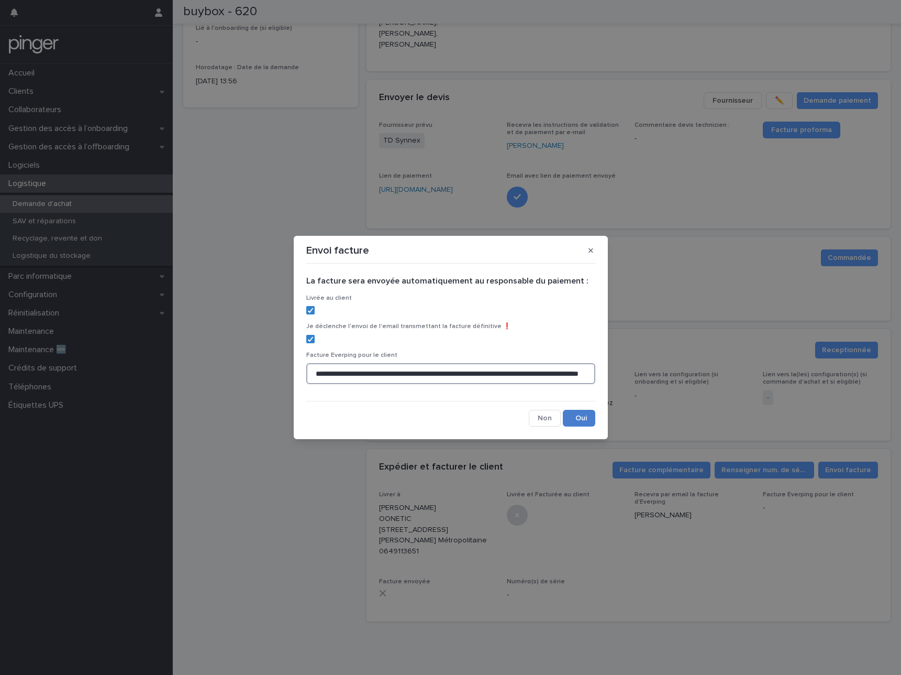
type input "**********"
click at [576, 421] on button "Save" at bounding box center [579, 418] width 32 height 17
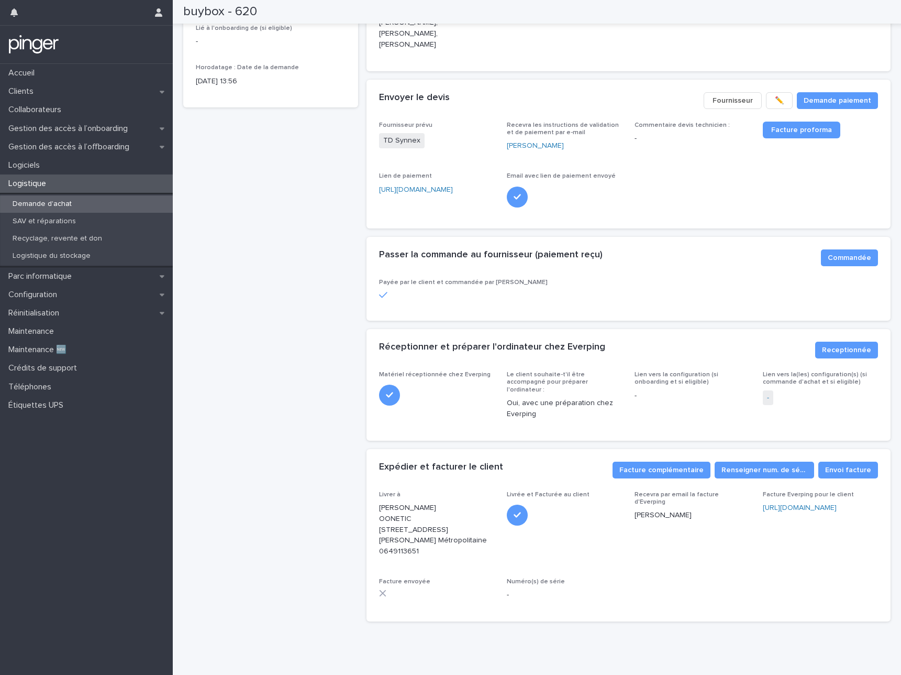
click at [308, 297] on div "buybox - 620 En configuration ⏸️ Commande Avec préparation 🛠️ Commentaire techn…" at bounding box center [270, 241] width 175 height 777
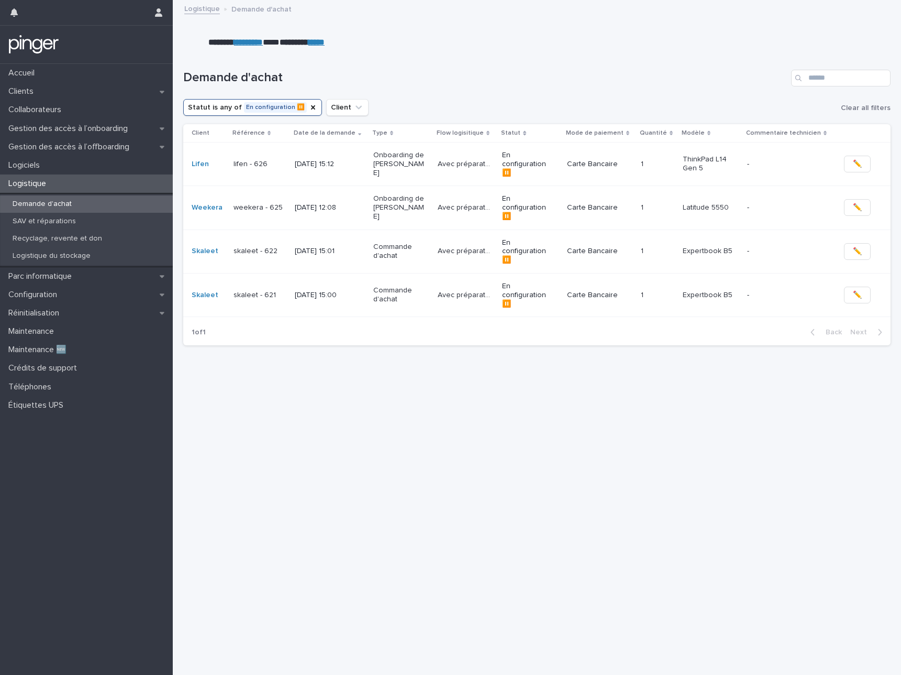
click at [280, 333] on div "Loading... Saving… Loading... Saving… Demande d'achat Statut is any of En confi…" at bounding box center [537, 349] width 718 height 600
click at [263, 291] on p "skaleet - 621" at bounding box center [260, 295] width 52 height 9
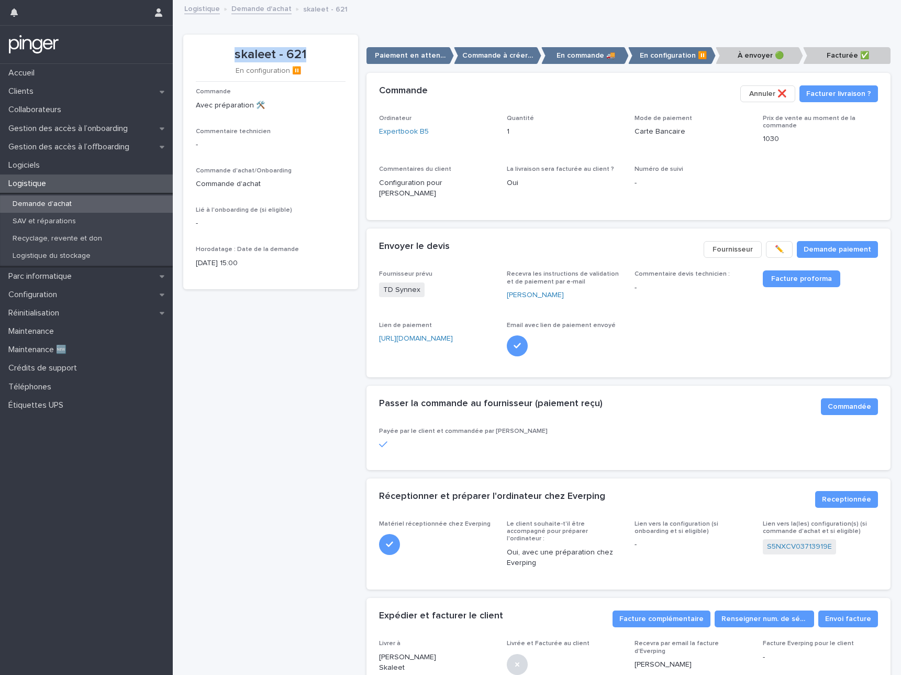
drag, startPoint x: 236, startPoint y: 54, endPoint x: 327, endPoint y: 54, distance: 91.7
click at [327, 54] on p "skaleet - 621" at bounding box center [271, 54] width 150 height 15
click at [406, 127] on link "Expertbook B5" at bounding box center [404, 131] width 50 height 11
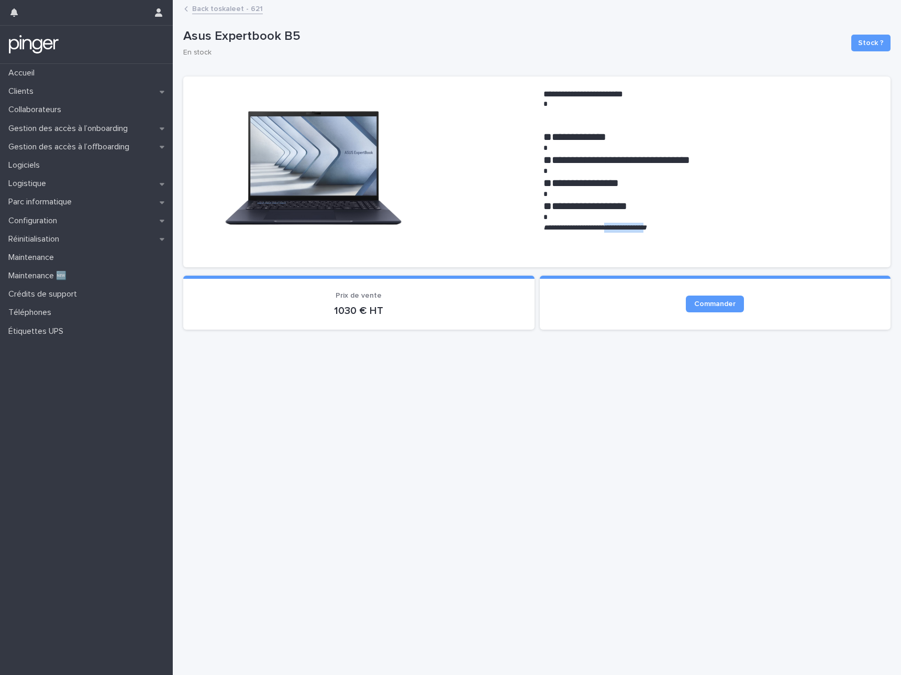
drag, startPoint x: 620, startPoint y: 226, endPoint x: 681, endPoint y: 228, distance: 60.8
click at [647, 228] on em "**********" at bounding box center [595, 227] width 103 height 7
click at [245, 12] on link "Back to skaleet - 621" at bounding box center [227, 8] width 71 height 12
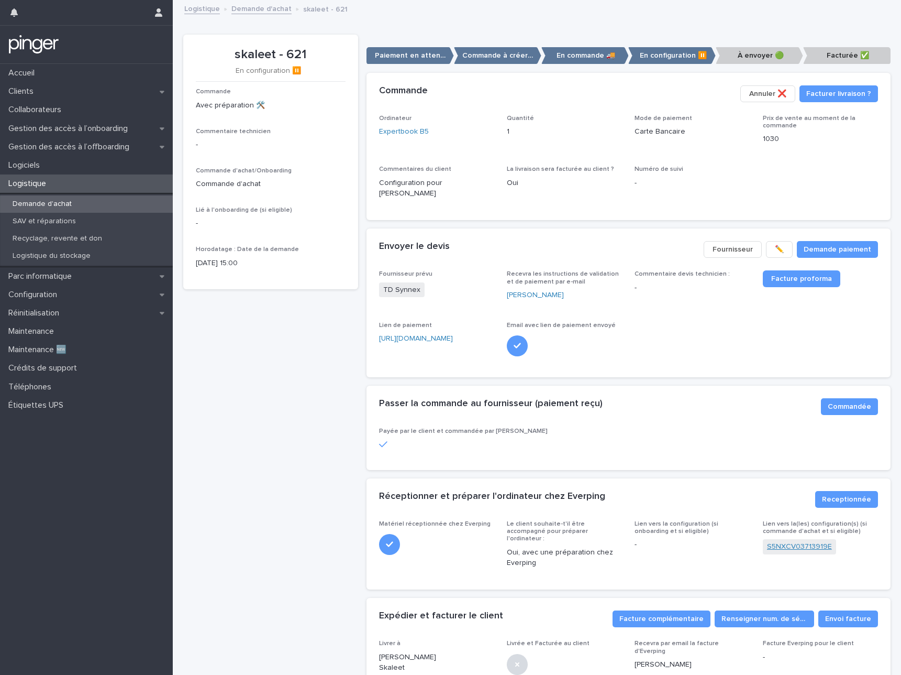
click at [803, 548] on link "S5NXCV03713919E" at bounding box center [799, 546] width 65 height 11
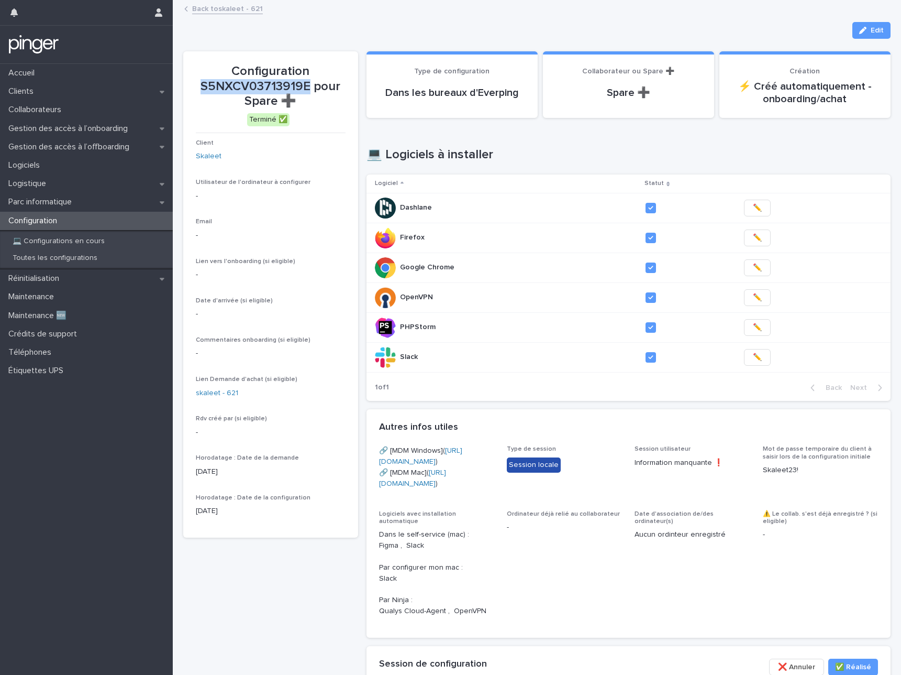
drag, startPoint x: 201, startPoint y: 86, endPoint x: 311, endPoint y: 89, distance: 110.5
click at [311, 89] on p "Configuration S5NXCV03713919E pour Spare ➕" at bounding box center [271, 86] width 150 height 45
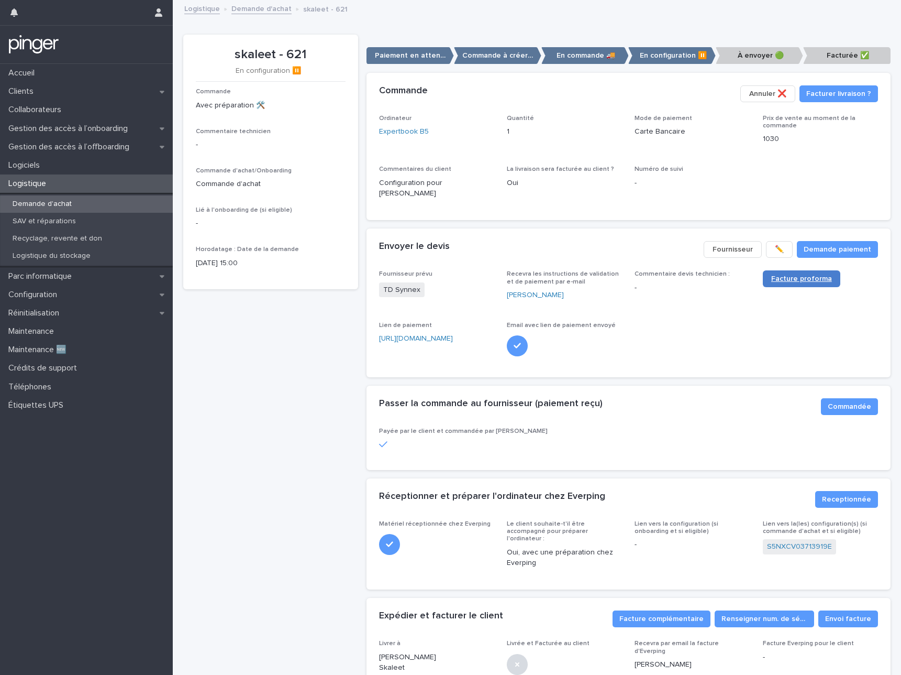
click at [778, 279] on span "Facture proforma" at bounding box center [801, 278] width 61 height 7
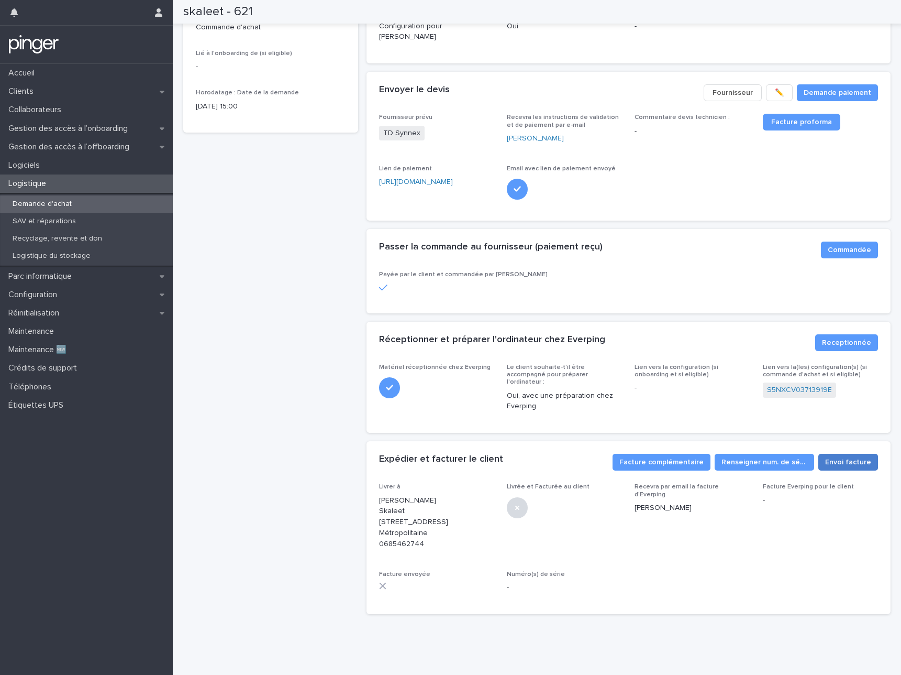
click at [845, 457] on span "Envoi facture" at bounding box center [848, 462] width 46 height 10
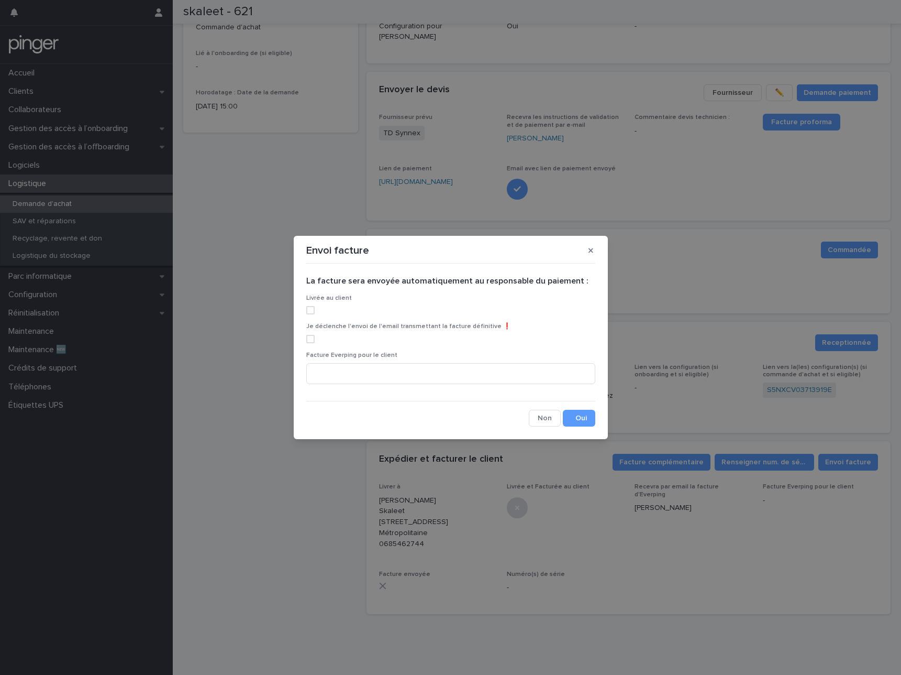
click at [309, 313] on span at bounding box center [310, 310] width 8 height 8
click at [309, 337] on span at bounding box center [310, 339] width 8 height 8
click at [354, 363] on input at bounding box center [450, 373] width 289 height 21
paste input "**********"
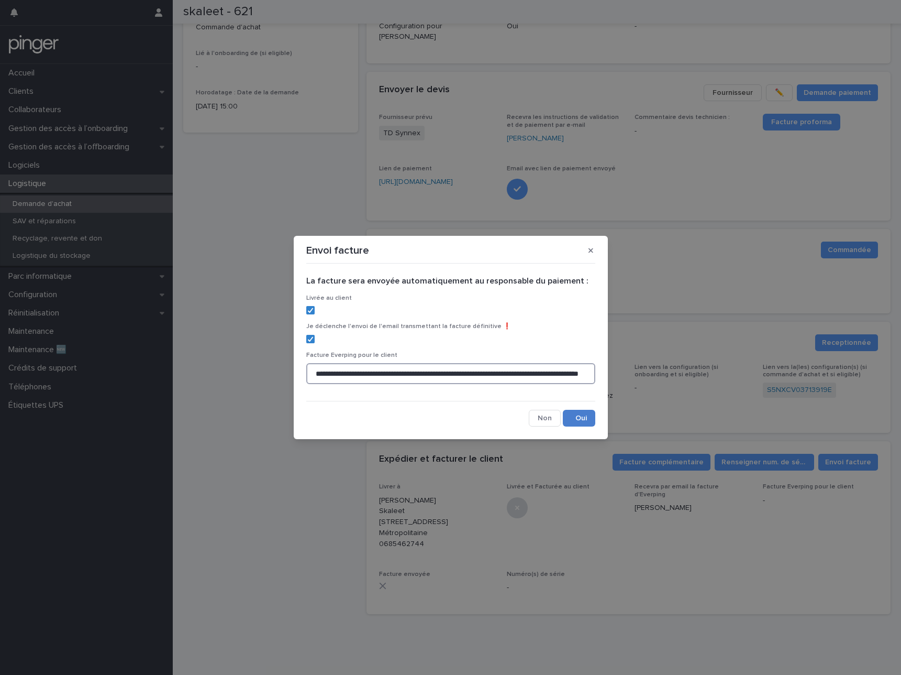
type input "**********"
click at [571, 420] on button "Save" at bounding box center [579, 418] width 32 height 17
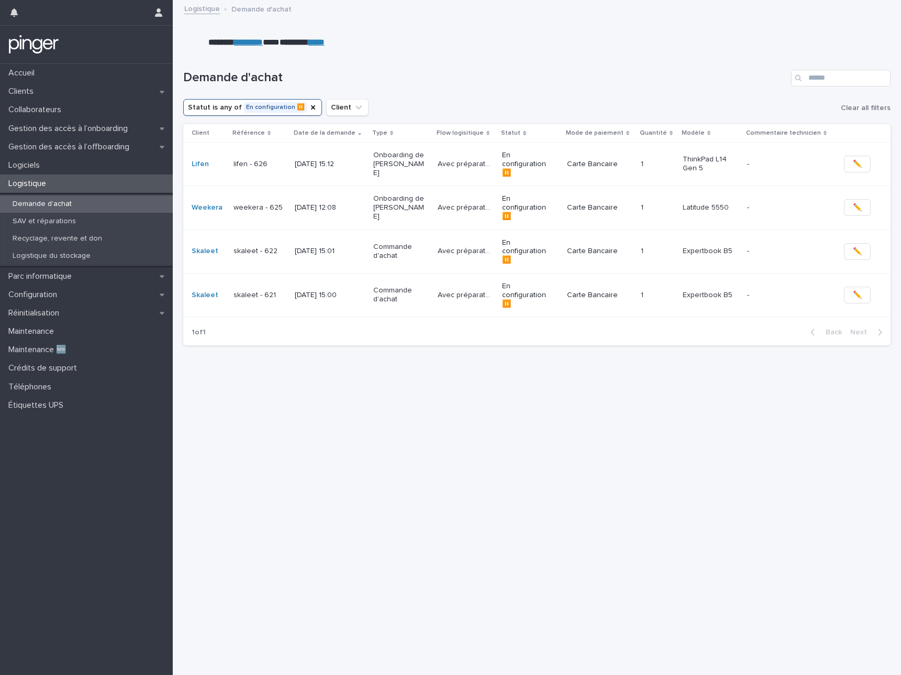
click at [260, 242] on div "skaleet - 622" at bounding box center [260, 250] width 53 height 17
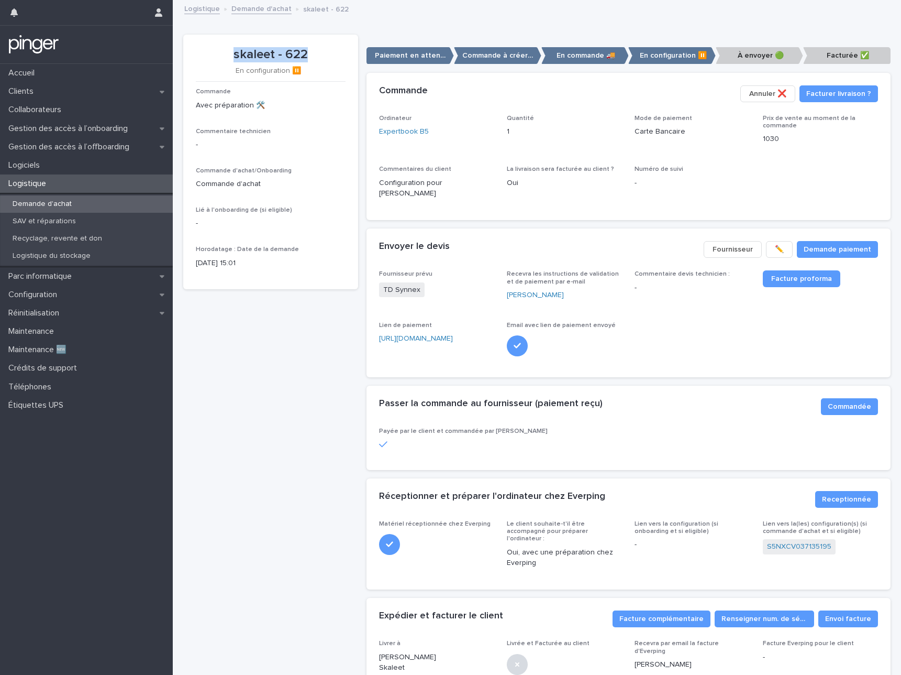
drag, startPoint x: 236, startPoint y: 53, endPoint x: 324, endPoint y: 56, distance: 88.0
click at [324, 56] on p "skaleet - 622" at bounding box center [271, 54] width 150 height 15
click at [399, 130] on link "Expertbook B5" at bounding box center [404, 131] width 50 height 11
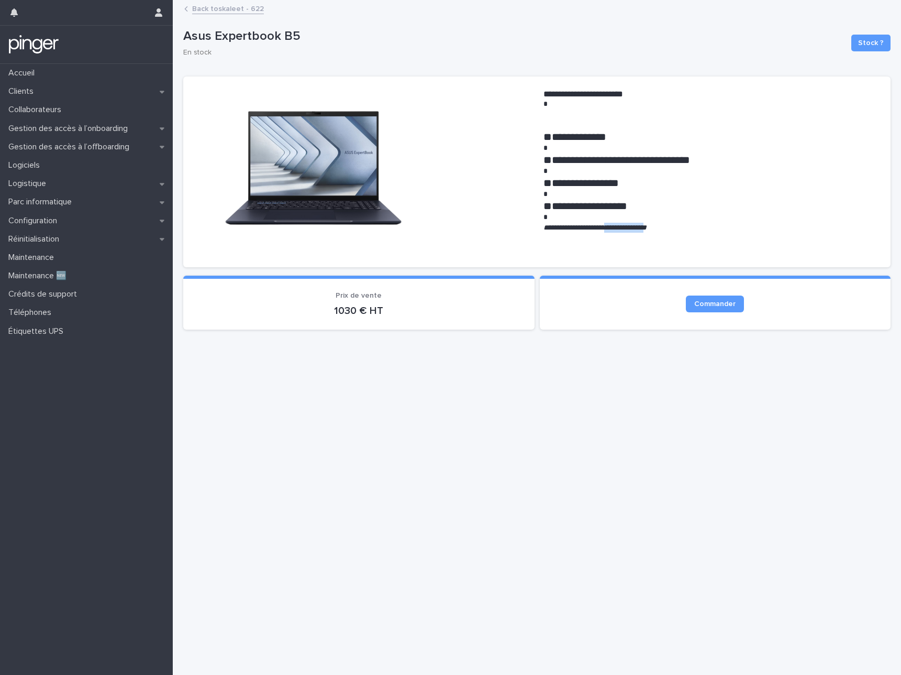
drag, startPoint x: 620, startPoint y: 225, endPoint x: 680, endPoint y: 229, distance: 60.9
click at [647, 229] on em "**********" at bounding box center [595, 227] width 103 height 7
click at [246, 8] on link "Back to skaleet - 622" at bounding box center [228, 8] width 72 height 12
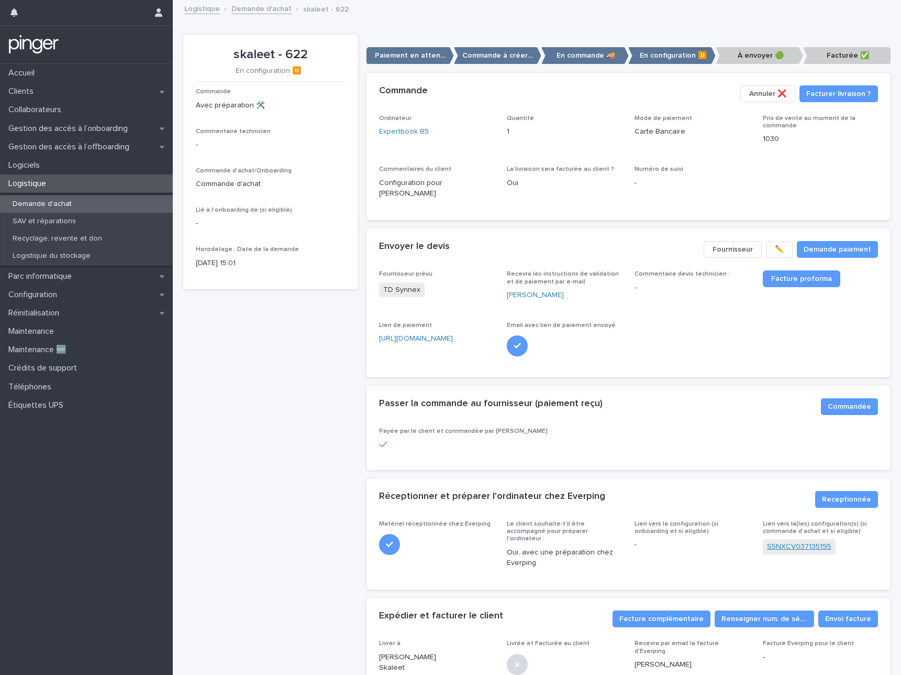
click at [792, 548] on link "S5NXCV037135195" at bounding box center [799, 546] width 64 height 11
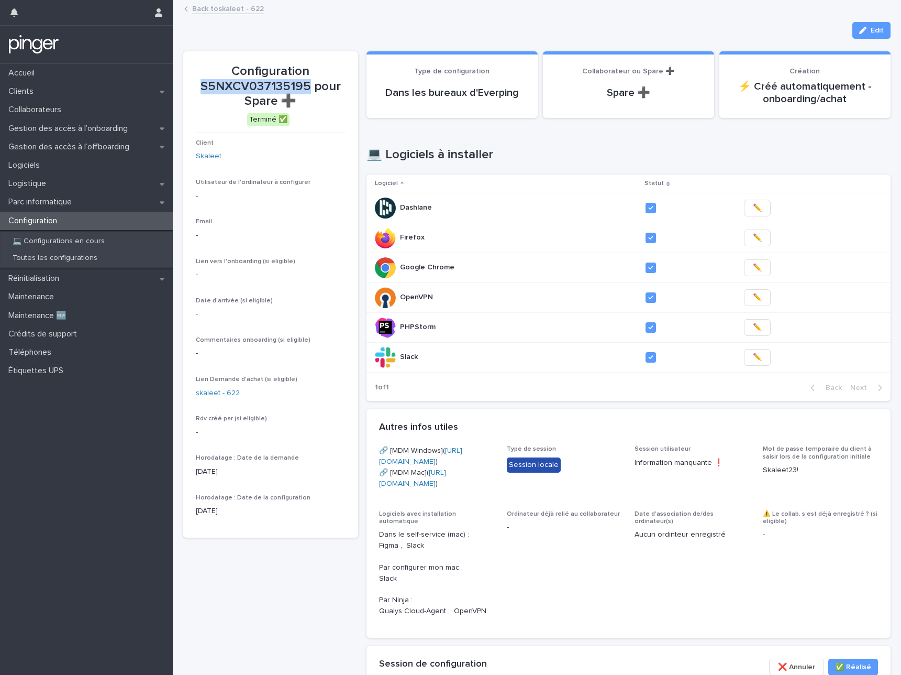
drag, startPoint x: 202, startPoint y: 84, endPoint x: 310, endPoint y: 84, distance: 107.4
click at [310, 84] on p "Configuration S5NXCV037135195 pour Spare ➕" at bounding box center [271, 86] width 150 height 45
click at [236, 4] on link "Back to skaleet - 622" at bounding box center [228, 8] width 72 height 12
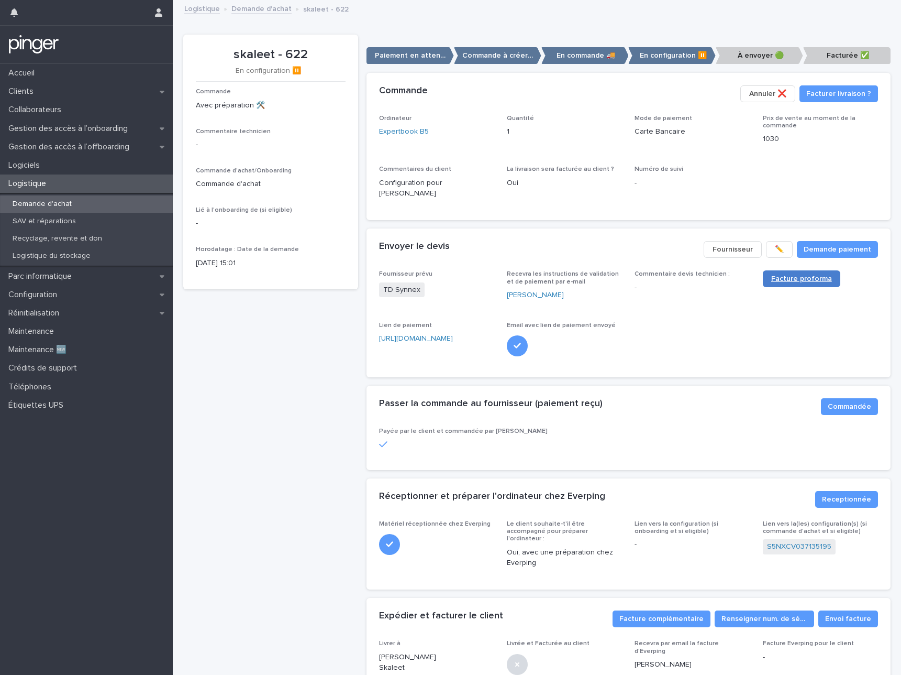
click at [785, 283] on link "Facture proforma" at bounding box center [802, 278] width 78 height 17
click at [600, 208] on div "Ordinateur Expertbook B5 Quantité 1 Mode de paiement Carte Bancaire Prix de ven…" at bounding box center [629, 168] width 524 height 106
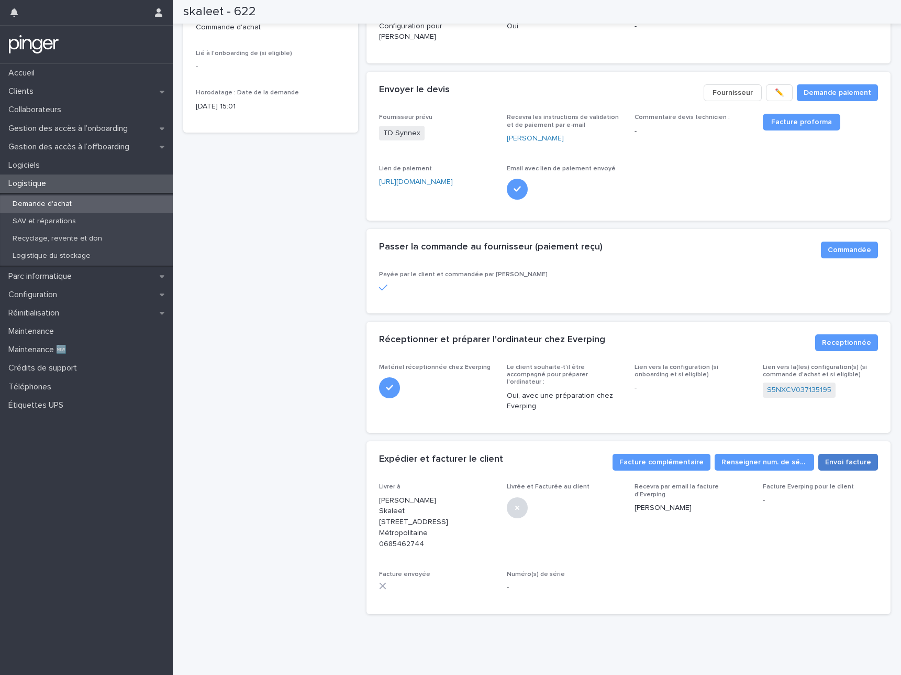
click at [837, 457] on span "Envoi facture" at bounding box center [848, 462] width 46 height 10
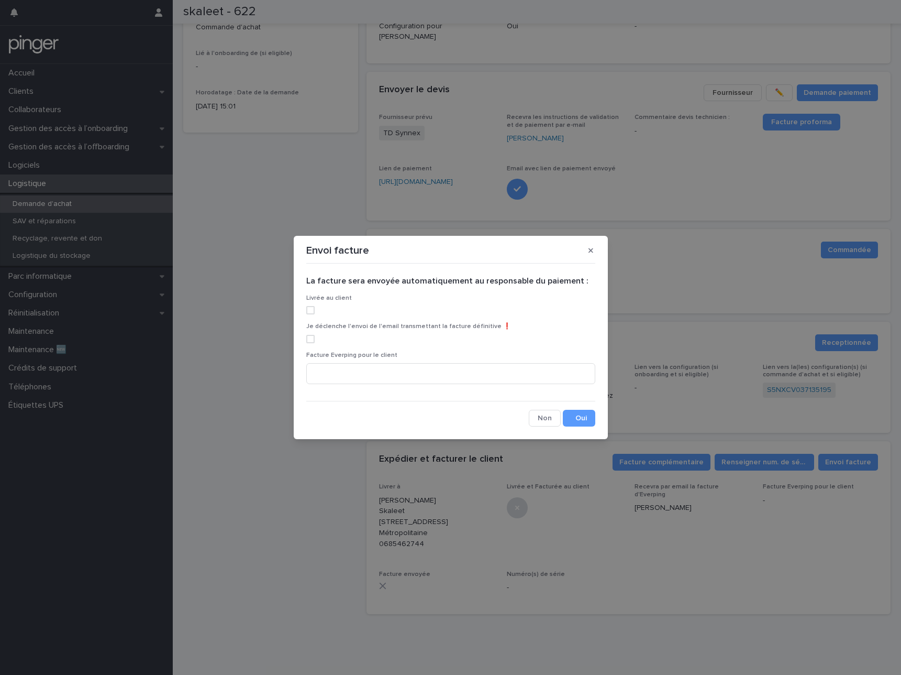
click at [306, 311] on span at bounding box center [310, 310] width 8 height 8
click at [311, 336] on span at bounding box center [310, 339] width 8 height 8
click at [352, 369] on input at bounding box center [450, 373] width 289 height 21
paste input "**********"
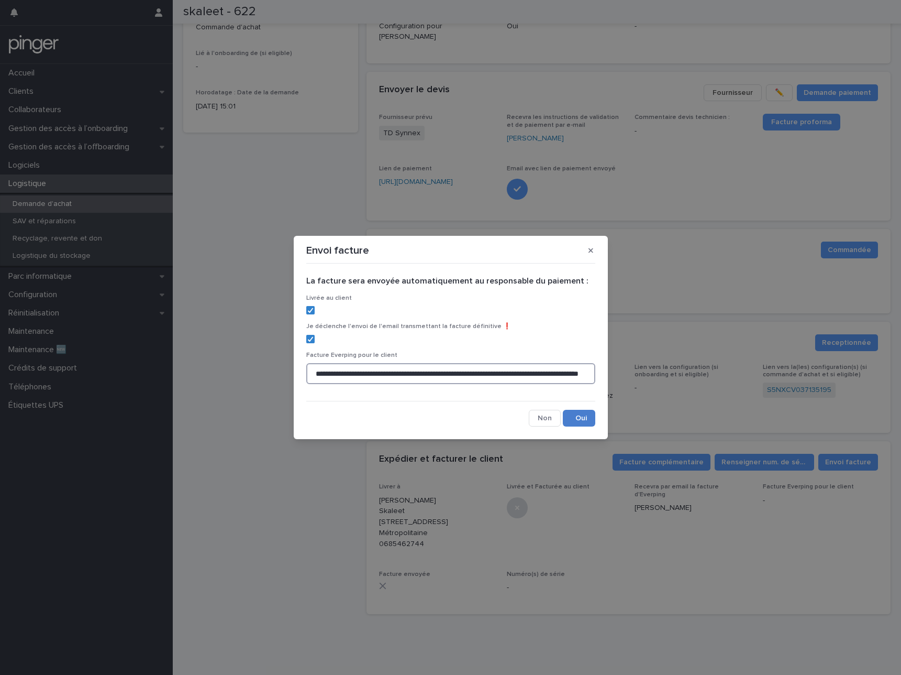
type input "**********"
click at [583, 420] on button "Save" at bounding box center [579, 418] width 32 height 17
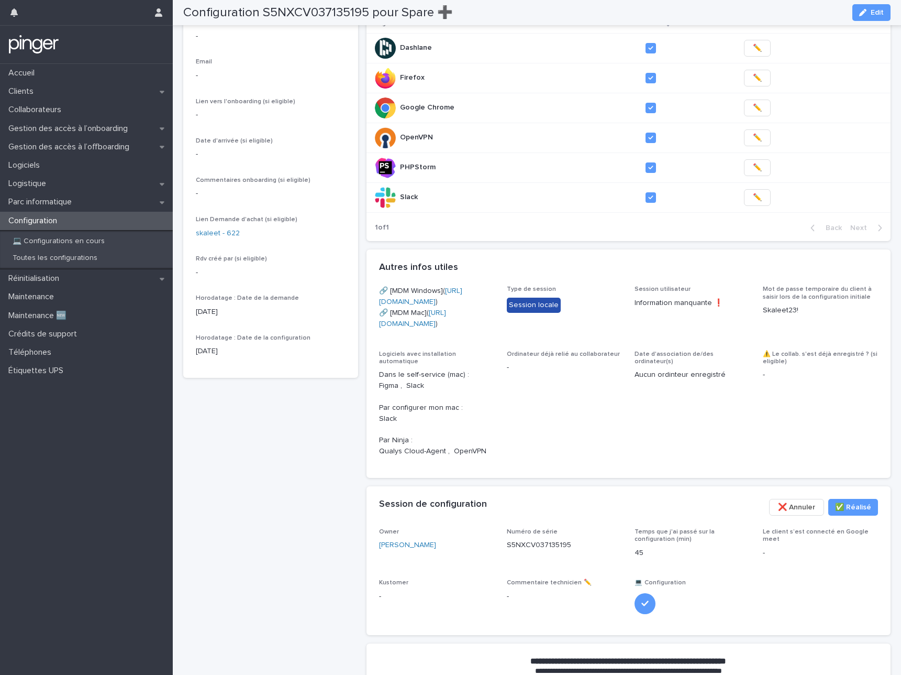
scroll to position [68, 0]
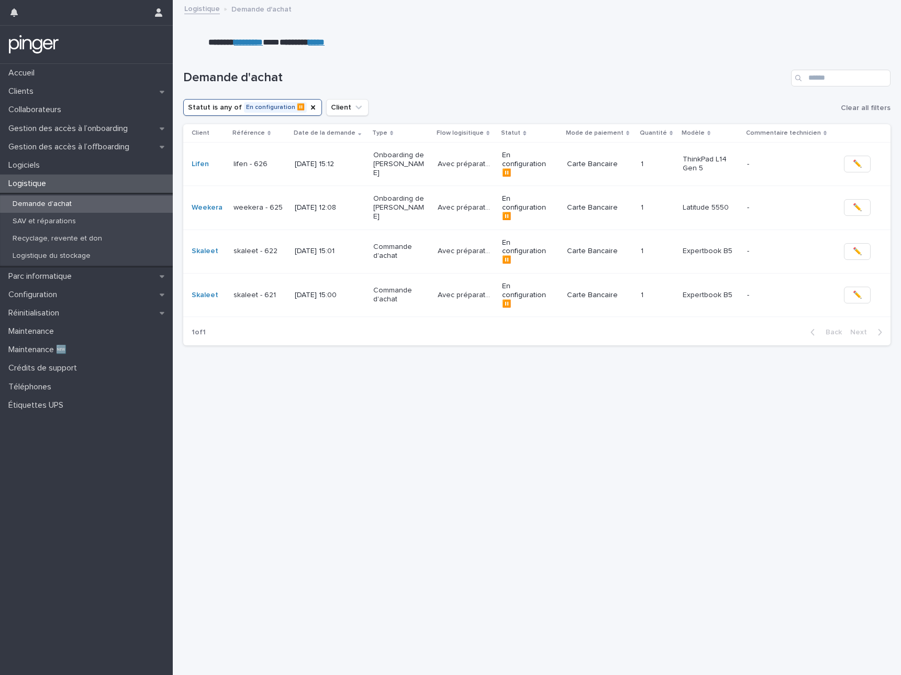
click at [460, 372] on div "Loading... Saving… Loading... Saving… Demande d'achat Statut is any of En confi…" at bounding box center [537, 349] width 718 height 600
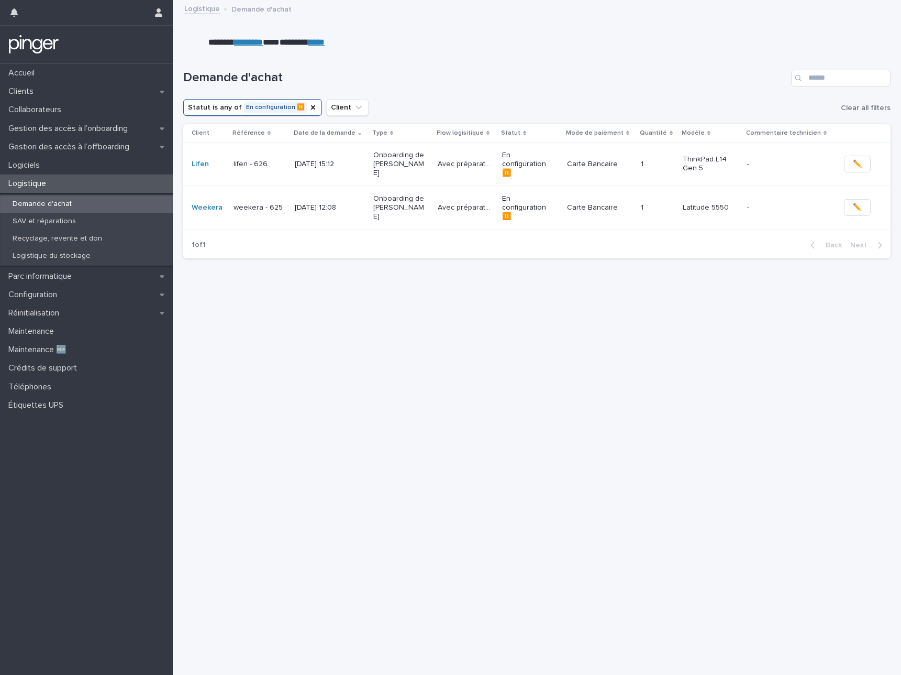
click at [383, 194] on p "Onboarding de [PERSON_NAME]" at bounding box center [399, 207] width 52 height 26
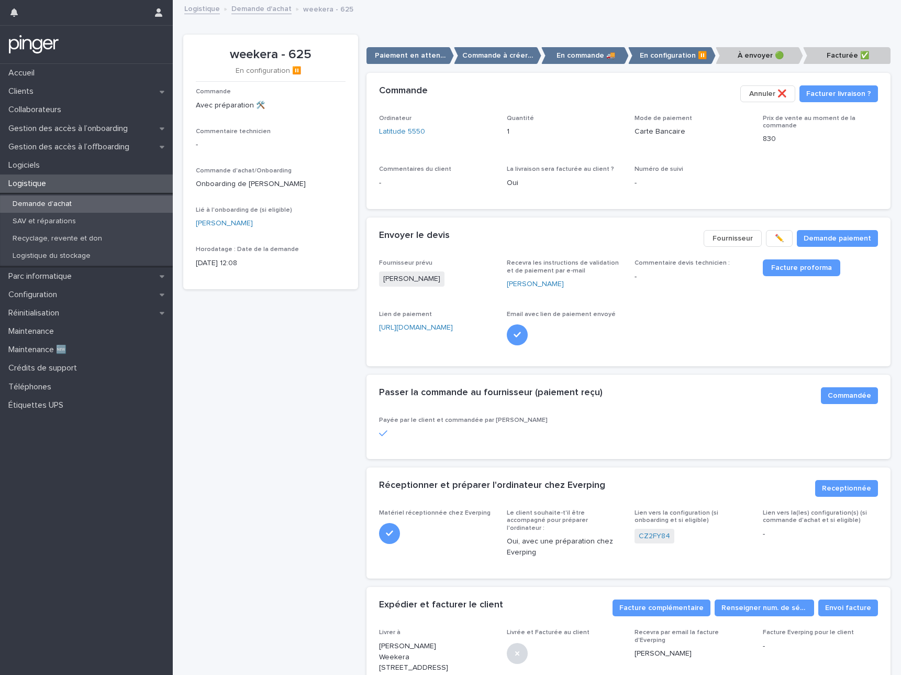
click at [706, 357] on div "Fournisseur prévu [PERSON_NAME] Recevra les instructions de validation et de pa…" at bounding box center [629, 312] width 524 height 107
drag, startPoint x: 231, startPoint y: 54, endPoint x: 313, endPoint y: 47, distance: 82.6
click at [313, 47] on p "weekera - 625" at bounding box center [271, 54] width 150 height 15
drag, startPoint x: 227, startPoint y: 55, endPoint x: 317, endPoint y: 54, distance: 90.1
click at [317, 54] on p "weekera - 625" at bounding box center [271, 54] width 150 height 15
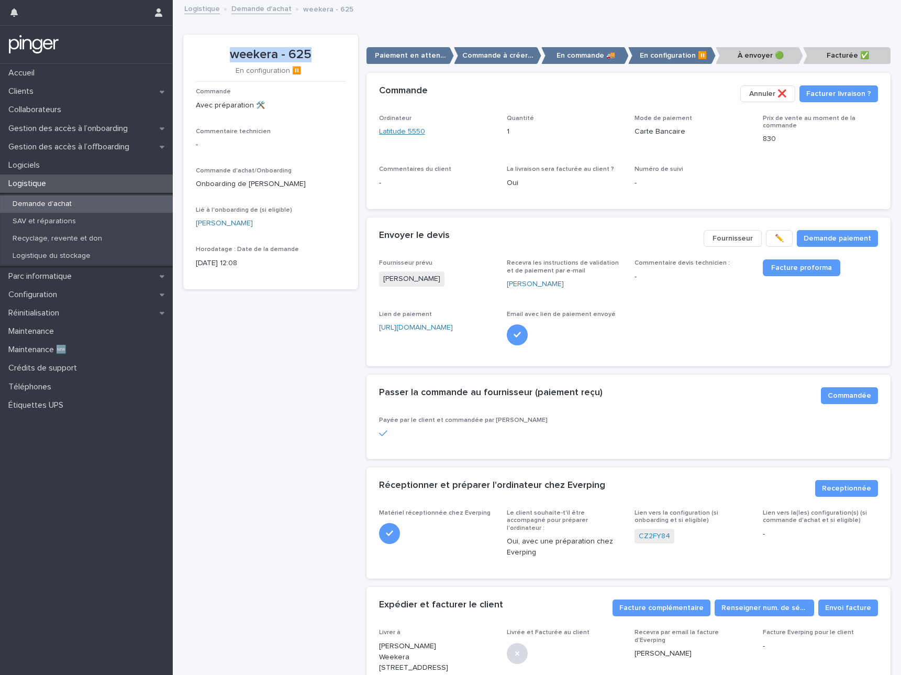
click at [411, 131] on link "Latitude 5550" at bounding box center [402, 131] width 46 height 11
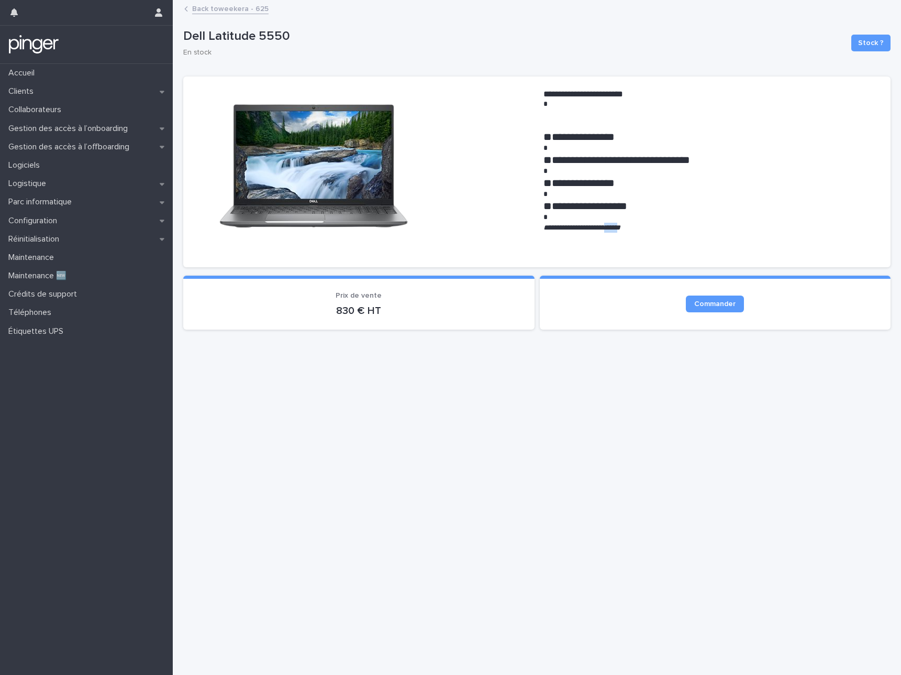
drag, startPoint x: 620, startPoint y: 229, endPoint x: 642, endPoint y: 228, distance: 22.0
click at [621, 228] on em "**********" at bounding box center [582, 227] width 77 height 7
click at [227, 11] on link "Back to weekera - 625" at bounding box center [230, 8] width 76 height 12
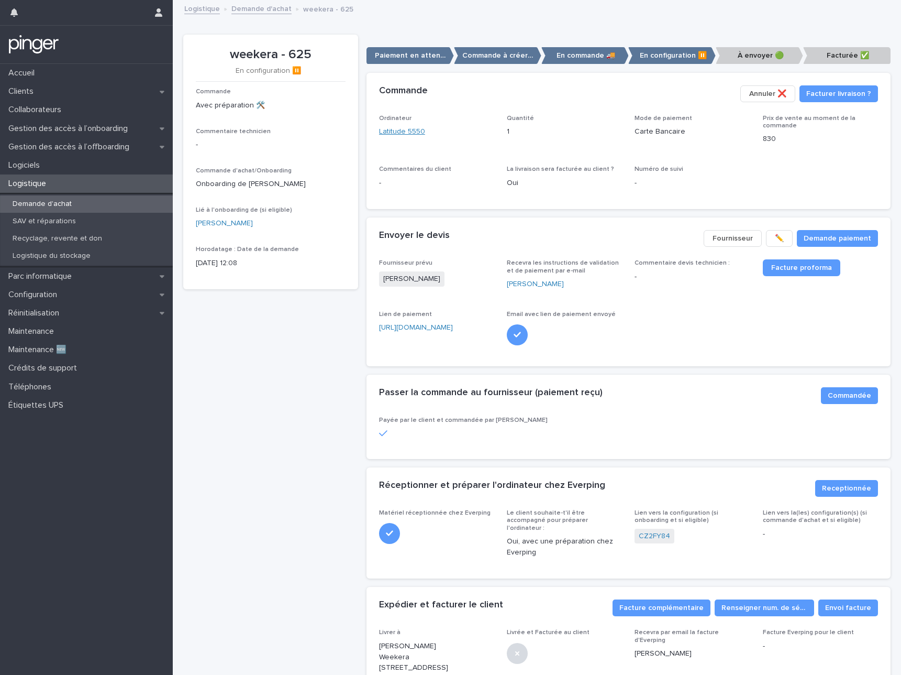
click at [398, 133] on link "Latitude 5550" at bounding box center [402, 131] width 46 height 11
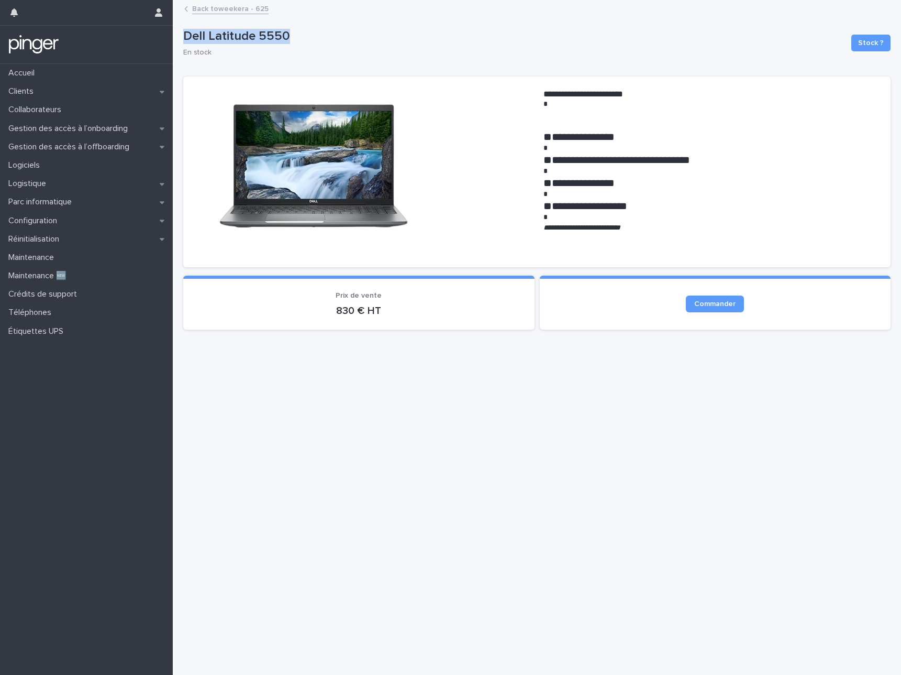
drag, startPoint x: 182, startPoint y: 35, endPoint x: 318, endPoint y: 35, distance: 136.2
click at [318, 35] on div "**********" at bounding box center [537, 324] width 718 height 647
click at [235, 7] on link "Back to weekera - 625" at bounding box center [230, 8] width 76 height 12
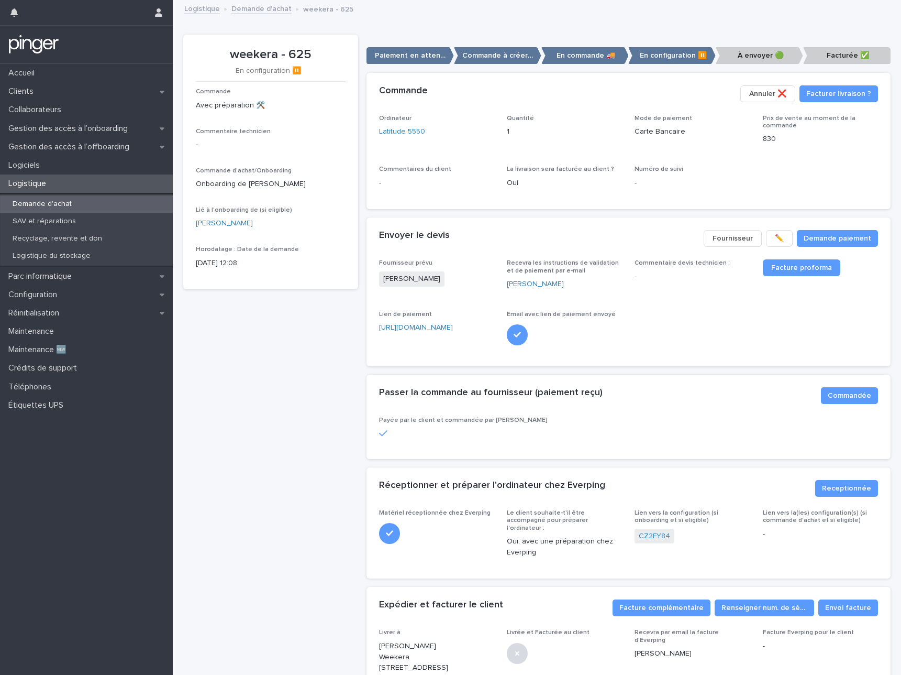
click at [615, 269] on p "Recevra les instructions de validation et de paiement par e-mail" at bounding box center [564, 266] width 115 height 15
click at [663, 534] on link "CZ2FY84" at bounding box center [654, 536] width 31 height 11
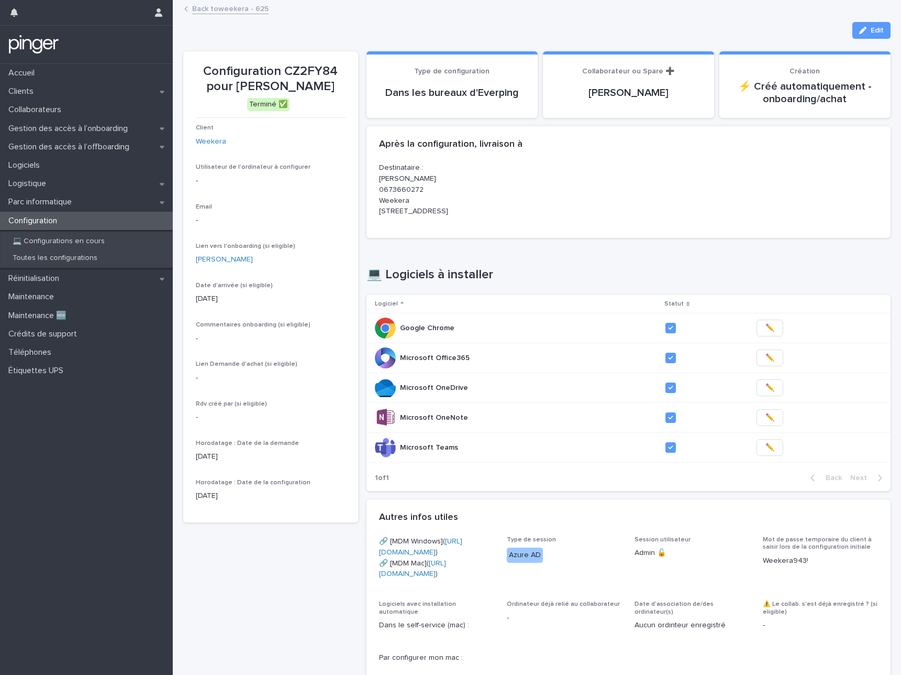
click at [312, 71] on p "Configuration CZ2FY84 pour [PERSON_NAME]" at bounding box center [271, 79] width 150 height 30
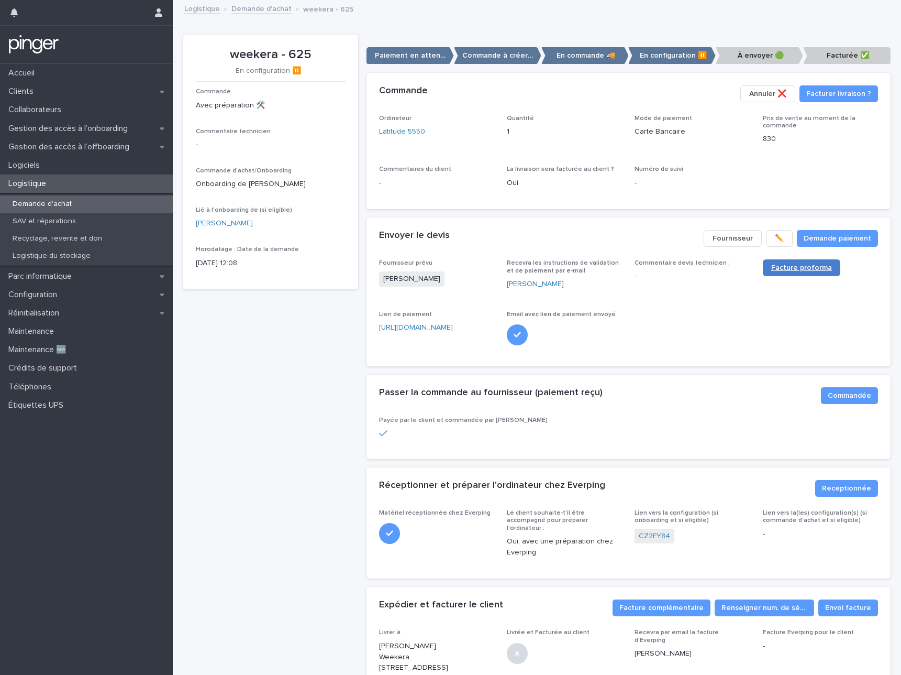
click at [775, 266] on span "Facture proforma" at bounding box center [801, 267] width 61 height 7
click at [559, 124] on div "1" at bounding box center [564, 130] width 115 height 13
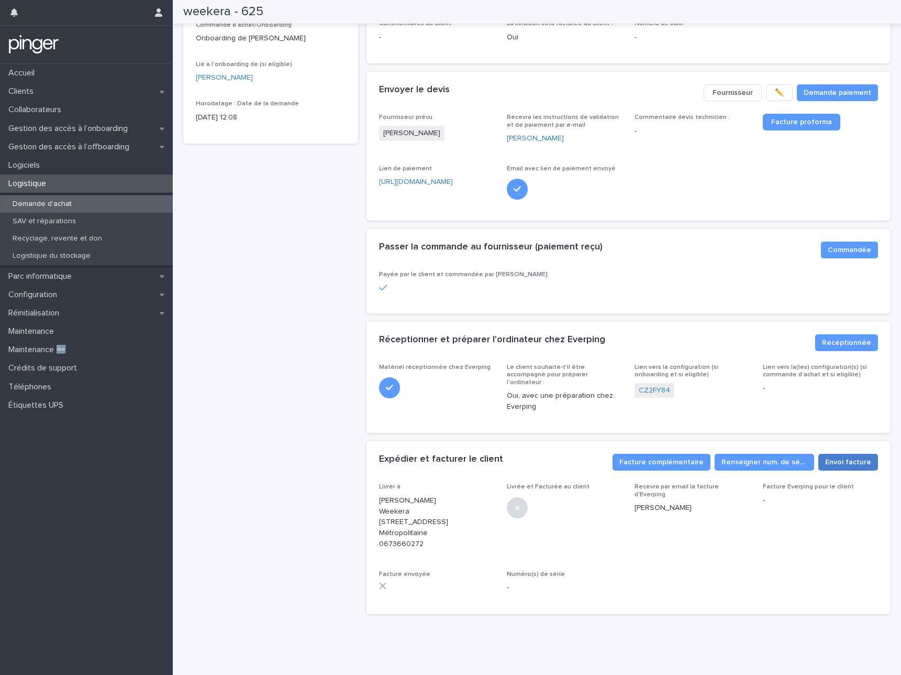
click at [841, 457] on span "Envoi facture" at bounding box center [848, 462] width 46 height 10
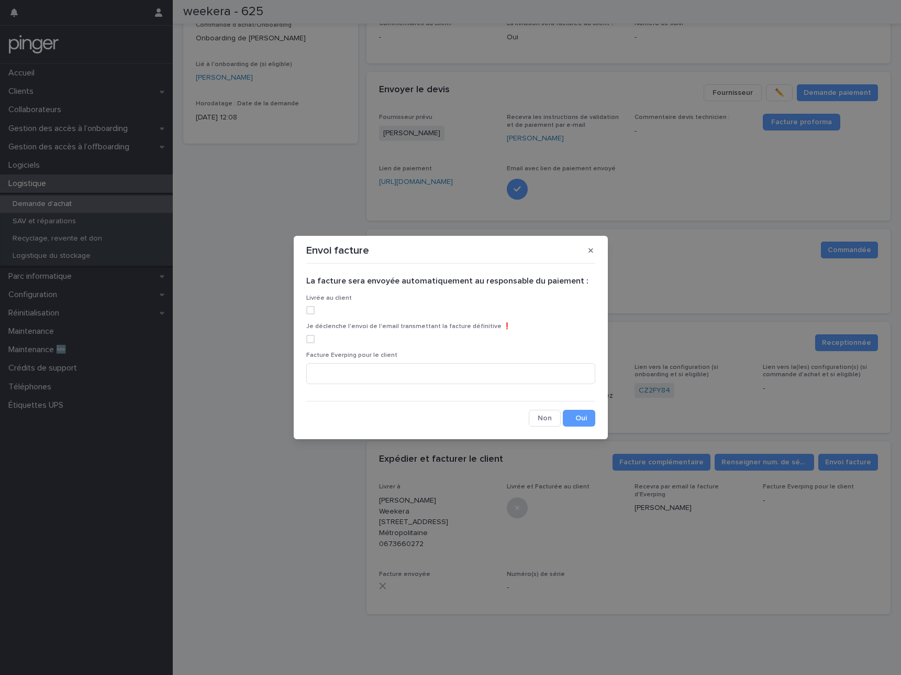
click at [311, 307] on span at bounding box center [310, 310] width 8 height 8
click at [312, 340] on span at bounding box center [310, 339] width 8 height 8
click at [345, 369] on input at bounding box center [450, 373] width 289 height 21
paste input "**********"
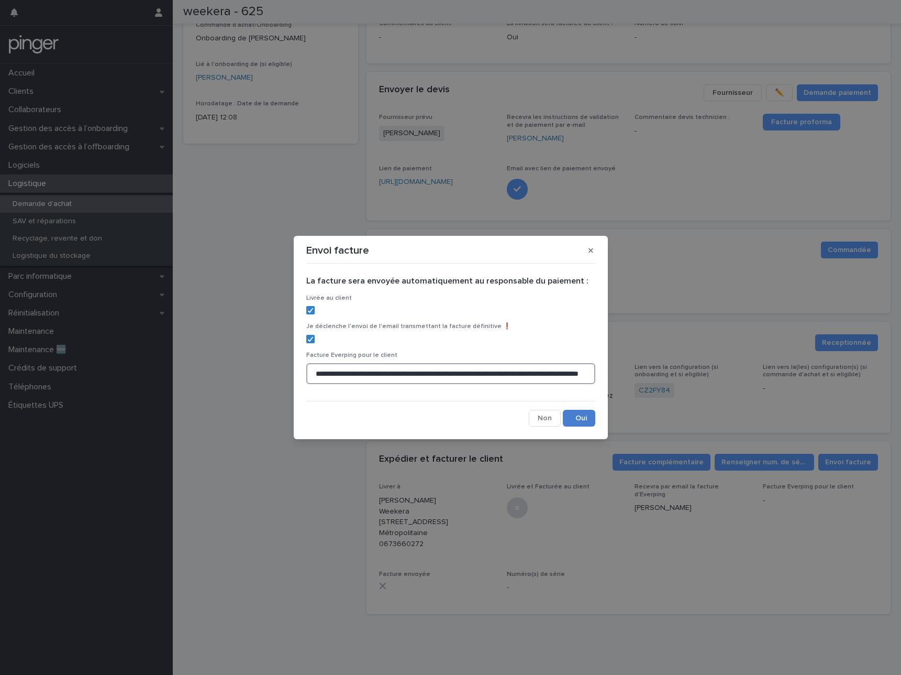
type input "**********"
click at [582, 420] on button "Save" at bounding box center [579, 418] width 32 height 17
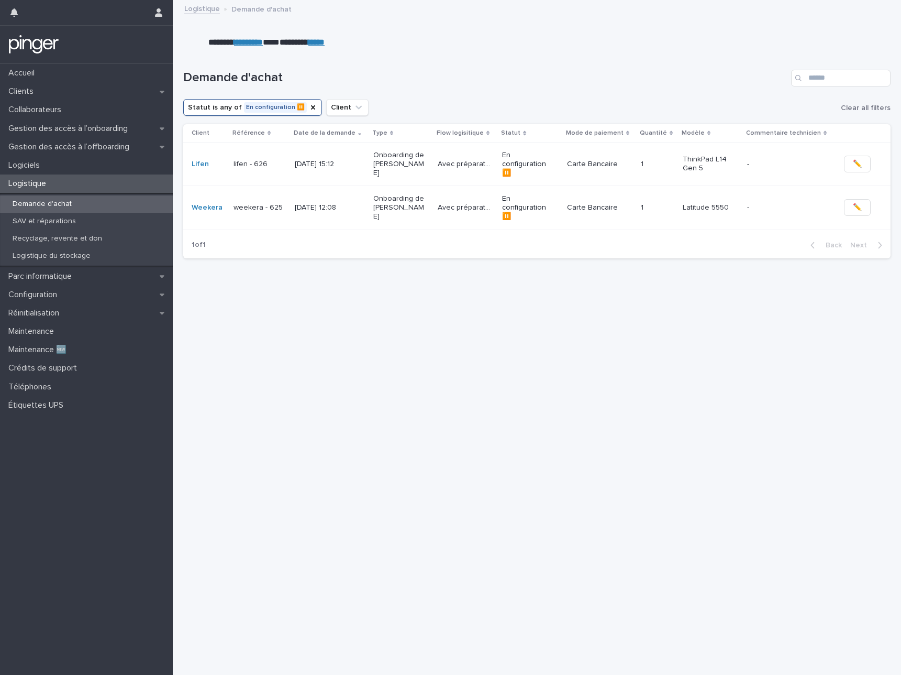
click at [429, 322] on div "Loading... Saving… Loading... Saving… Demande d'achat Statut is any of En confi…" at bounding box center [537, 349] width 718 height 600
click at [322, 164] on div "[DATE] 15:12" at bounding box center [330, 164] width 70 height 17
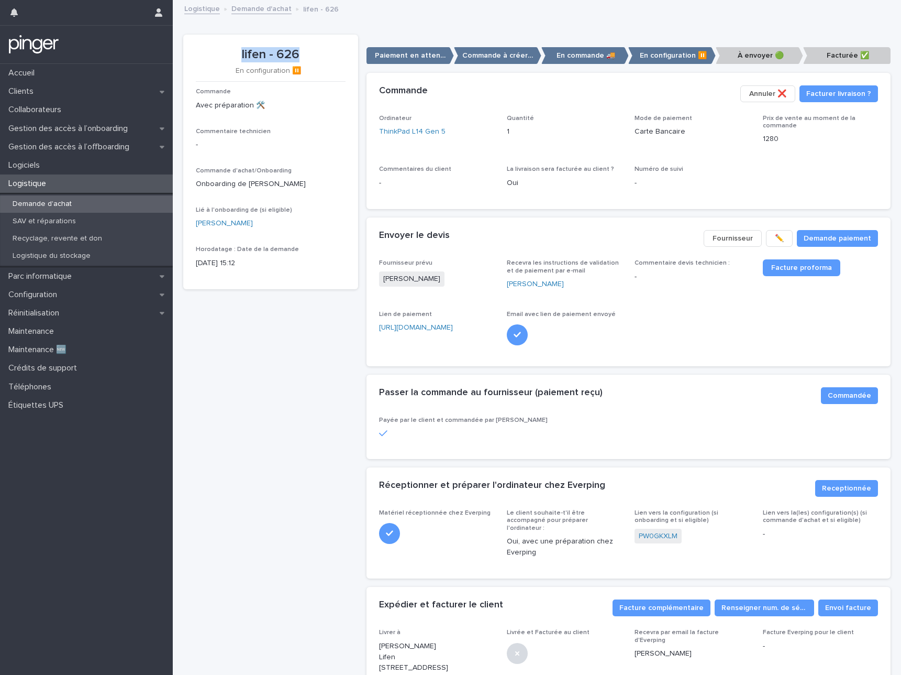
drag, startPoint x: 241, startPoint y: 56, endPoint x: 301, endPoint y: 55, distance: 59.7
click at [301, 55] on p "lifen - 626" at bounding box center [271, 54] width 150 height 15
click at [500, 233] on div "Envoyer le devis" at bounding box center [537, 236] width 316 height 12
click at [658, 224] on div "Envoyer le devis Demande paiement ✏️ Fournisseur" at bounding box center [629, 238] width 524 height 42
click at [441, 129] on link "ThinkPad L14 Gen 5" at bounding box center [412, 131] width 67 height 11
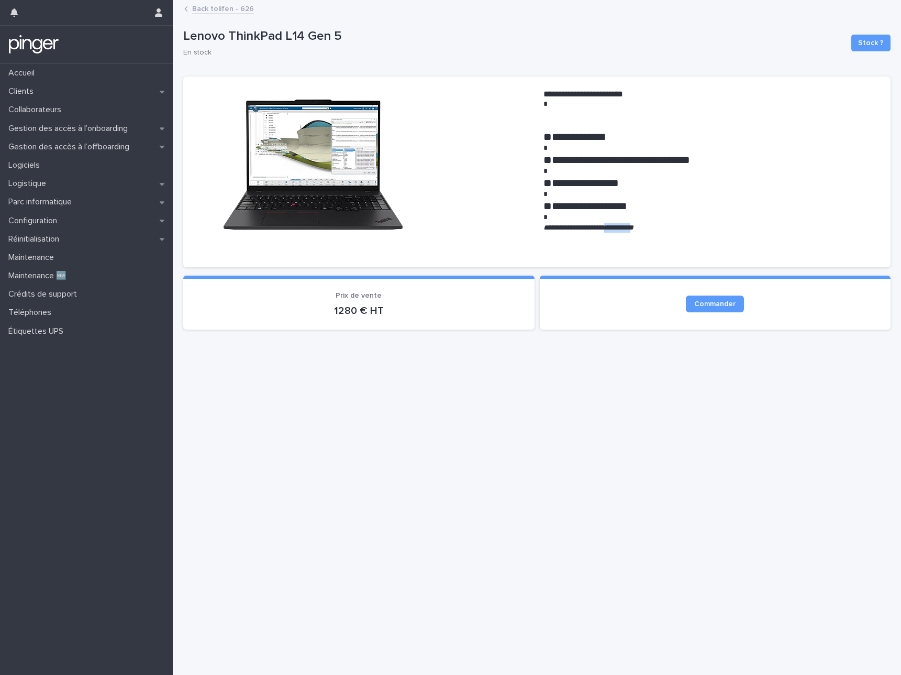
drag, startPoint x: 620, startPoint y: 226, endPoint x: 657, endPoint y: 225, distance: 37.2
click at [634, 225] on em "**********" at bounding box center [589, 227] width 90 height 7
drag, startPoint x: 180, startPoint y: 30, endPoint x: 352, endPoint y: 30, distance: 172.3
click at [352, 30] on div "**********" at bounding box center [537, 324] width 718 height 647
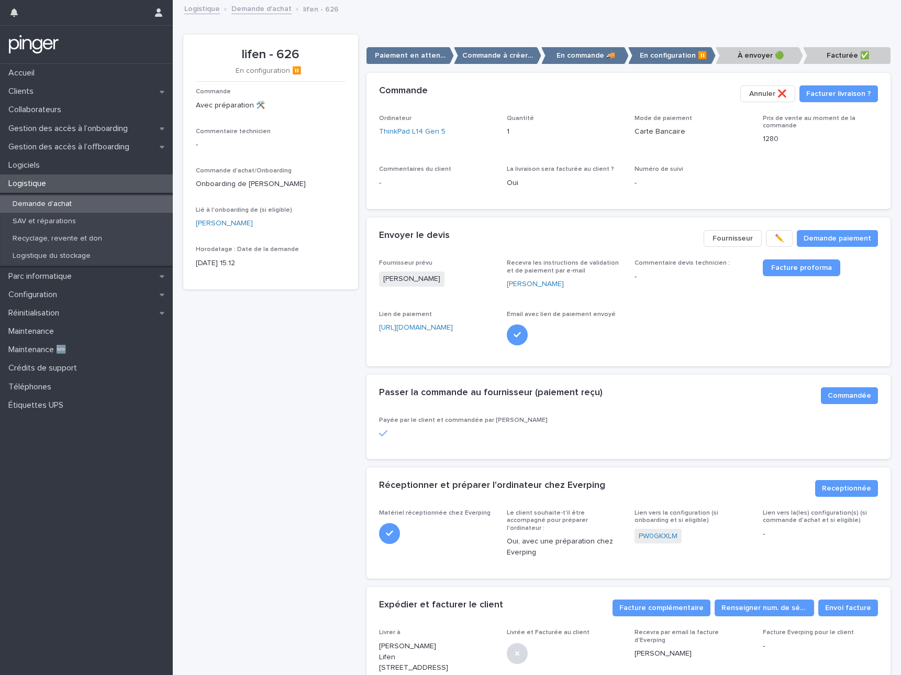
click at [753, 163] on div "Ordinateur ThinkPad L14 Gen 5 Quantité 1 Mode de paiement Carte Bancaire Prix d…" at bounding box center [628, 156] width 499 height 82
click at [656, 533] on link "PW0GKXLM" at bounding box center [658, 536] width 39 height 11
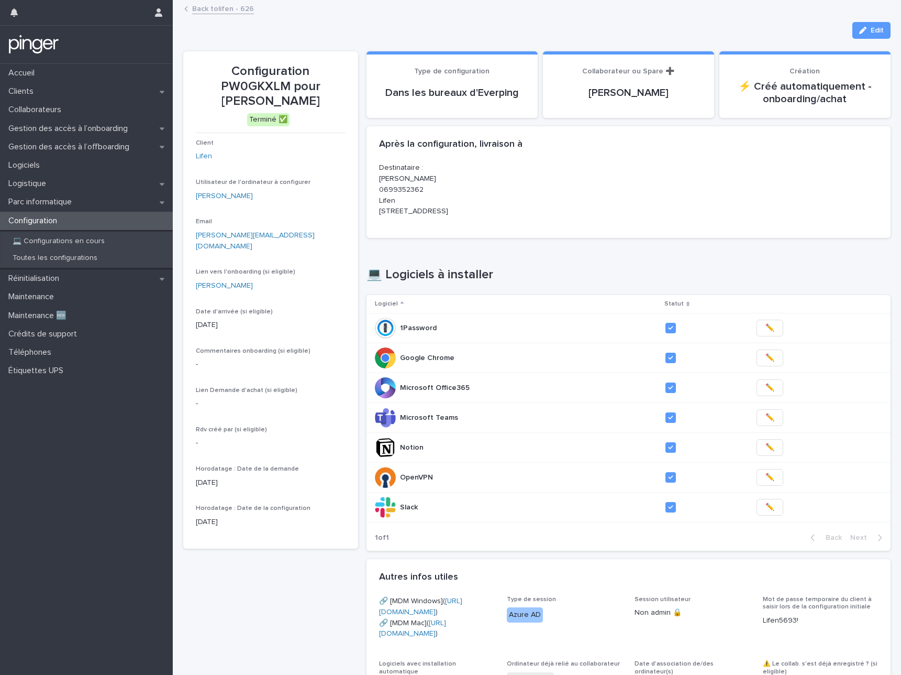
click at [304, 67] on p "Configuration PW0GKXLM pour [PERSON_NAME]" at bounding box center [271, 86] width 150 height 45
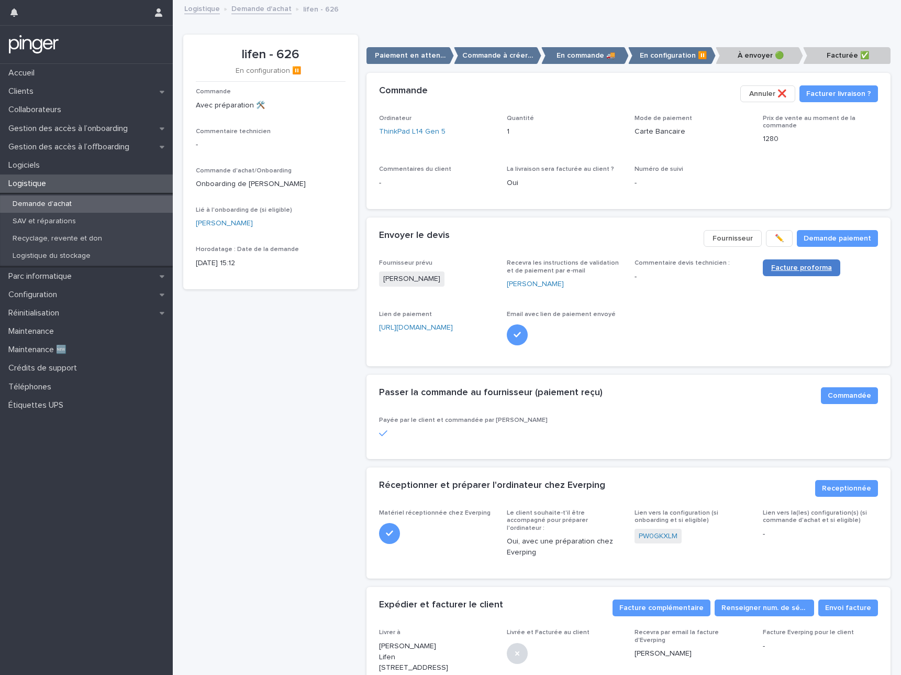
click at [792, 267] on span "Facture proforma" at bounding box center [801, 267] width 61 height 7
click at [579, 133] on p "1" at bounding box center [564, 131] width 115 height 11
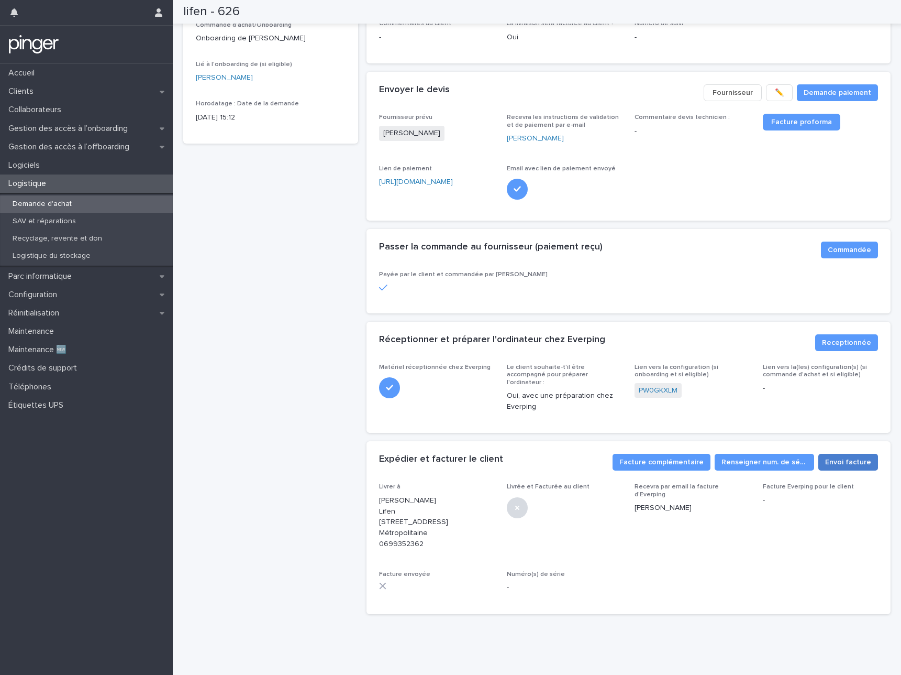
click at [845, 457] on span "Envoi facture" at bounding box center [848, 462] width 46 height 10
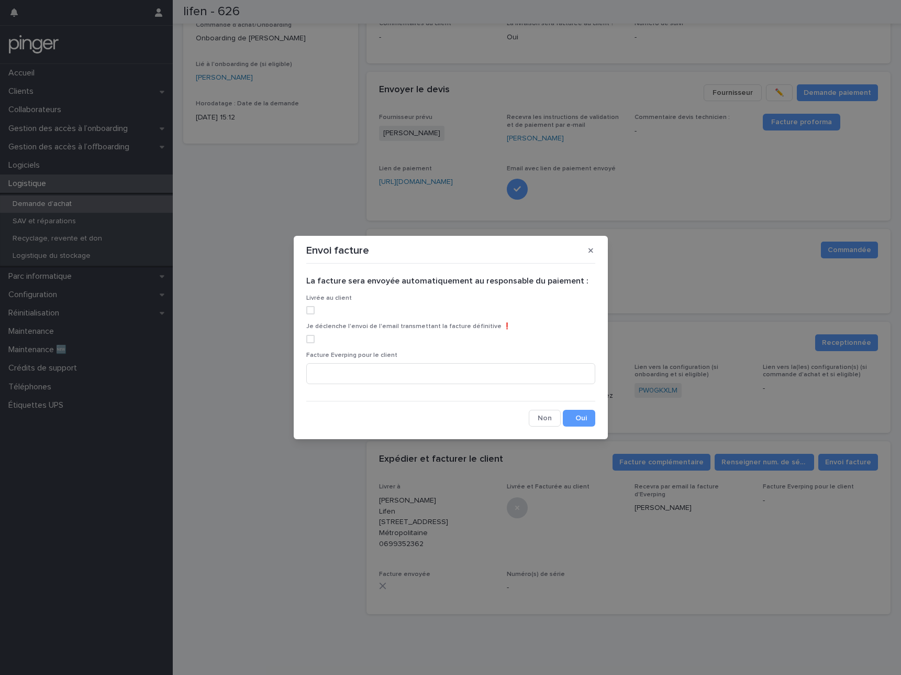
click at [313, 313] on span at bounding box center [310, 310] width 8 height 8
click at [311, 338] on span at bounding box center [310, 339] width 8 height 8
click at [371, 372] on input at bounding box center [450, 373] width 289 height 21
paste input "**********"
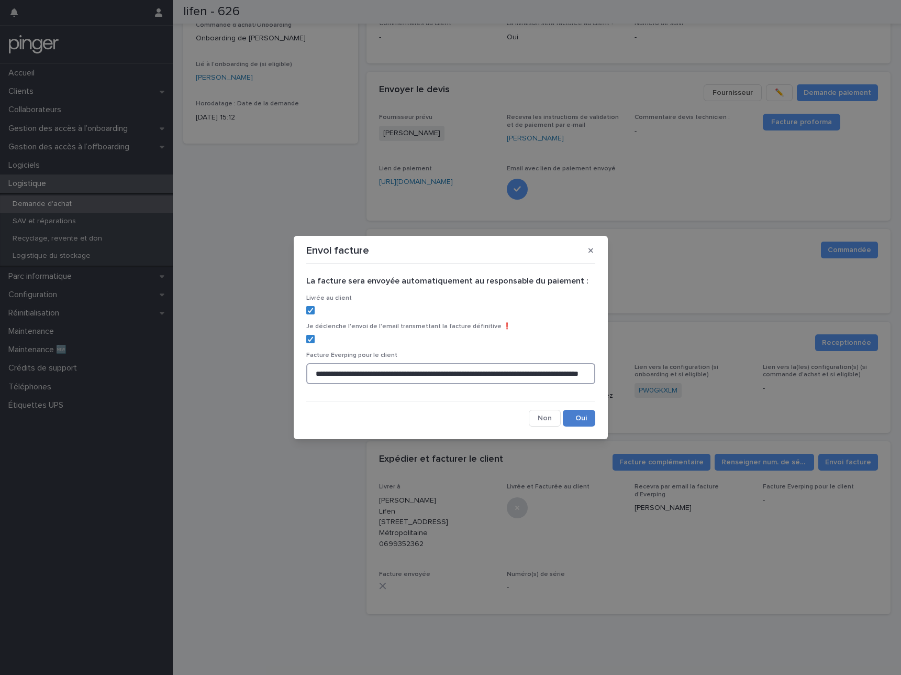
type input "**********"
click at [579, 418] on button "Save" at bounding box center [579, 418] width 32 height 17
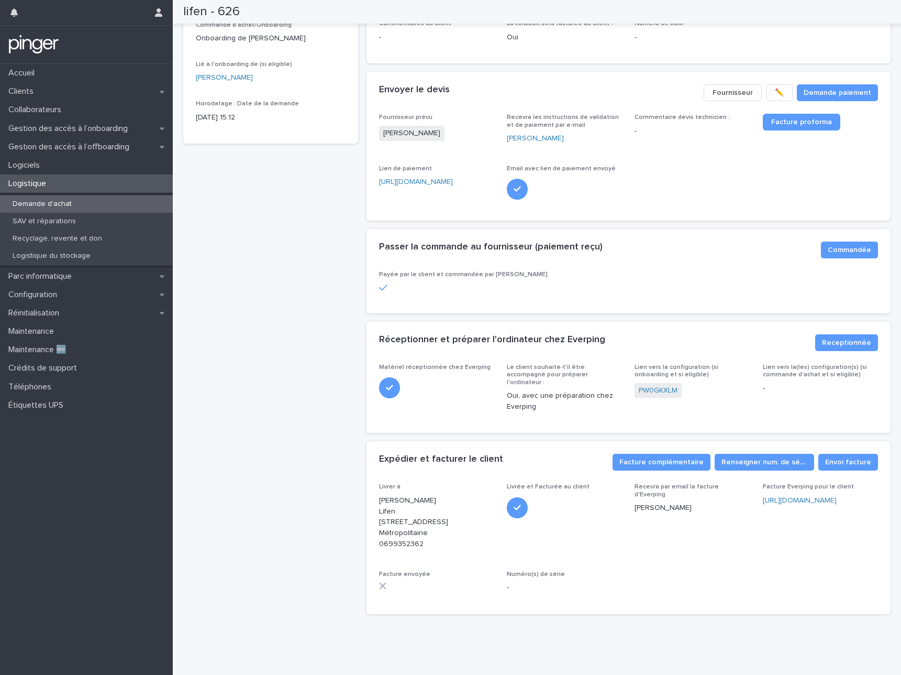
click at [284, 312] on div "lifen - 626 En configuration ⏸️ Commande Avec préparation 🛠️ Commentaire techni…" at bounding box center [270, 255] width 175 height 733
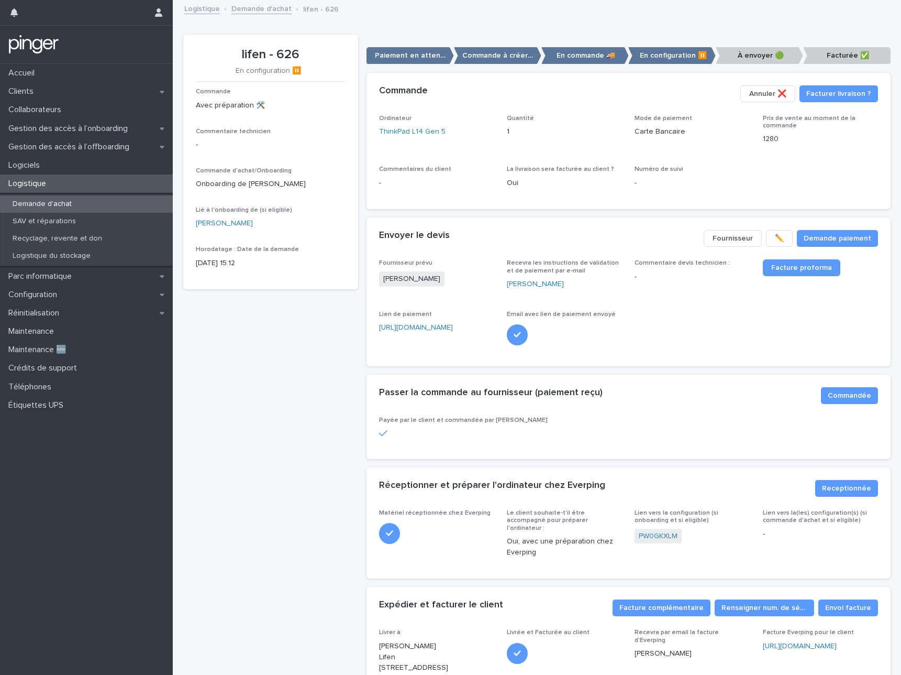
click at [262, 7] on link "Demande d'achat" at bounding box center [261, 8] width 60 height 12
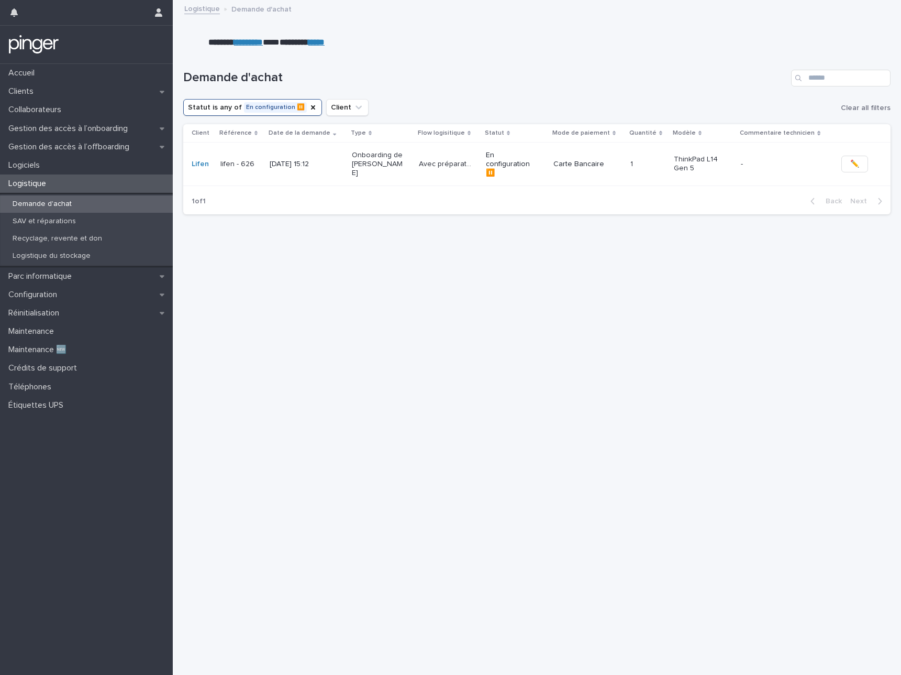
click at [433, 328] on div "Loading... Saving… Loading... Saving… Demande d'achat Statut is any of En confi…" at bounding box center [537, 349] width 718 height 600
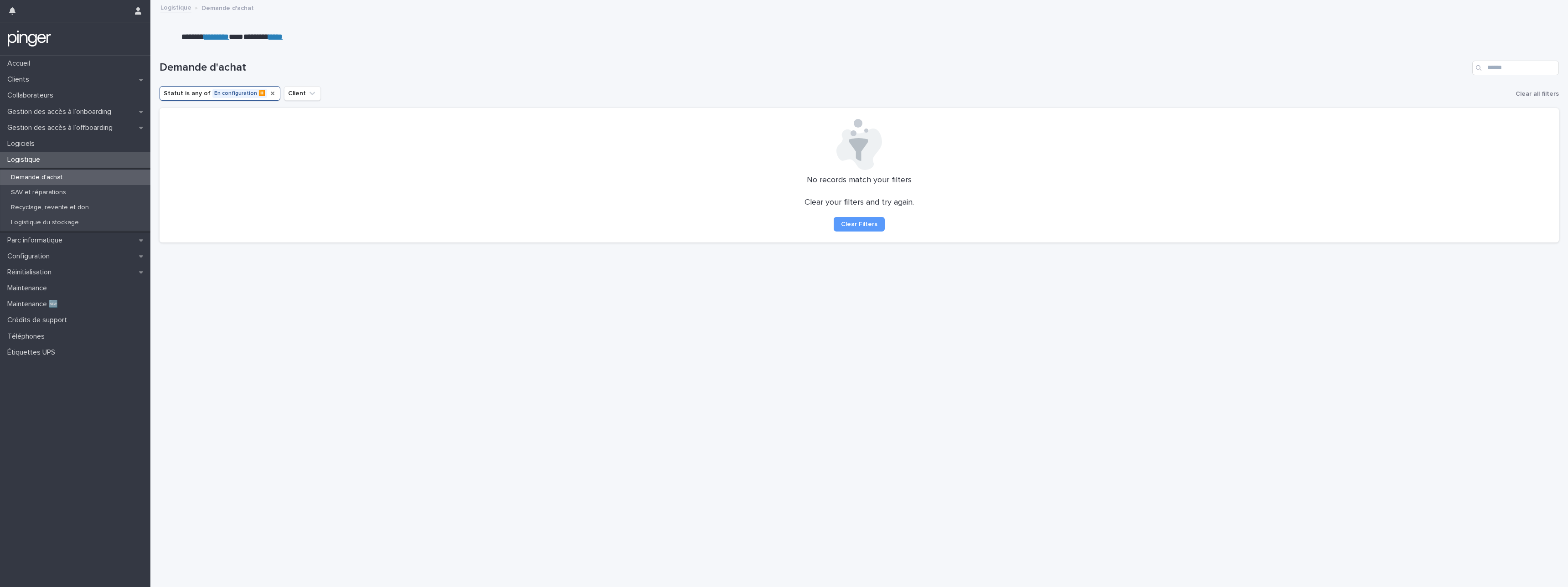
click at [269, 94] on icon "Statut" at bounding box center [272, 93] width 7 height 7
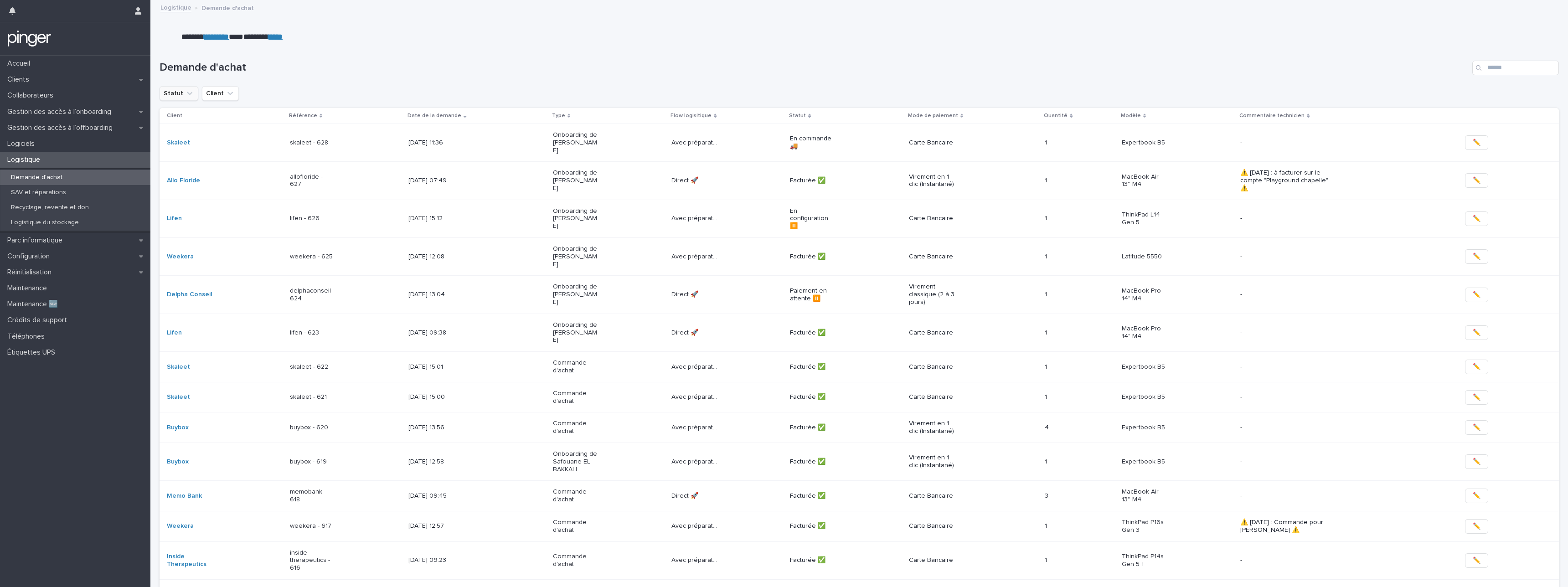
click at [185, 97] on icon "Statut" at bounding box center [190, 93] width 9 height 9
click at [221, 219] on p "Paiement en attente ⏸️" at bounding box center [217, 218] width 97 height 6
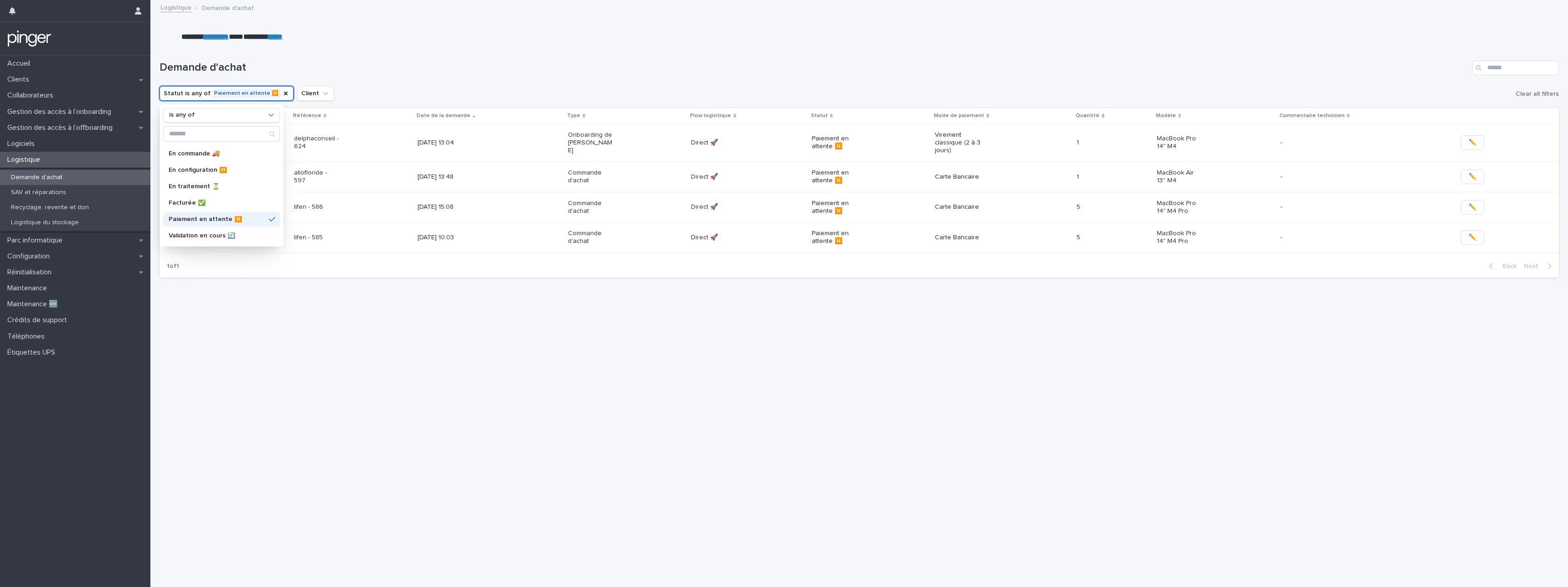
click at [537, 77] on div "Demande d'achat" at bounding box center [859, 64] width 1399 height 43
click at [282, 93] on icon "Statut" at bounding box center [285, 93] width 7 height 7
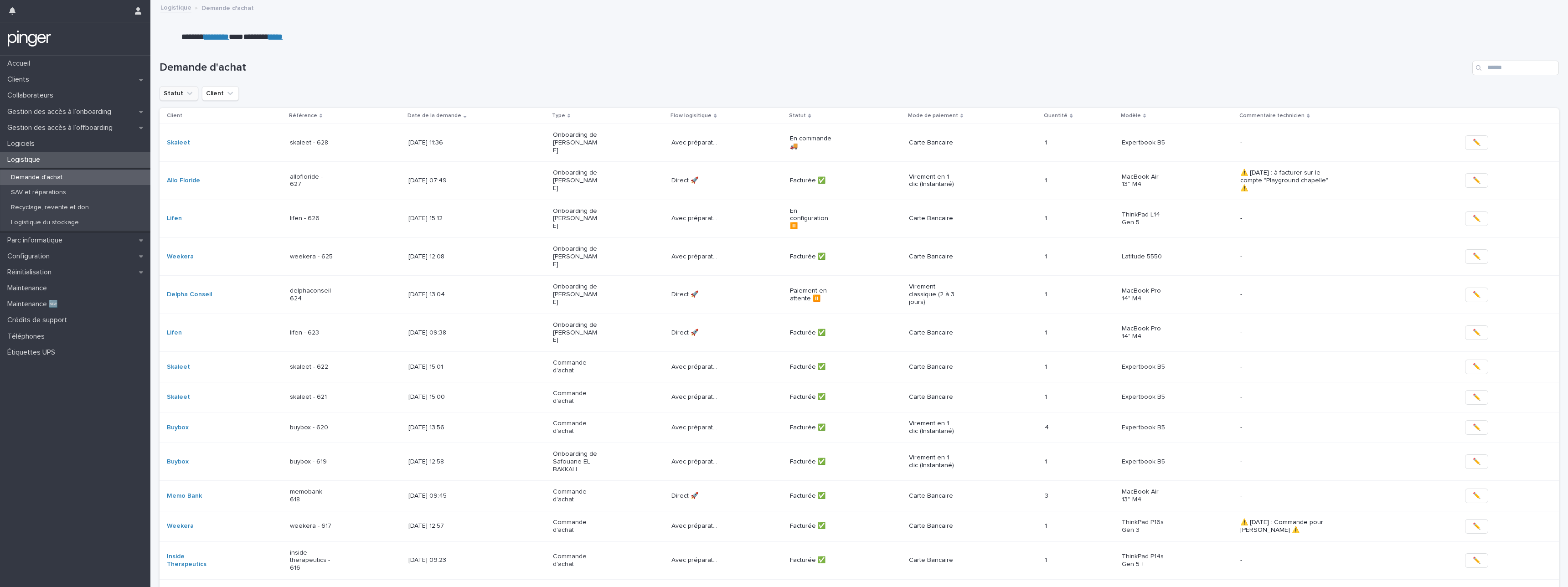
click at [192, 92] on button "Statut" at bounding box center [178, 93] width 39 height 15
click at [212, 206] on p "En configuration ⏸️" at bounding box center [217, 206] width 97 height 6
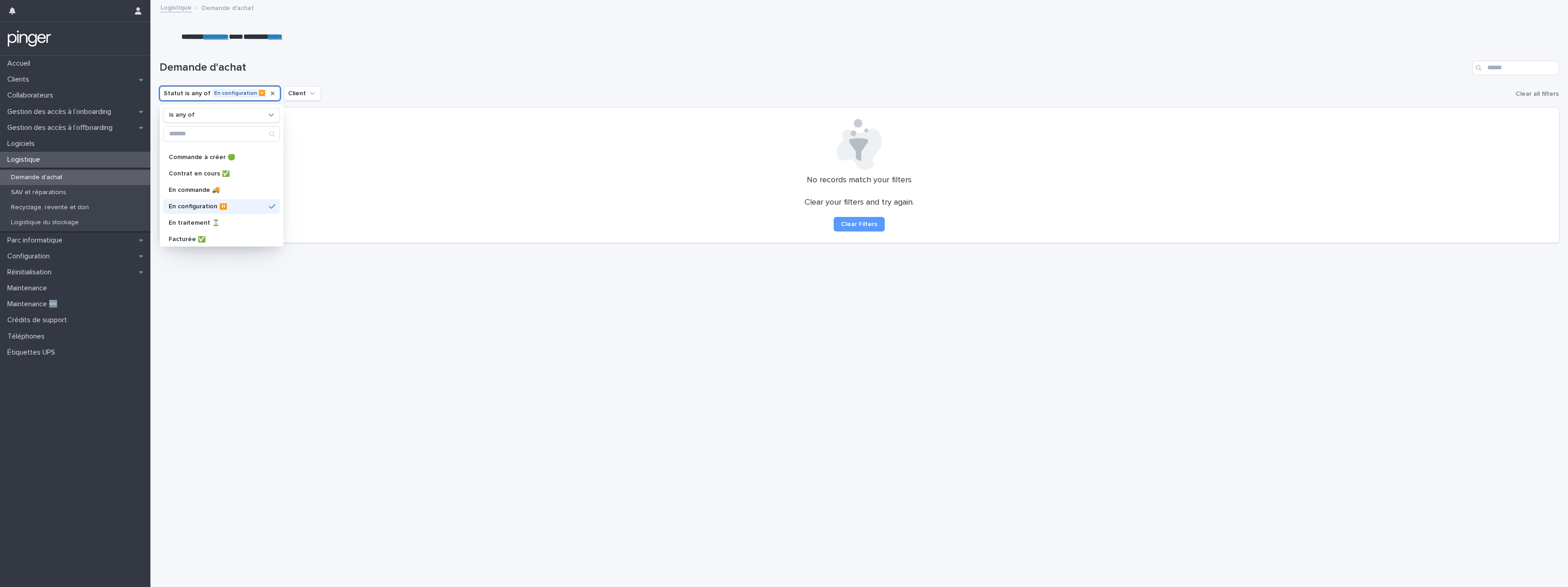
click at [269, 95] on icon "Statut" at bounding box center [272, 93] width 7 height 7
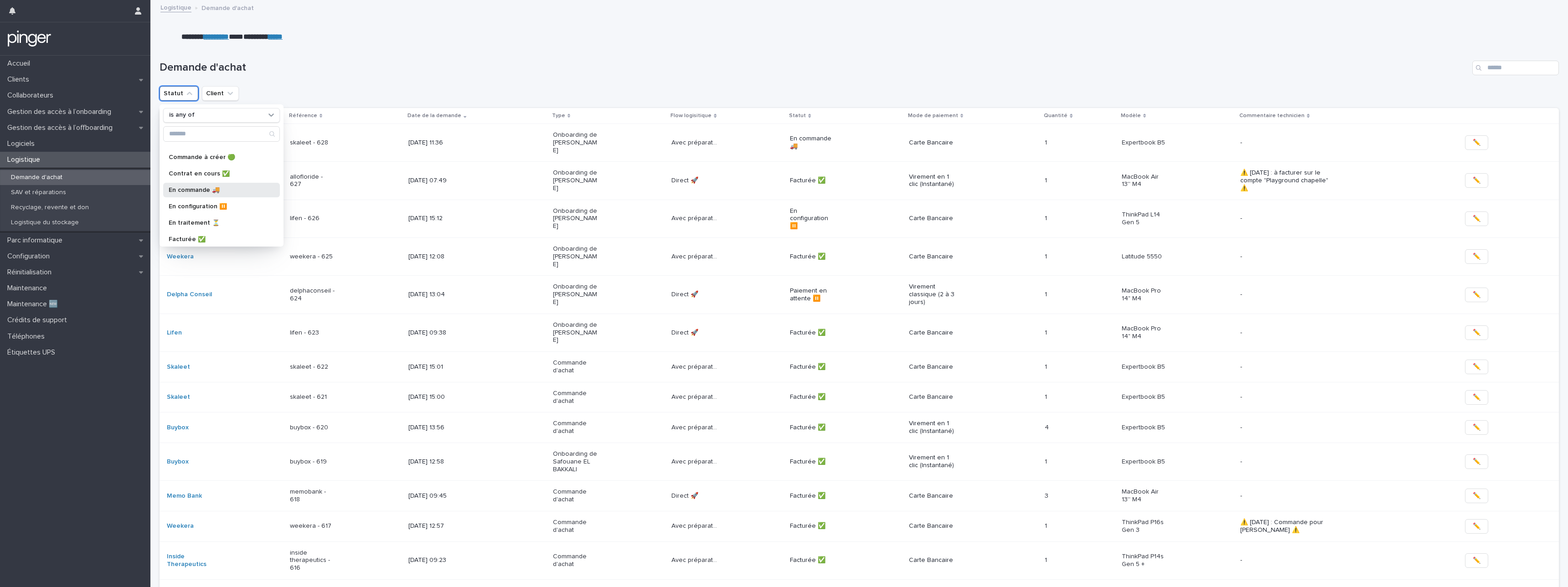
click at [198, 189] on p "En commande 🚚​" at bounding box center [217, 190] width 97 height 6
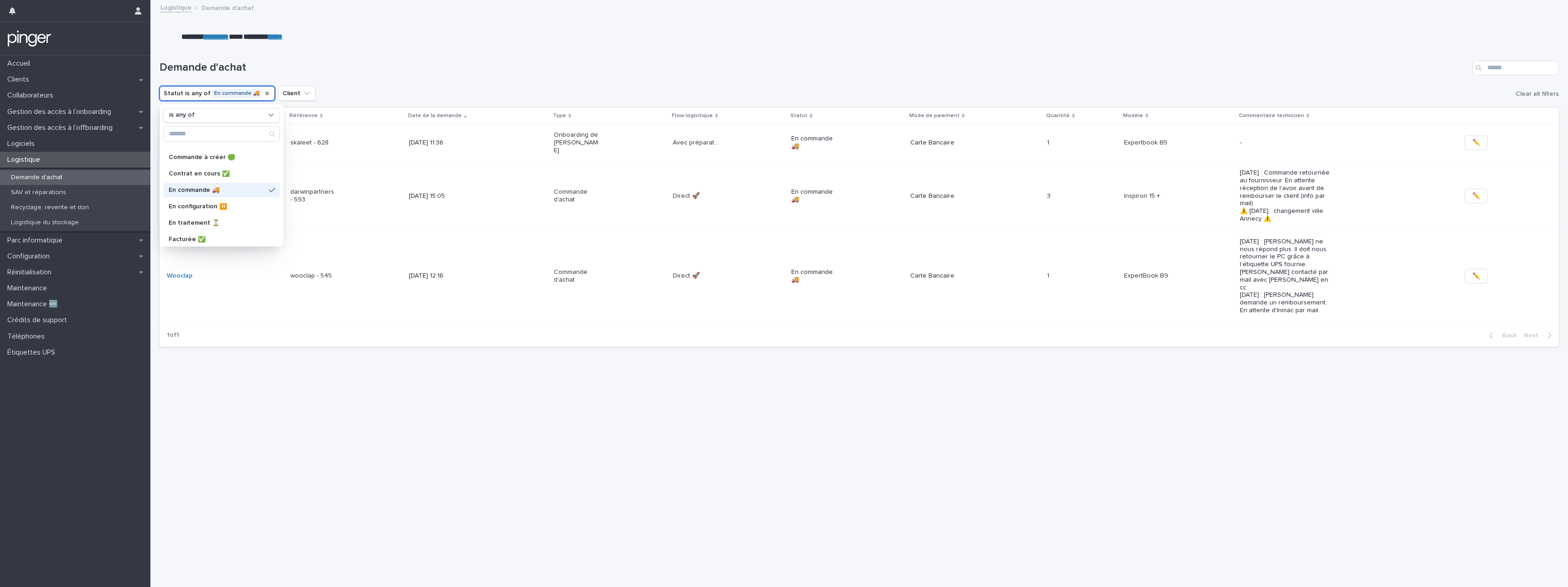
click at [402, 407] on div "Loading... Saving… Loading... Saving… Demande d'achat Statut is any of En comma…" at bounding box center [859, 304] width 1408 height 522
click at [264, 93] on icon "Statut" at bounding box center [267, 93] width 7 height 7
click at [381, 65] on h1 "Demande d'achat" at bounding box center [814, 67] width 1309 height 13
